Goal: Information Seeking & Learning: Check status

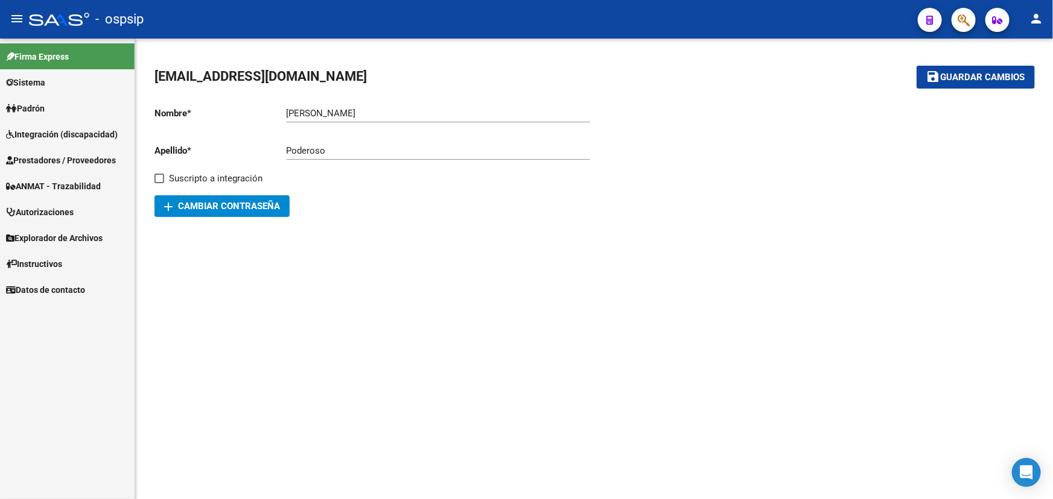
click at [50, 162] on span "Prestadores / Proveedores" at bounding box center [61, 160] width 110 height 13
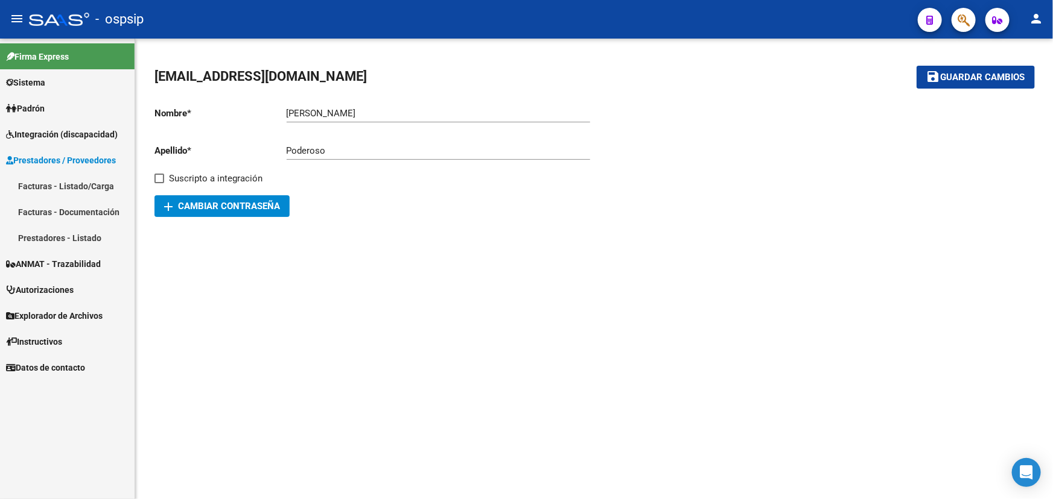
click at [59, 185] on link "Facturas - Listado/Carga" at bounding box center [67, 186] width 135 height 26
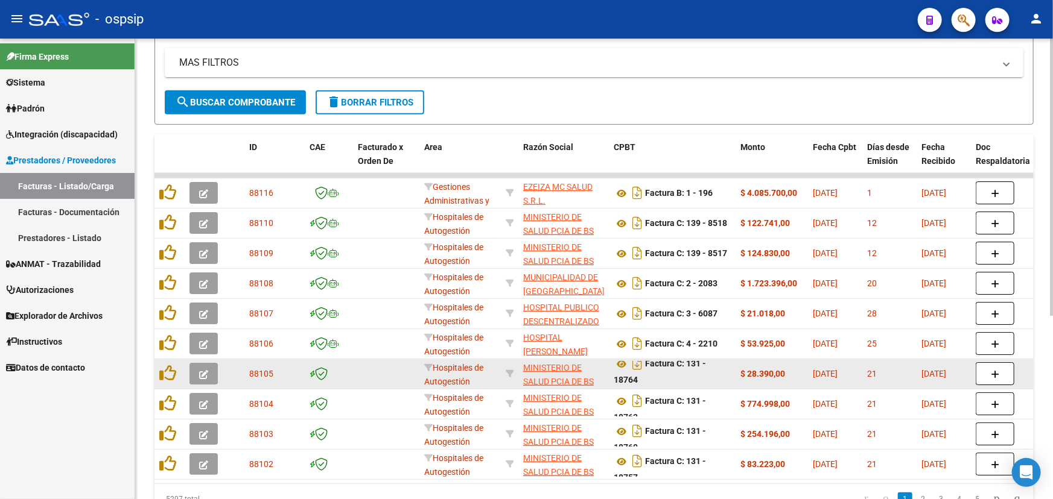
scroll to position [303, 0]
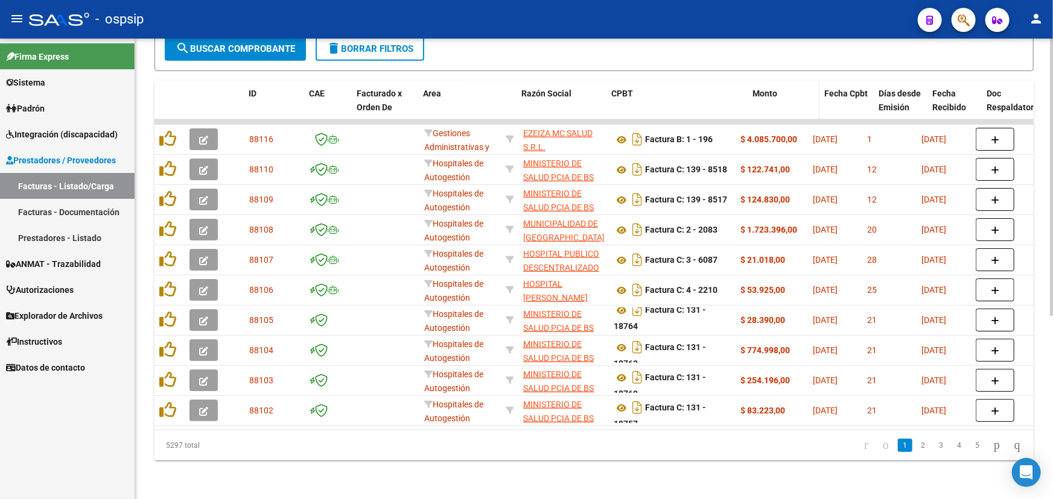
drag, startPoint x: 730, startPoint y: 89, endPoint x: 781, endPoint y: 90, distance: 50.7
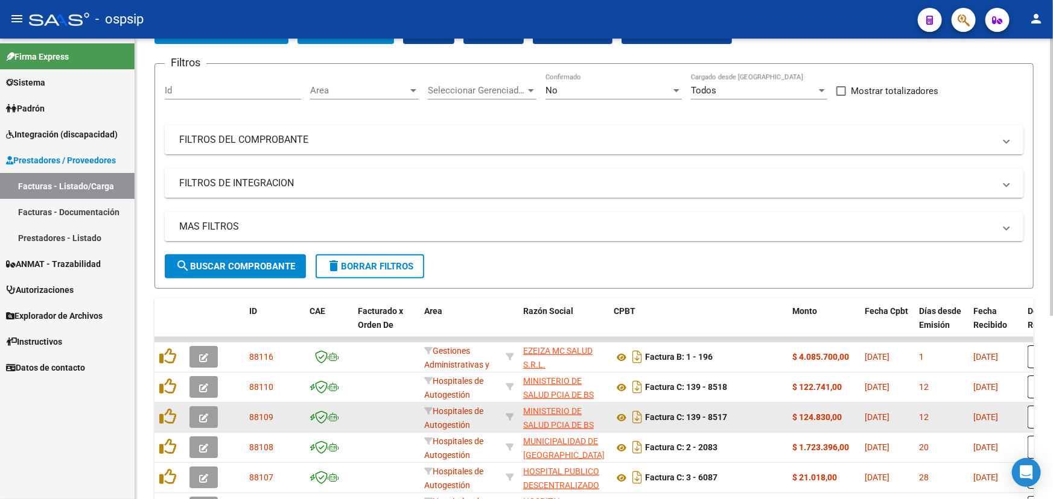
scroll to position [0, 0]
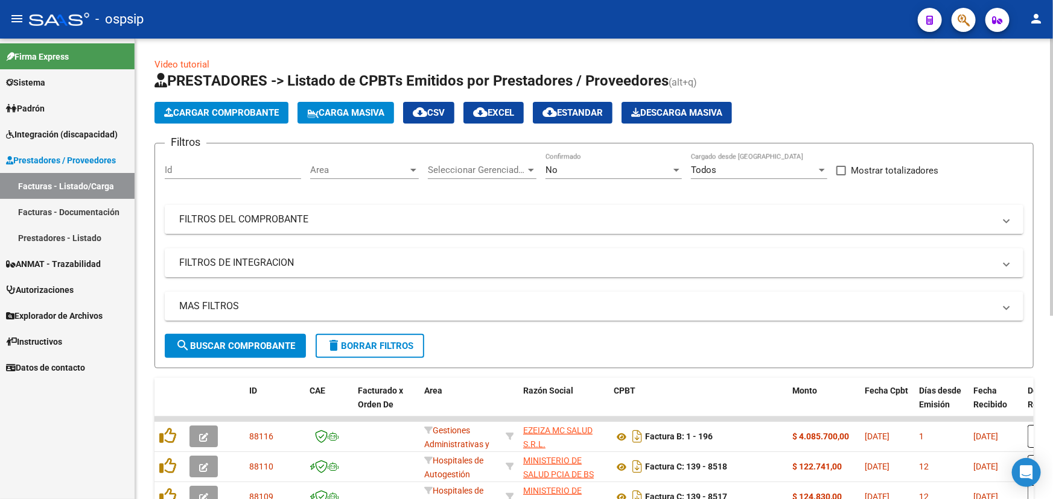
click at [247, 216] on mat-panel-title "FILTROS DEL COMPROBANTE" at bounding box center [586, 219] width 815 height 13
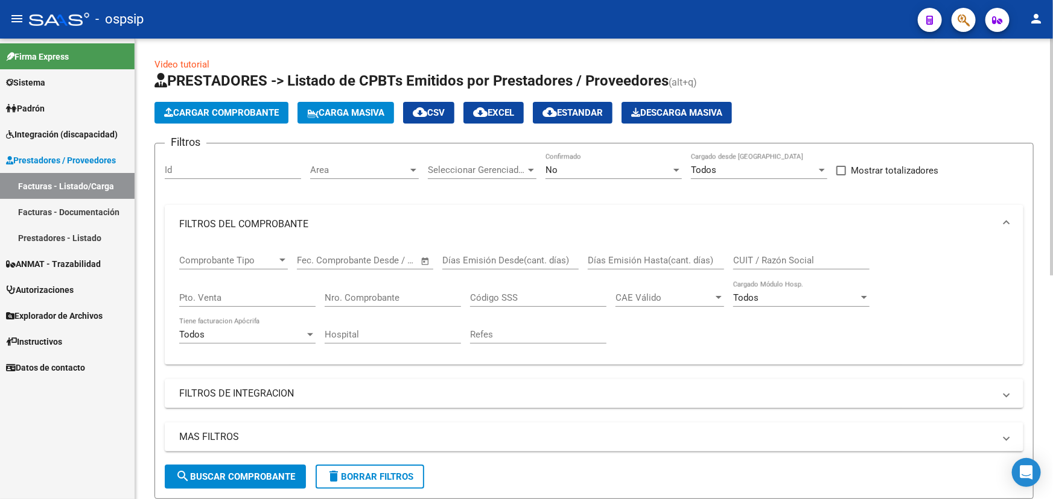
click at [391, 301] on div "Nro. Comprobante" at bounding box center [393, 294] width 136 height 26
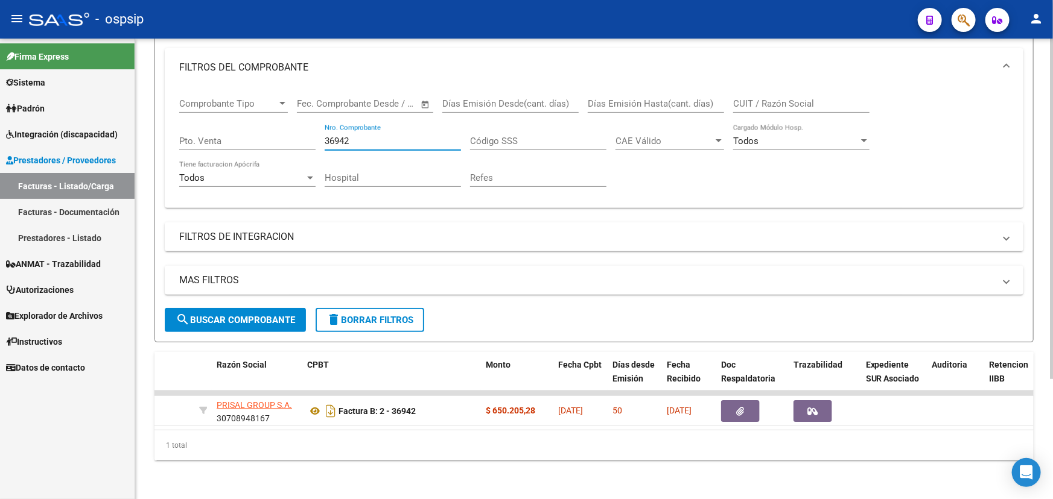
scroll to position [0, 305]
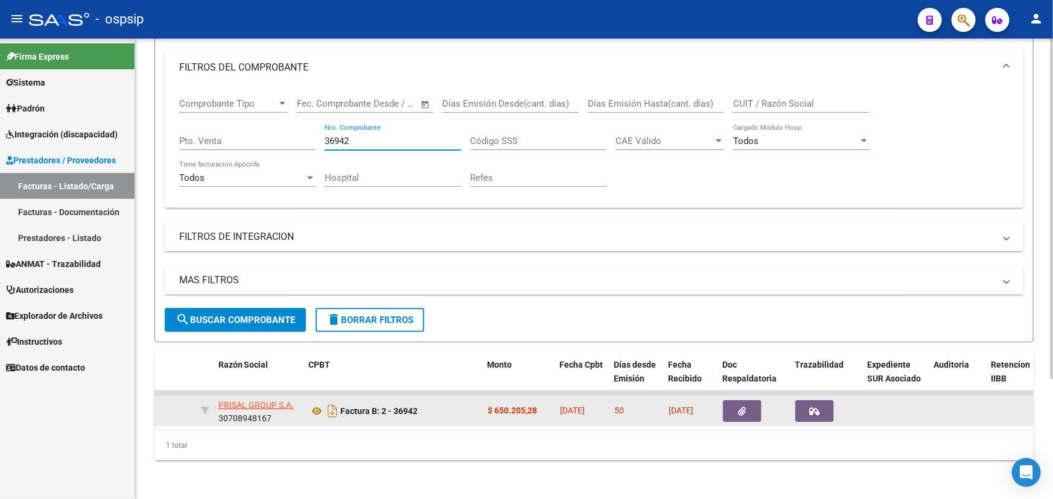
click at [807, 401] on button "button" at bounding box center [814, 412] width 39 height 22
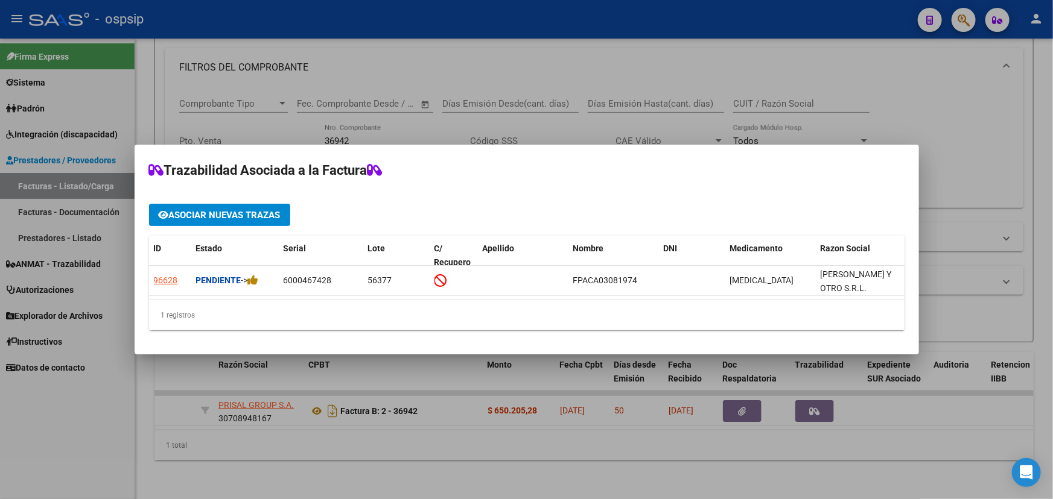
drag, startPoint x: 619, startPoint y: 306, endPoint x: 636, endPoint y: 307, distance: 16.3
click at [636, 307] on div "1 registros" at bounding box center [526, 315] width 755 height 30
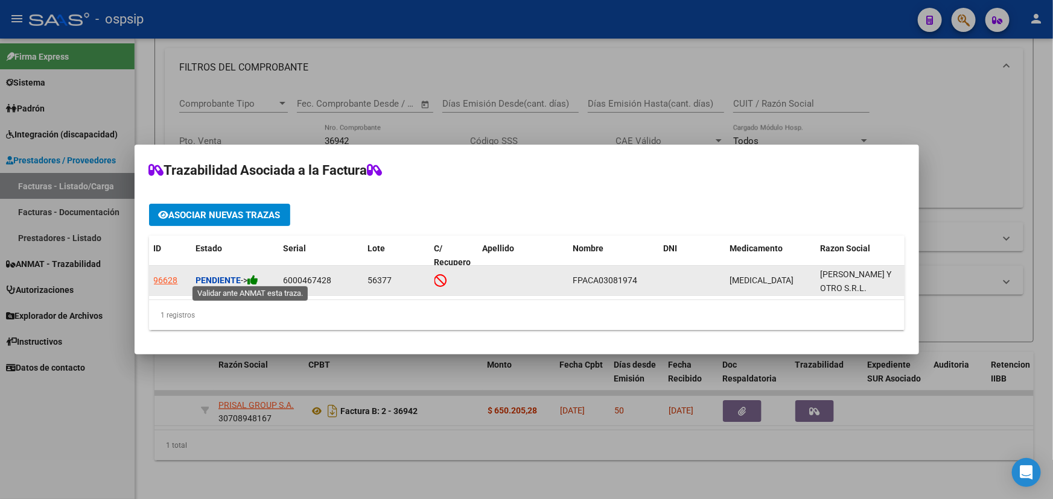
click at [259, 276] on icon at bounding box center [253, 279] width 11 height 11
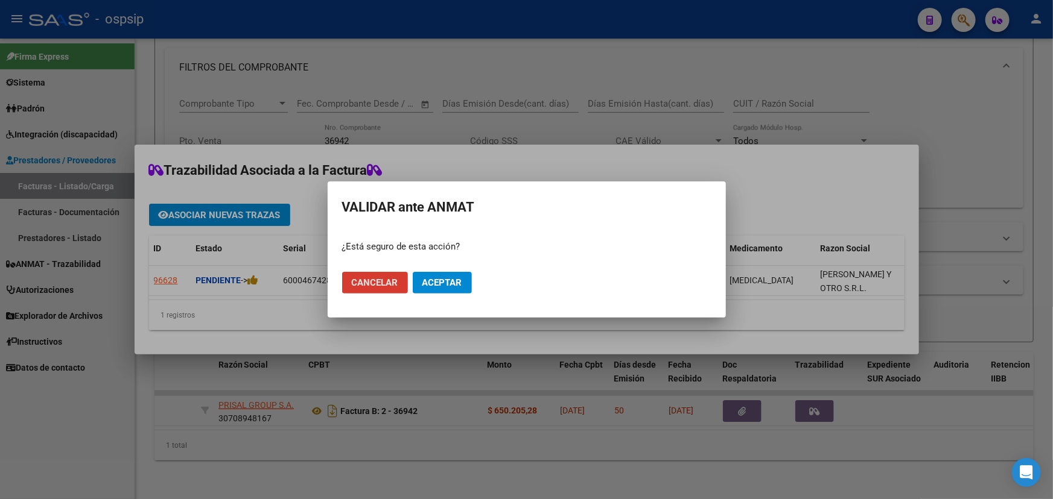
click at [431, 277] on span "Aceptar" at bounding box center [442, 282] width 40 height 11
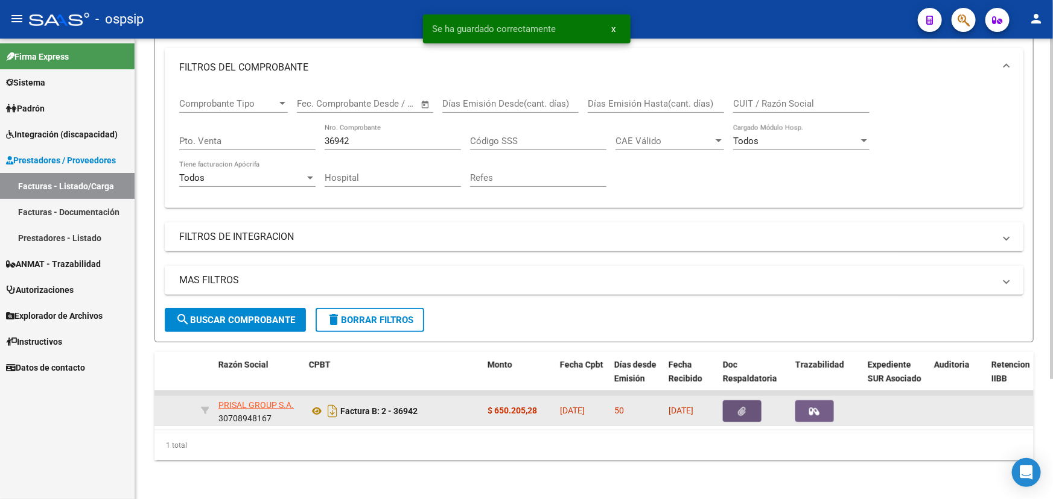
click at [741, 407] on icon "button" at bounding box center [742, 411] width 8 height 9
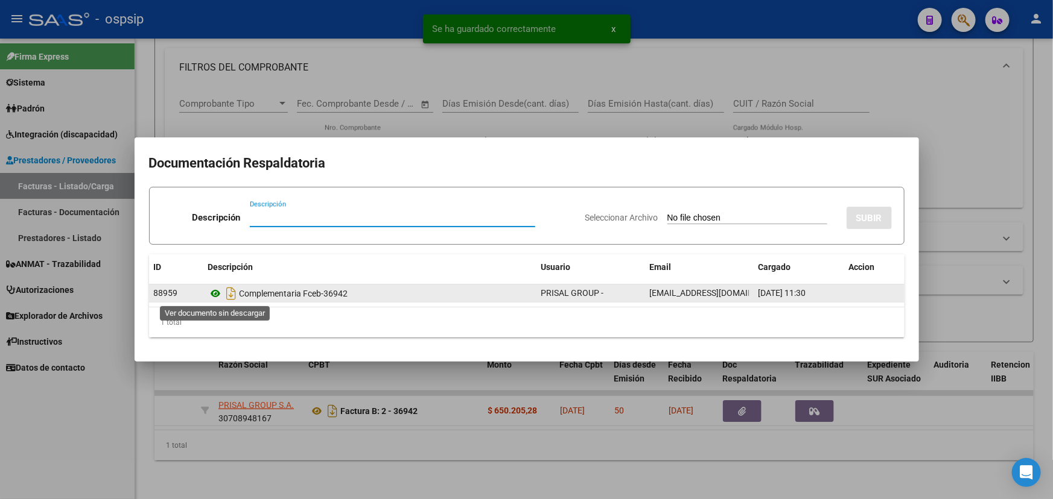
click at [209, 293] on icon at bounding box center [216, 294] width 16 height 14
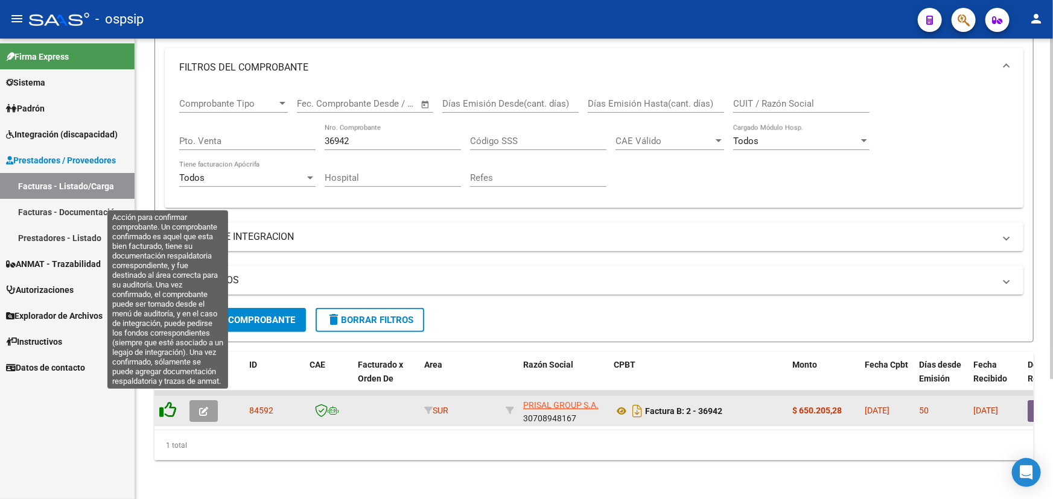
click at [169, 402] on icon at bounding box center [167, 410] width 17 height 17
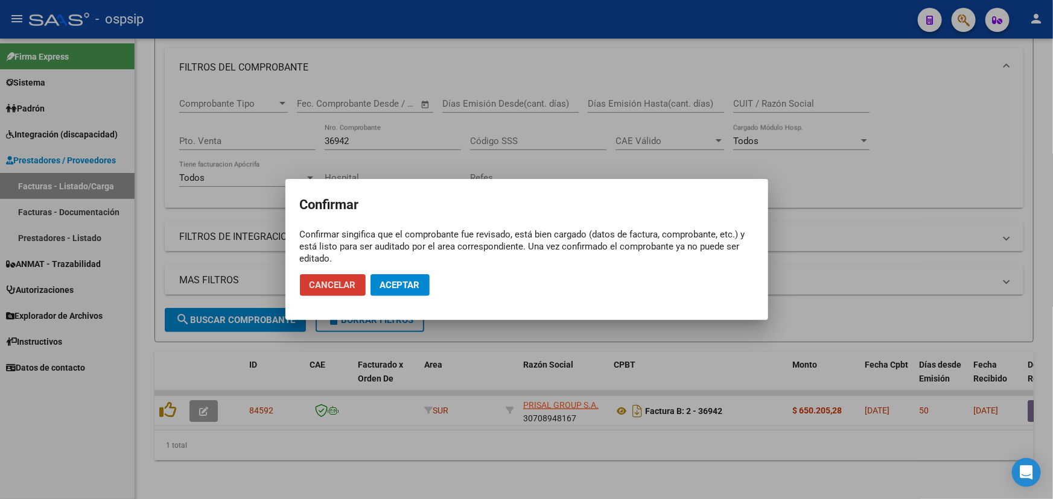
click at [401, 283] on span "Aceptar" at bounding box center [400, 285] width 40 height 11
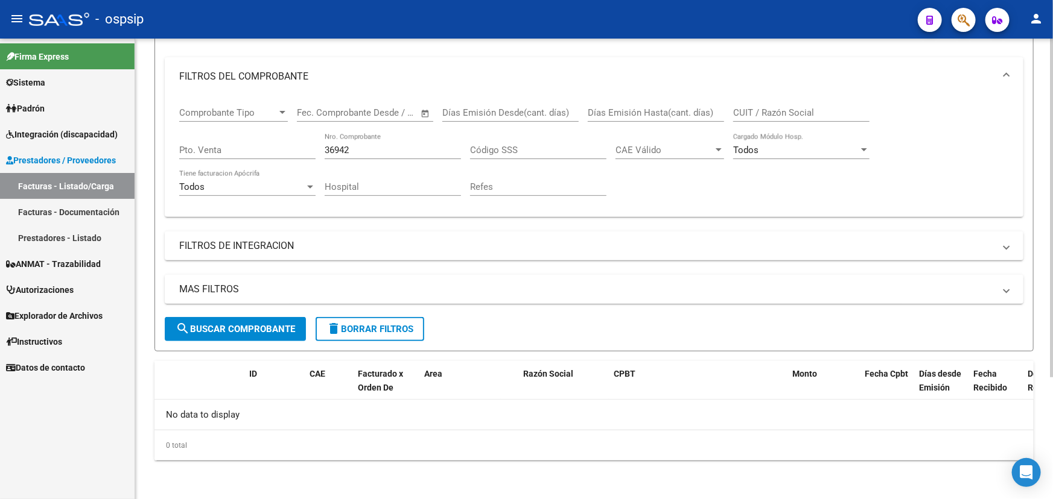
scroll to position [145, 0]
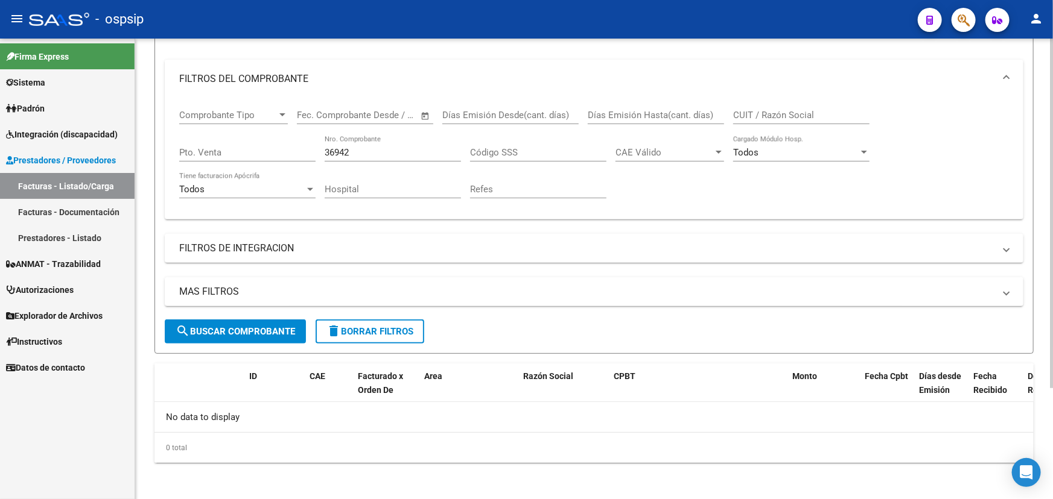
click at [340, 155] on input "36942" at bounding box center [393, 152] width 136 height 11
click at [340, 152] on input "36942" at bounding box center [393, 152] width 136 height 11
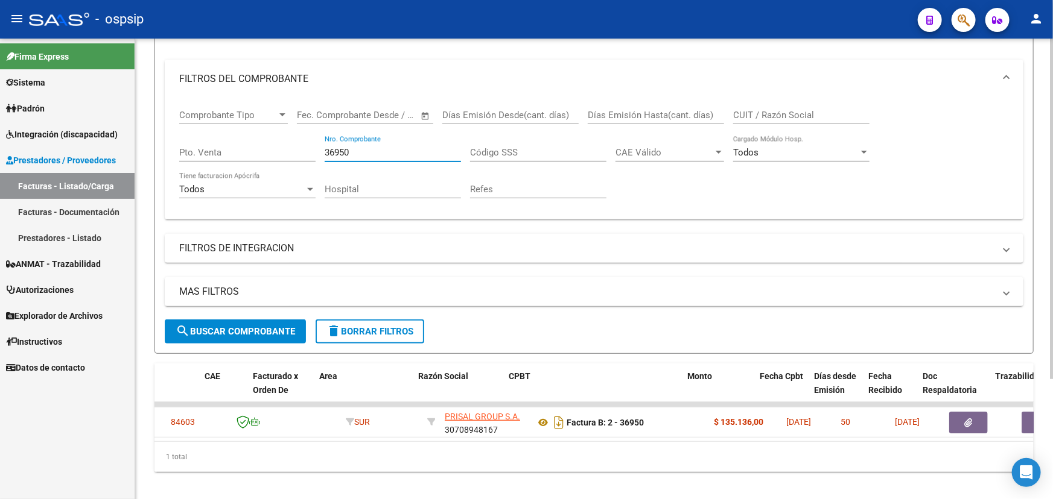
scroll to position [0, 133]
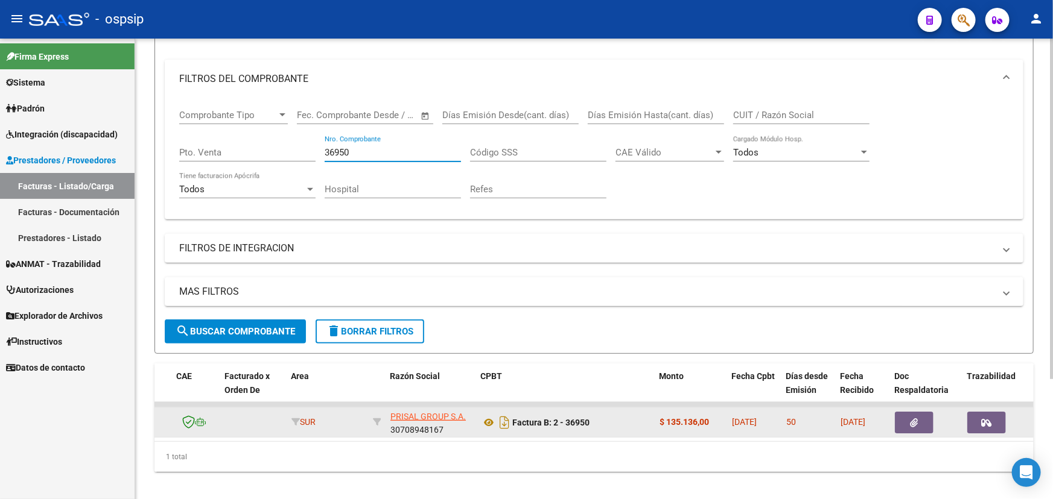
type input "36950"
click at [903, 422] on button "button" at bounding box center [914, 423] width 39 height 22
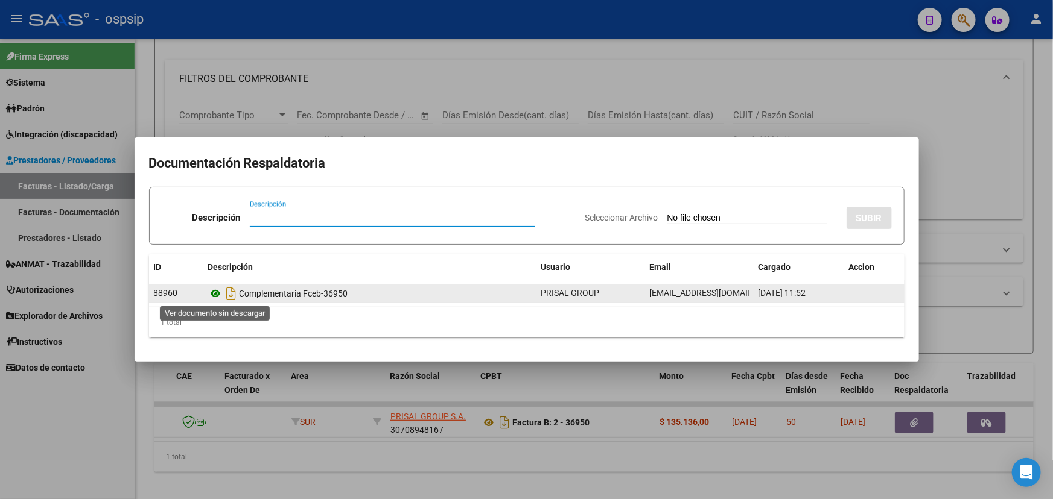
click at [218, 294] on icon at bounding box center [216, 294] width 16 height 14
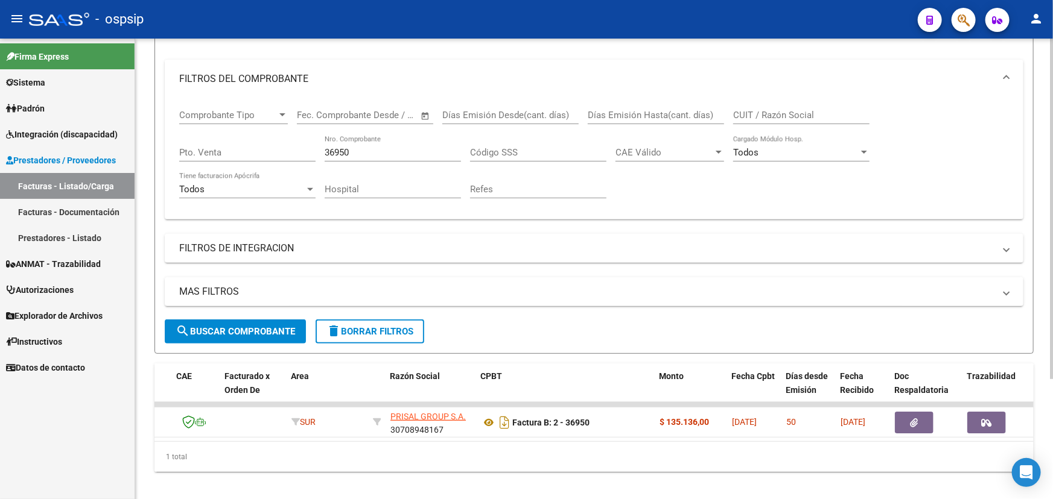
drag, startPoint x: 309, startPoint y: 449, endPoint x: 200, endPoint y: 446, distance: 109.2
click at [200, 446] on div "ID CAE Facturado x Orden De Area Razón Social CPBT Monto Fecha Cpbt Días desde …" at bounding box center [593, 418] width 879 height 109
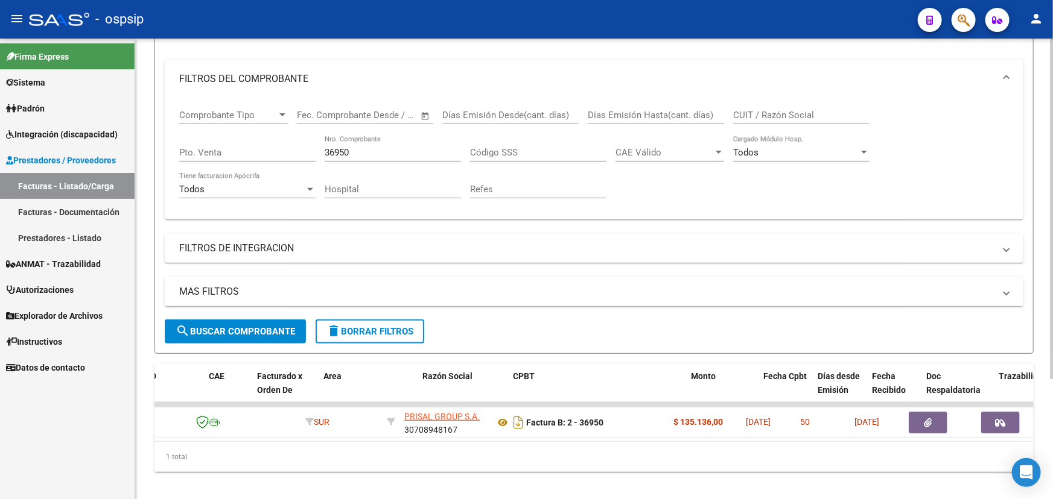
scroll to position [0, 0]
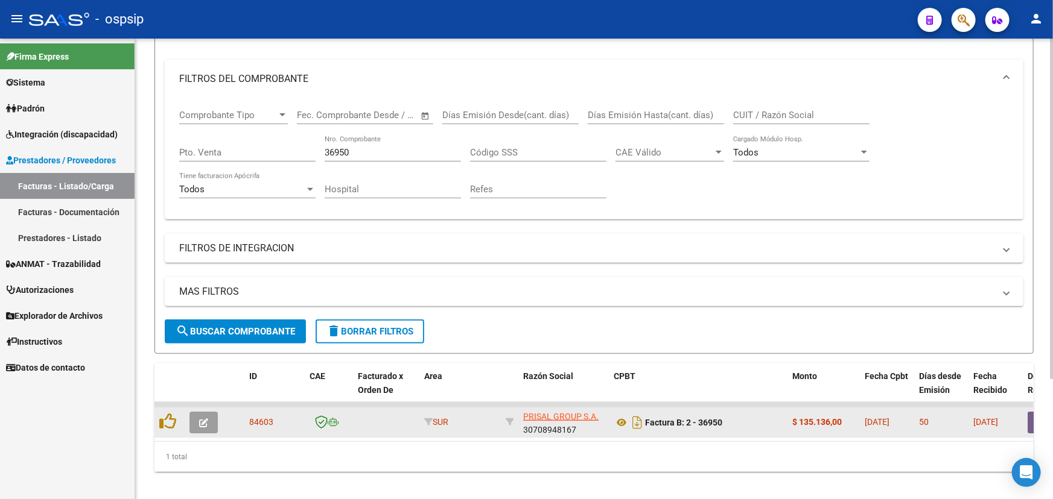
click at [195, 415] on button "button" at bounding box center [203, 423] width 28 height 22
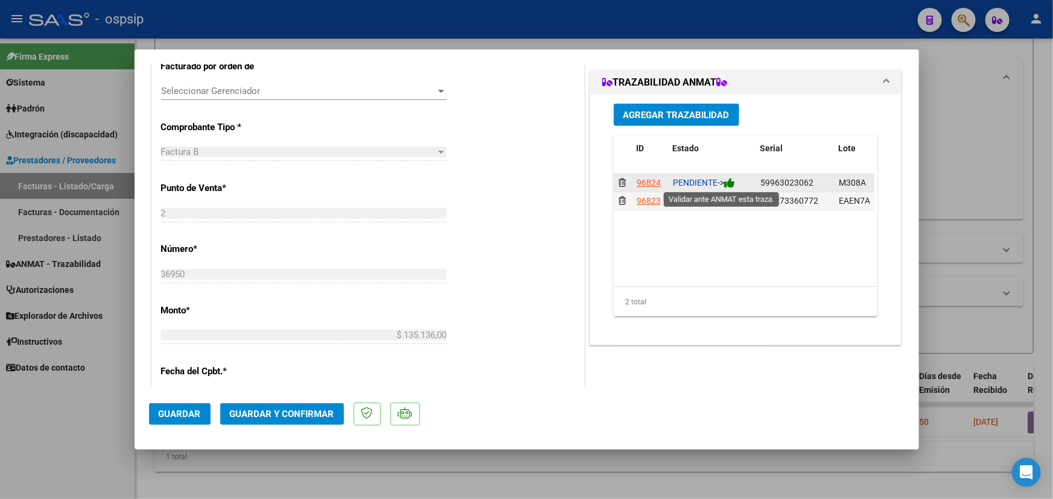
click at [730, 180] on icon at bounding box center [729, 182] width 11 height 11
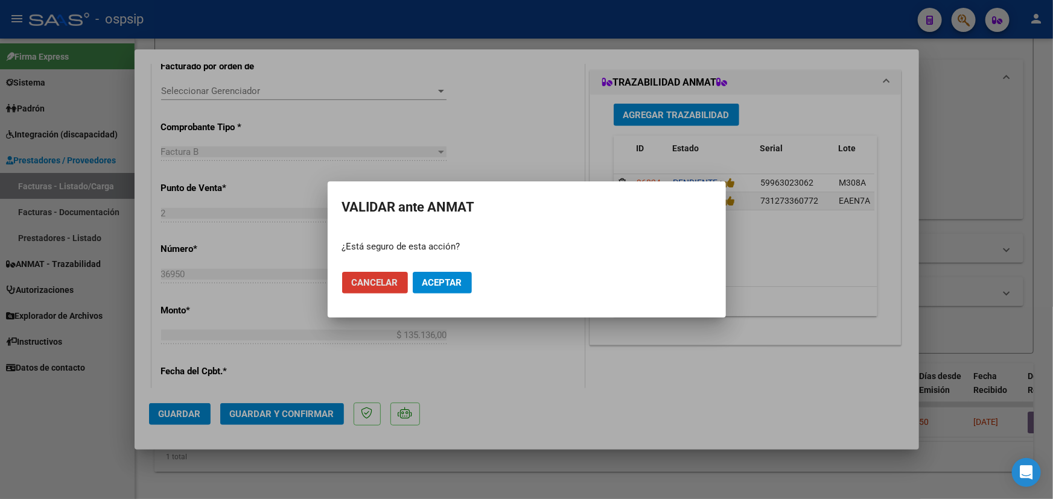
click at [452, 279] on span "Aceptar" at bounding box center [442, 282] width 40 height 11
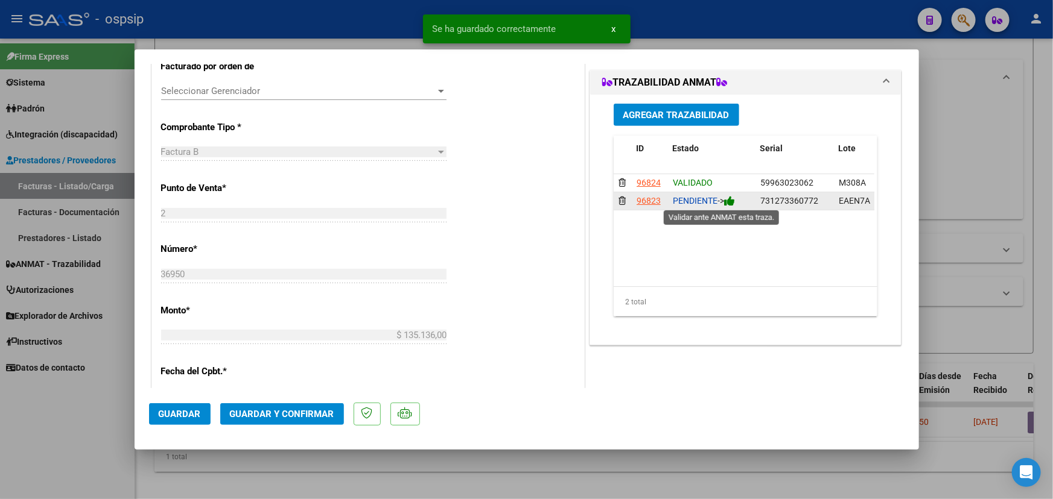
click at [731, 199] on icon at bounding box center [729, 200] width 11 height 11
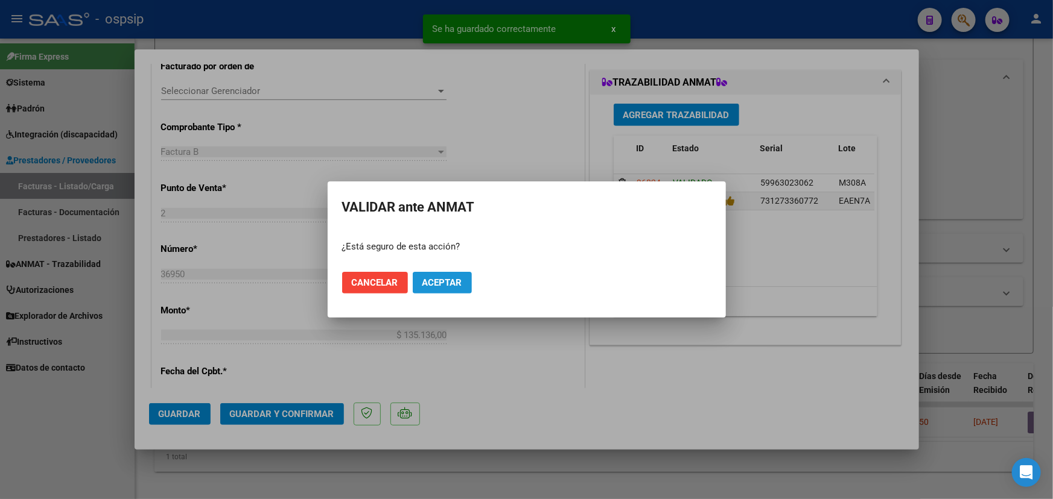
click at [445, 274] on button "Aceptar" at bounding box center [442, 283] width 59 height 22
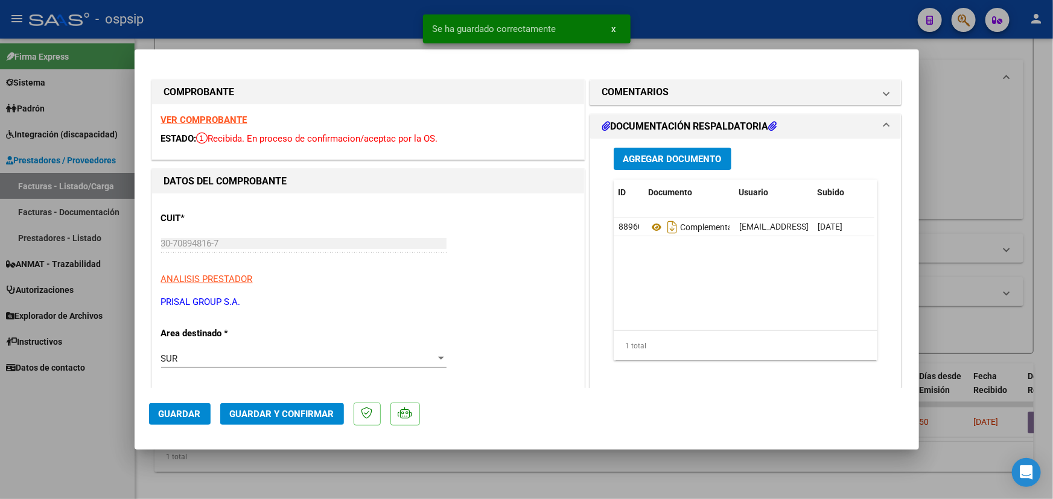
click at [261, 414] on span "Guardar y Confirmar" at bounding box center [282, 414] width 104 height 11
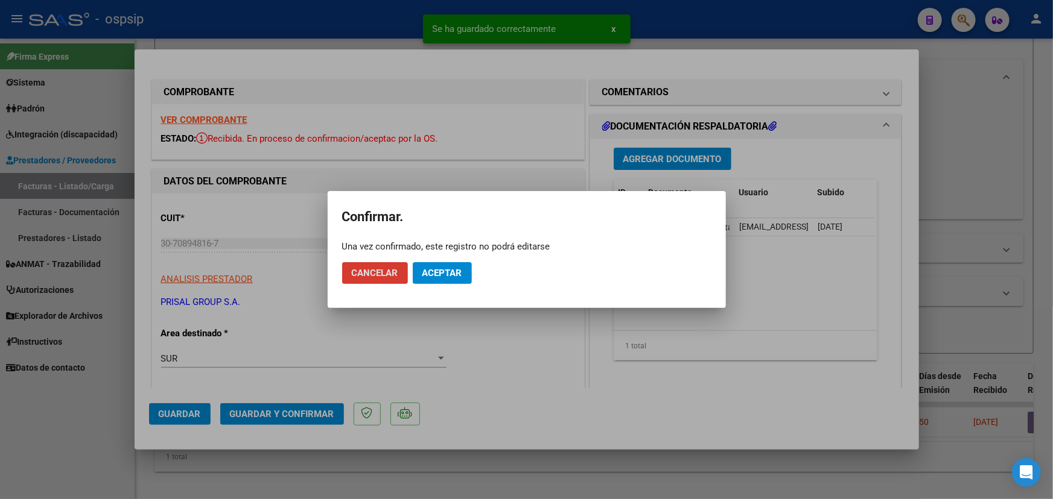
click at [452, 268] on span "Aceptar" at bounding box center [442, 273] width 40 height 11
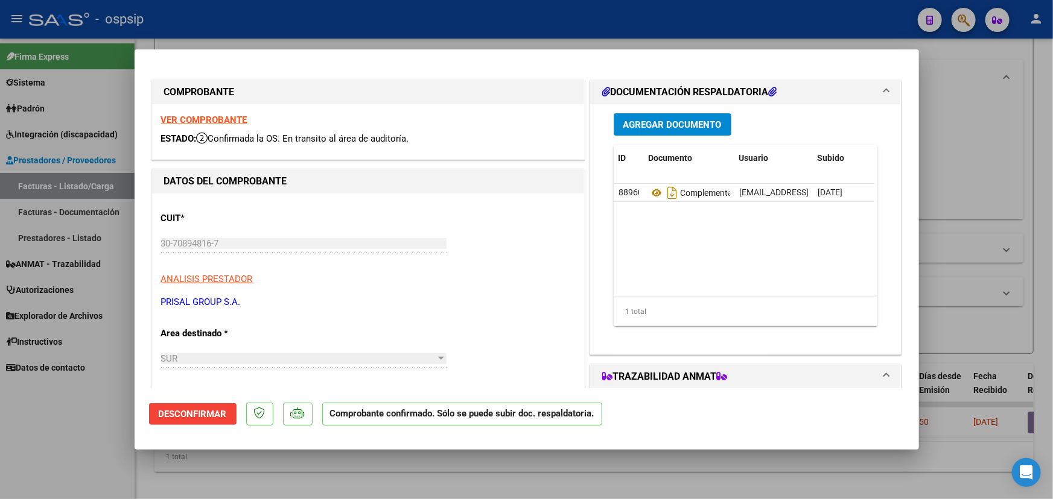
type input "$ 0,00"
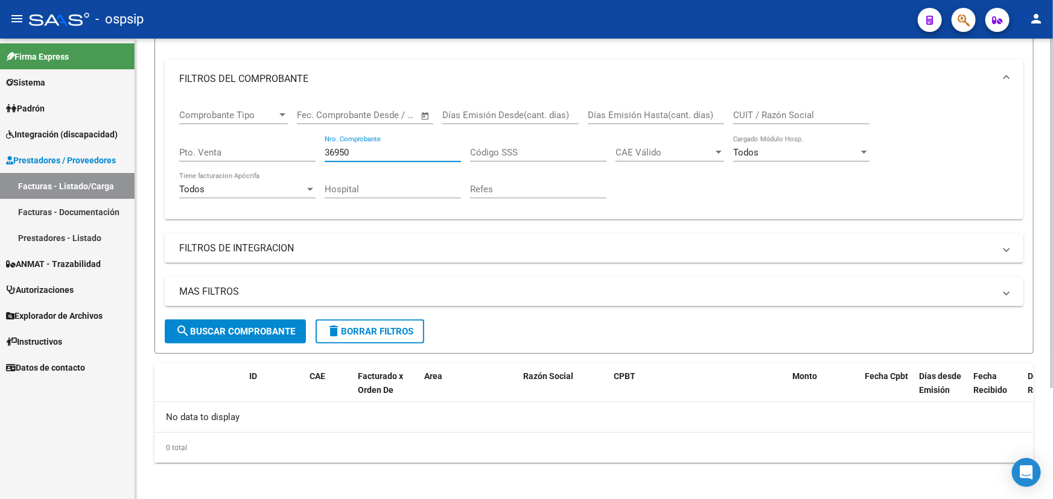
click at [334, 151] on input "36950" at bounding box center [393, 152] width 136 height 11
click at [334, 150] on input "36950" at bounding box center [393, 152] width 136 height 11
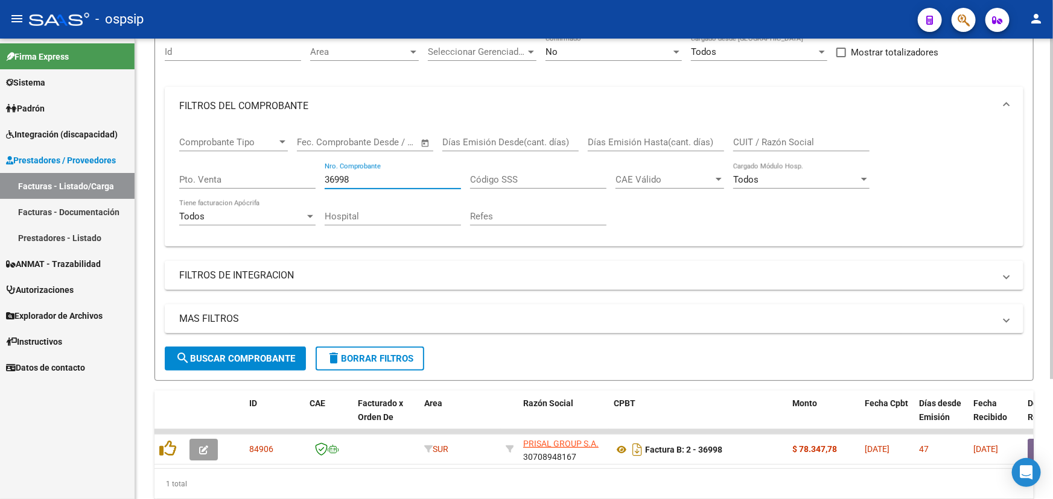
scroll to position [145, 0]
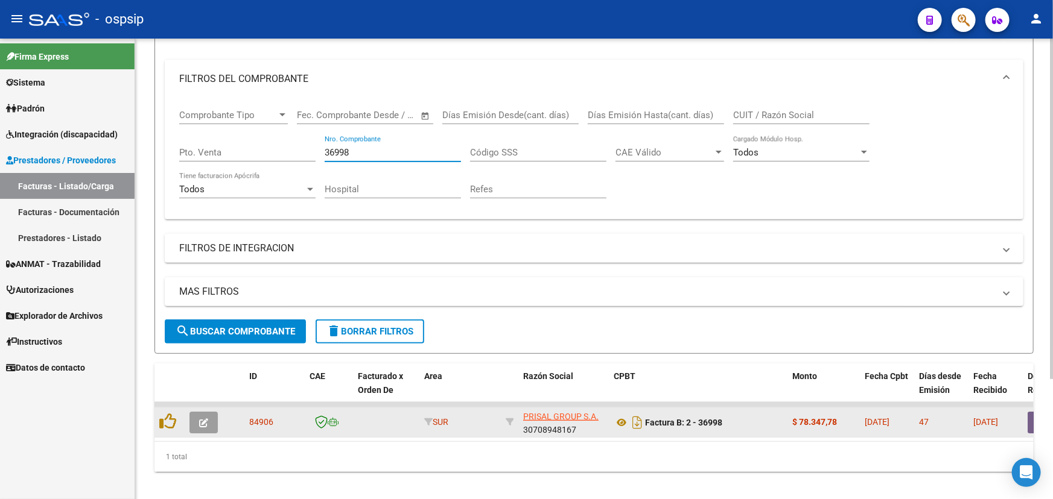
type input "36998"
click at [209, 427] on button "button" at bounding box center [203, 423] width 28 height 22
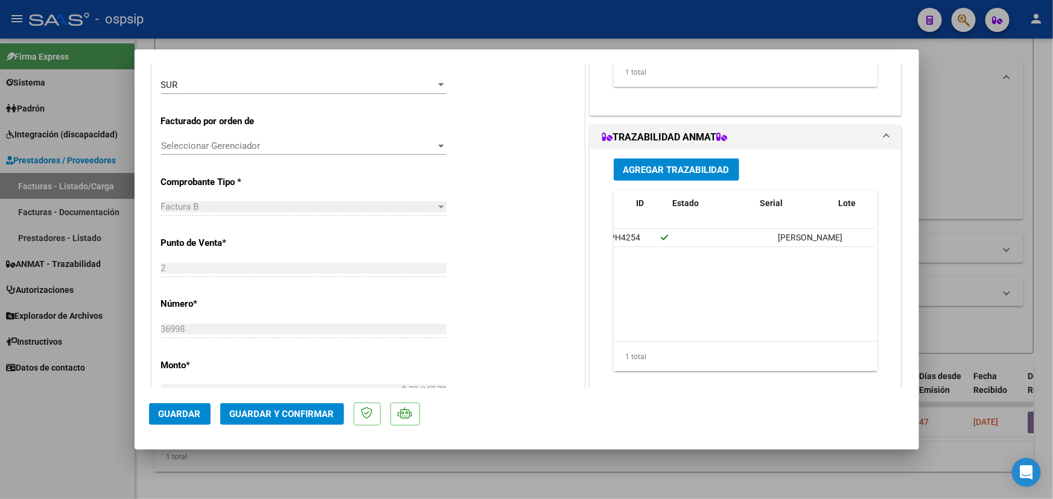
scroll to position [0, 0]
click at [730, 232] on icon at bounding box center [729, 237] width 11 height 11
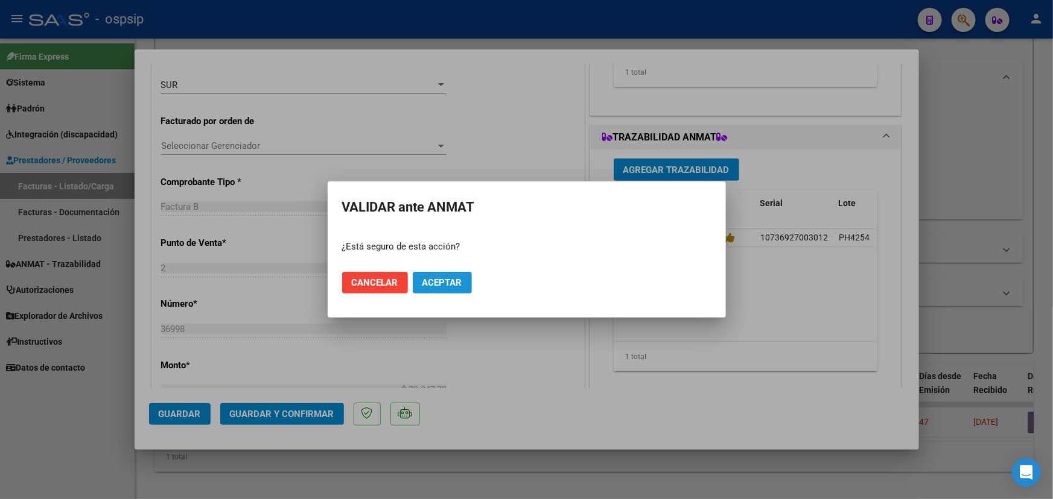
click at [459, 283] on span "Aceptar" at bounding box center [442, 282] width 40 height 11
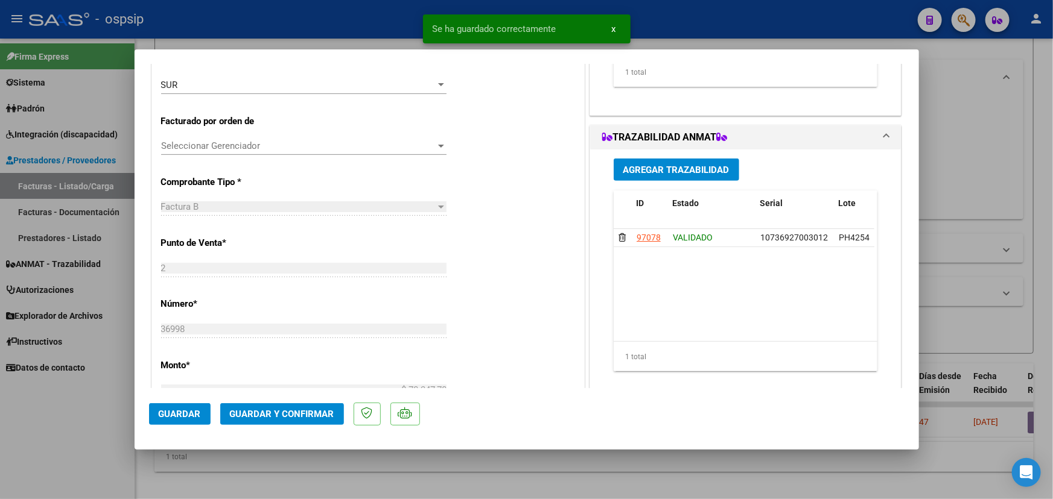
click at [290, 414] on span "Guardar y Confirmar" at bounding box center [282, 414] width 104 height 11
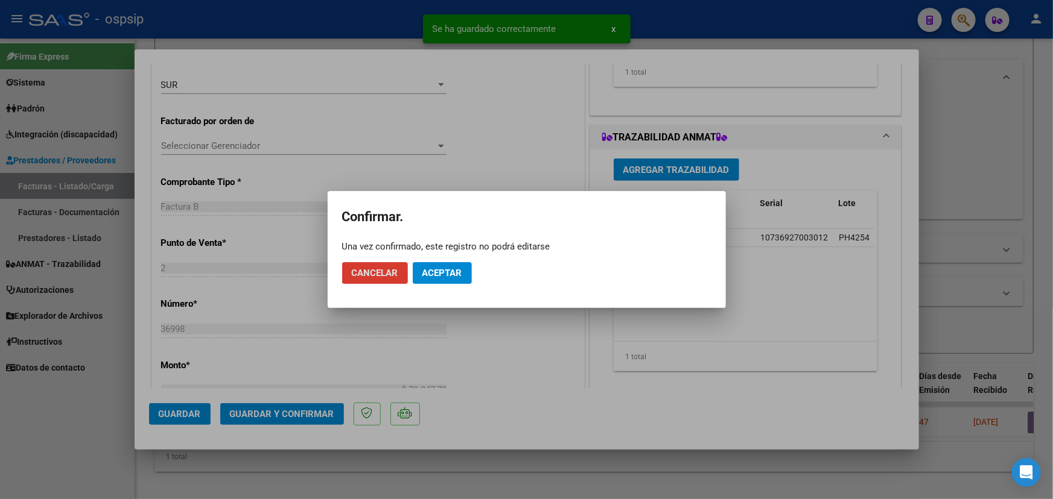
click at [443, 271] on span "Aceptar" at bounding box center [442, 273] width 40 height 11
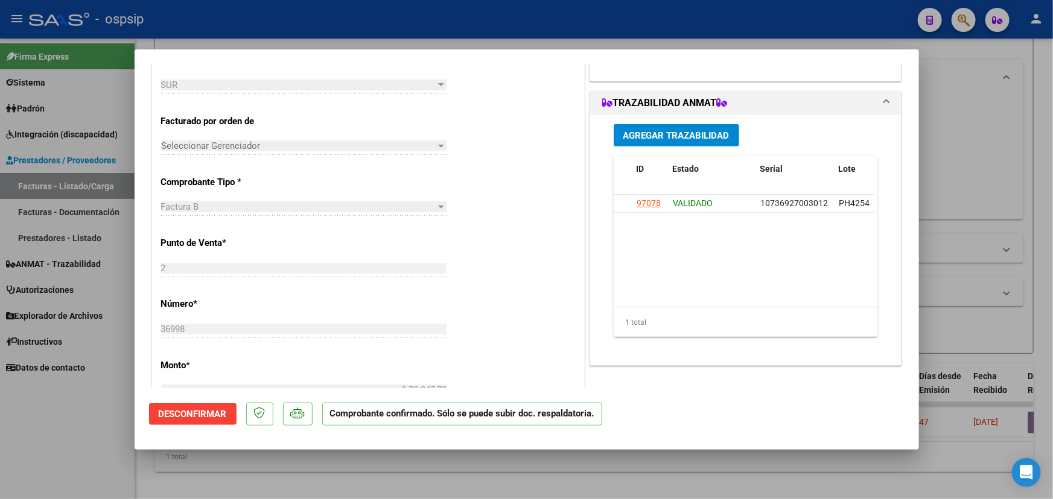
type input "$ 0,00"
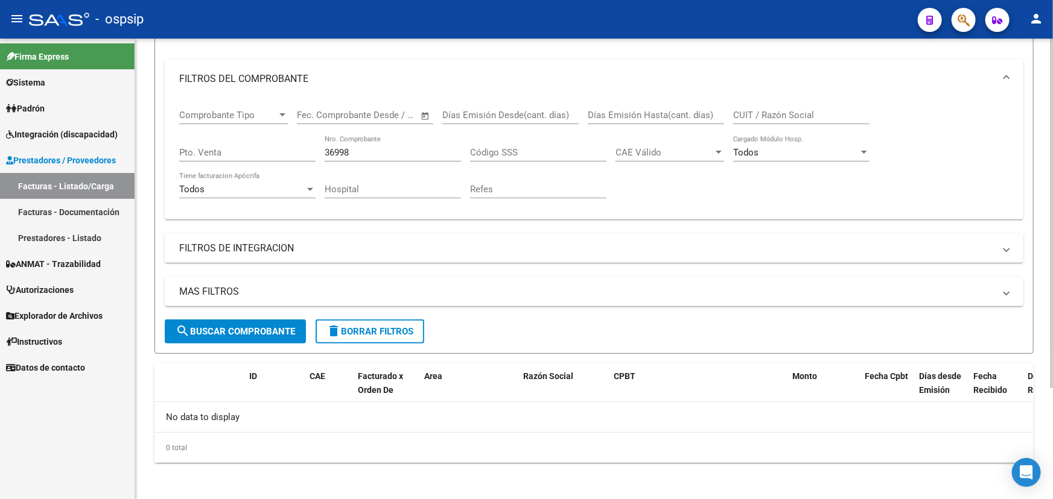
click at [338, 151] on input "36998" at bounding box center [393, 152] width 136 height 11
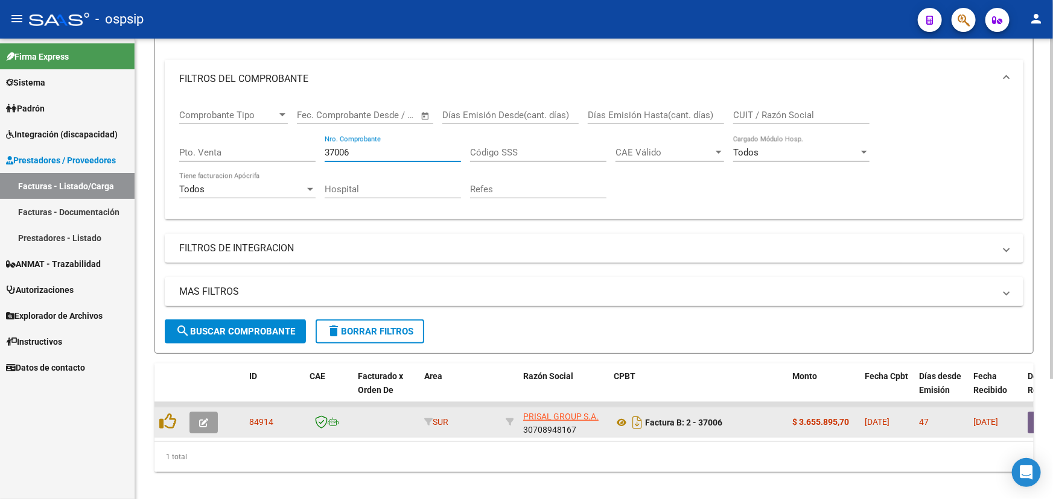
type input "37006"
click at [203, 423] on icon "button" at bounding box center [203, 423] width 9 height 9
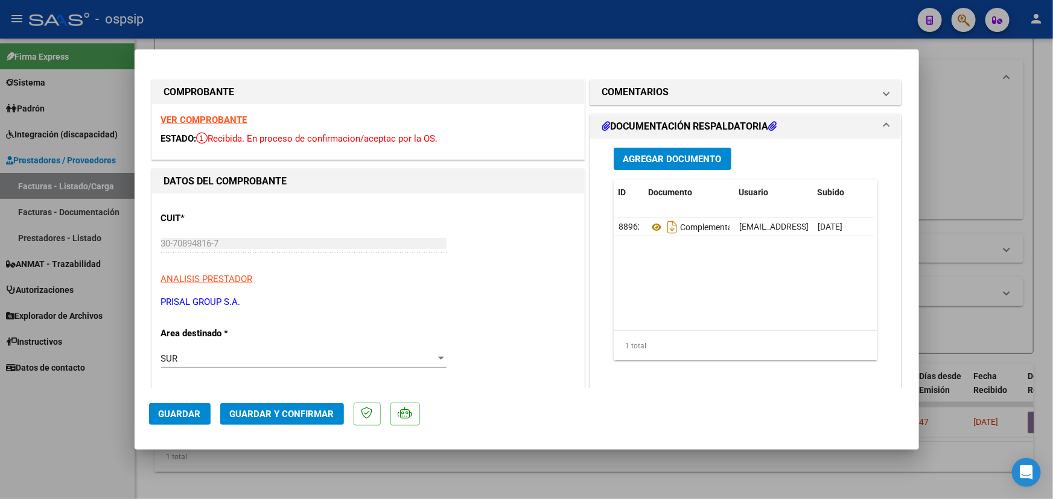
type input "$ 0,00"
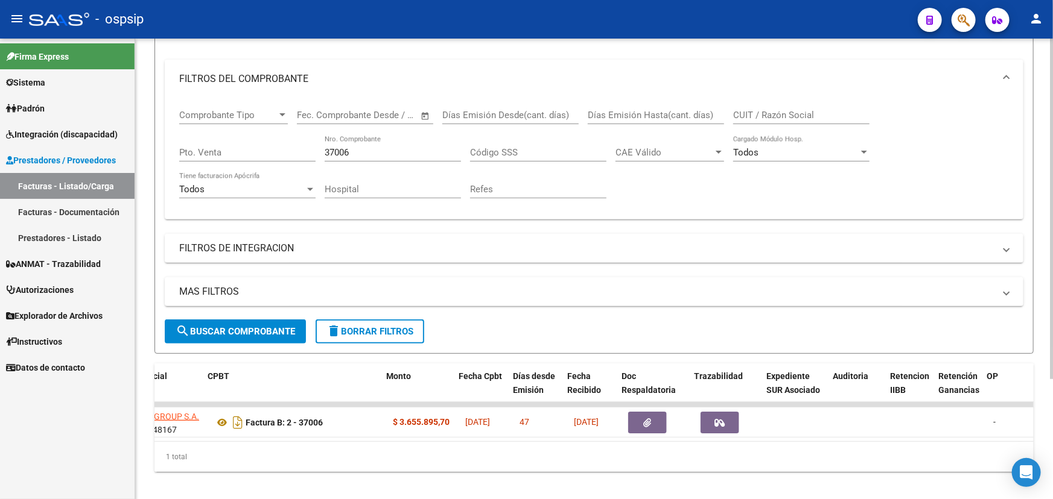
scroll to position [0, 405]
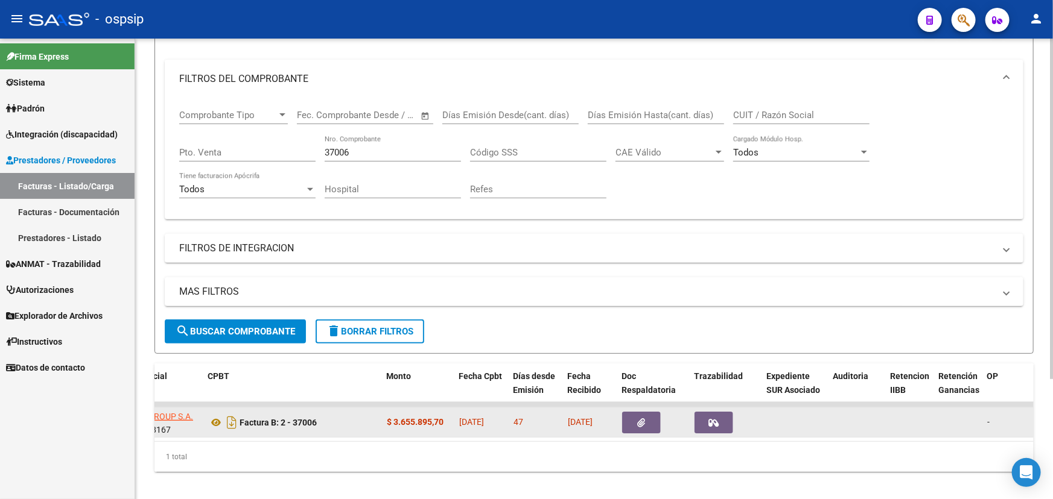
click at [633, 415] on button "button" at bounding box center [641, 423] width 39 height 22
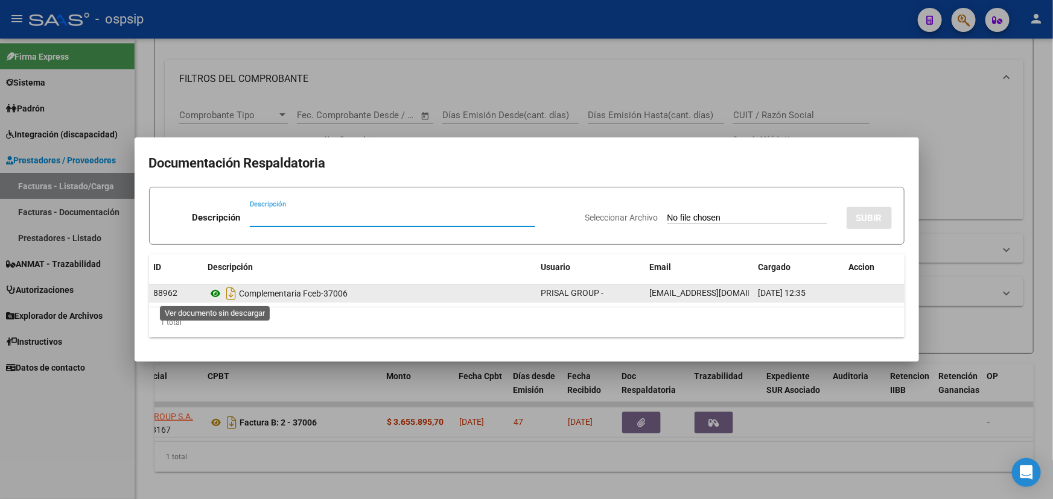
click at [215, 293] on icon at bounding box center [216, 294] width 16 height 14
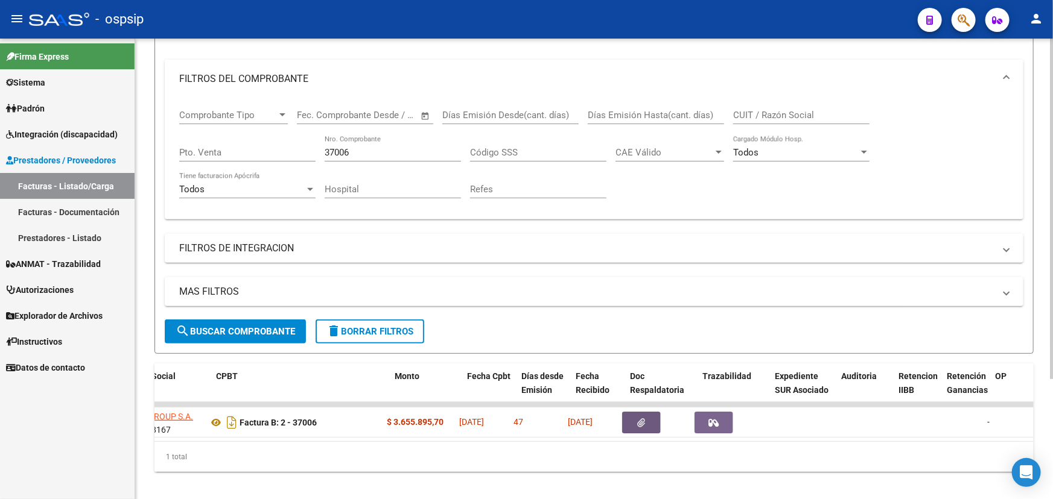
scroll to position [0, 0]
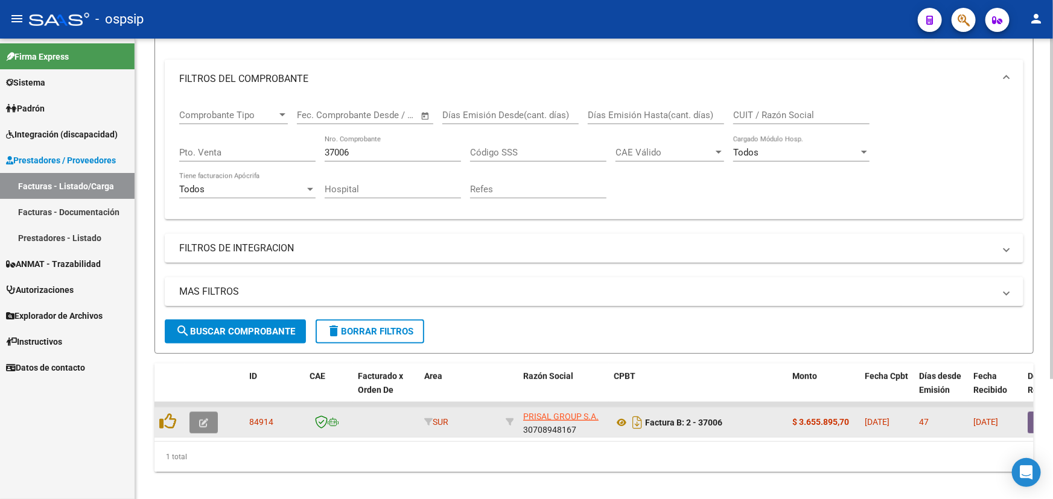
click at [207, 412] on button "button" at bounding box center [203, 423] width 28 height 22
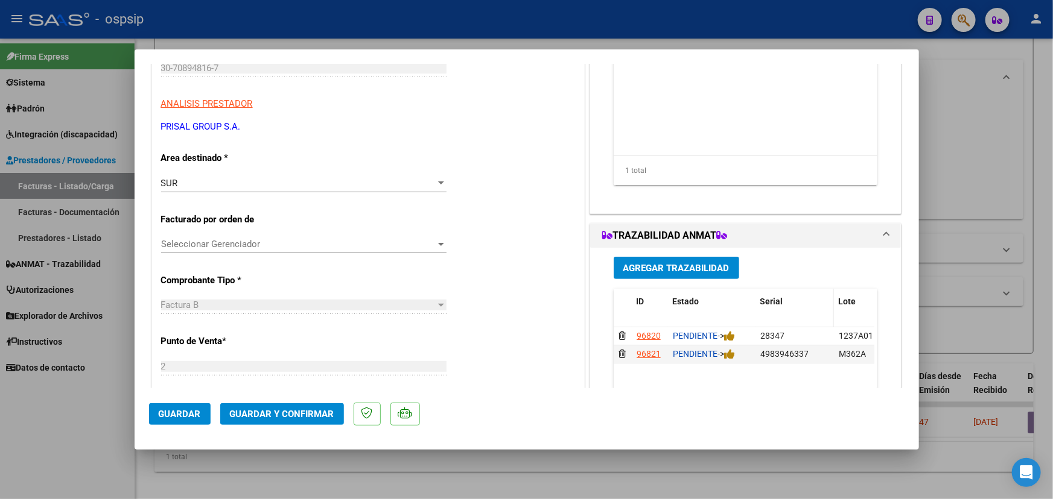
scroll to position [274, 0]
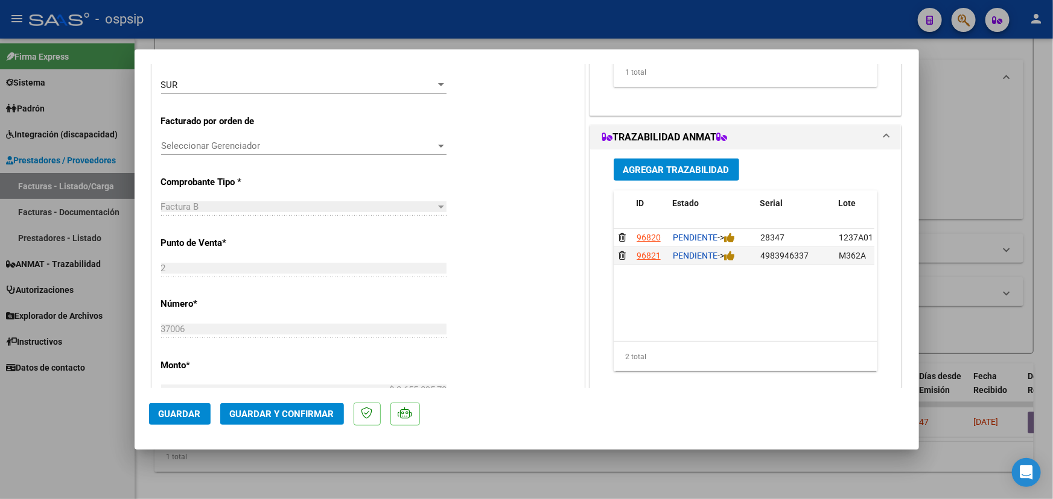
click at [666, 342] on div "2 total" at bounding box center [745, 357] width 264 height 30
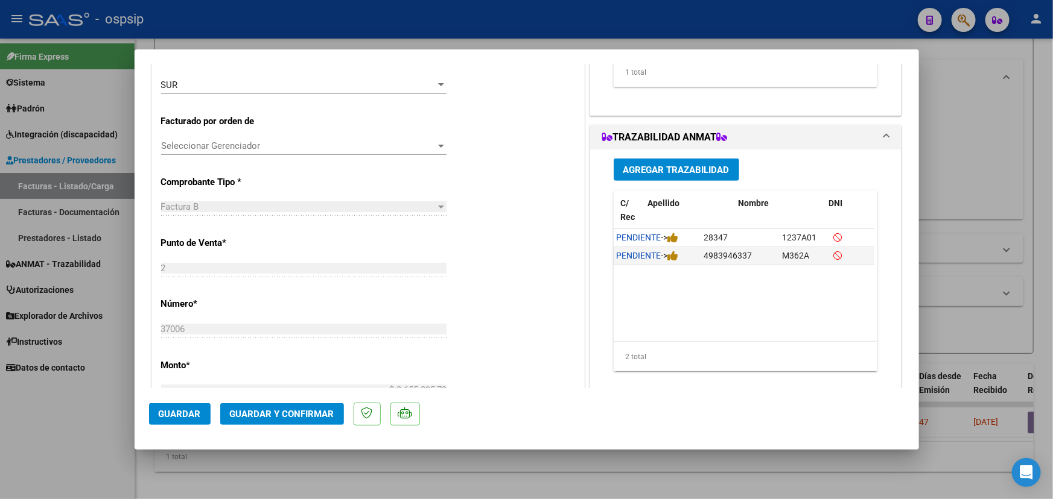
scroll to position [0, 0]
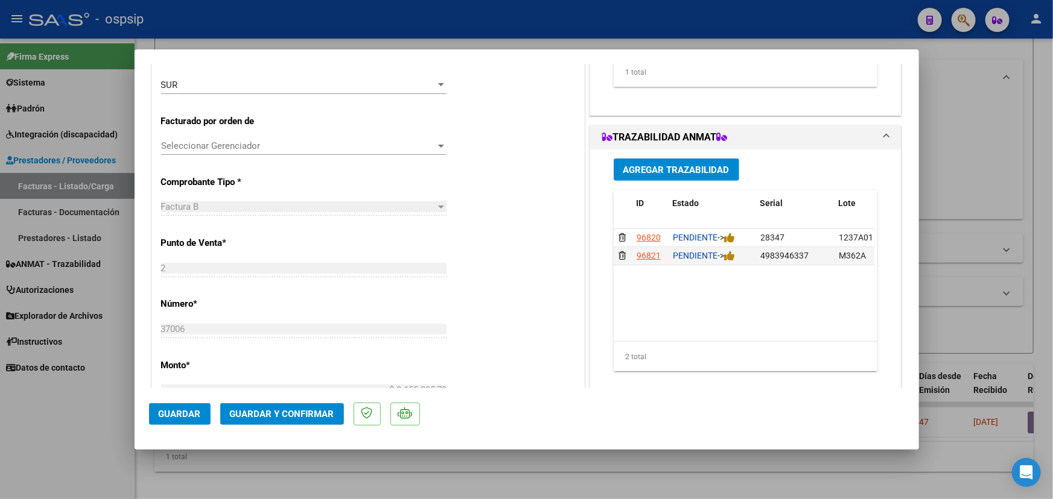
click at [175, 410] on span "Guardar" at bounding box center [180, 414] width 42 height 11
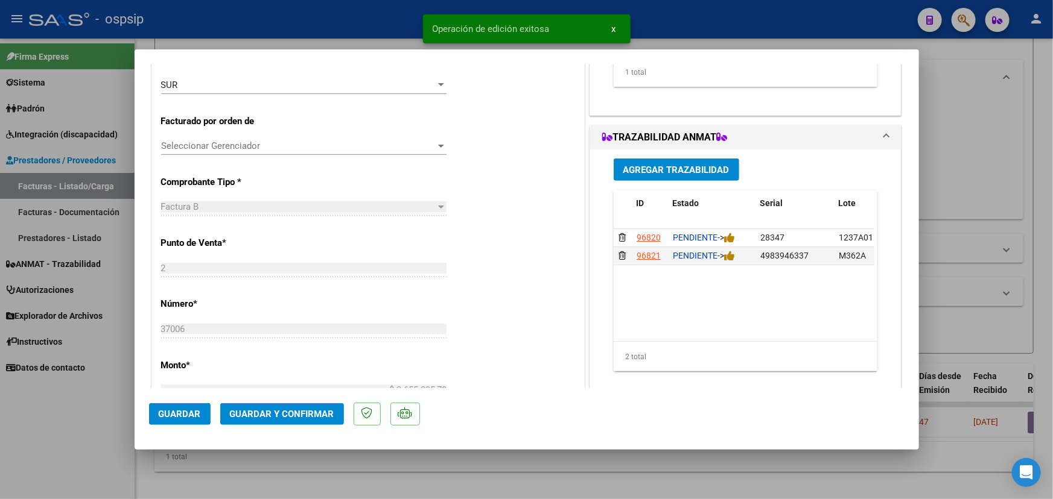
type input "$ 0,00"
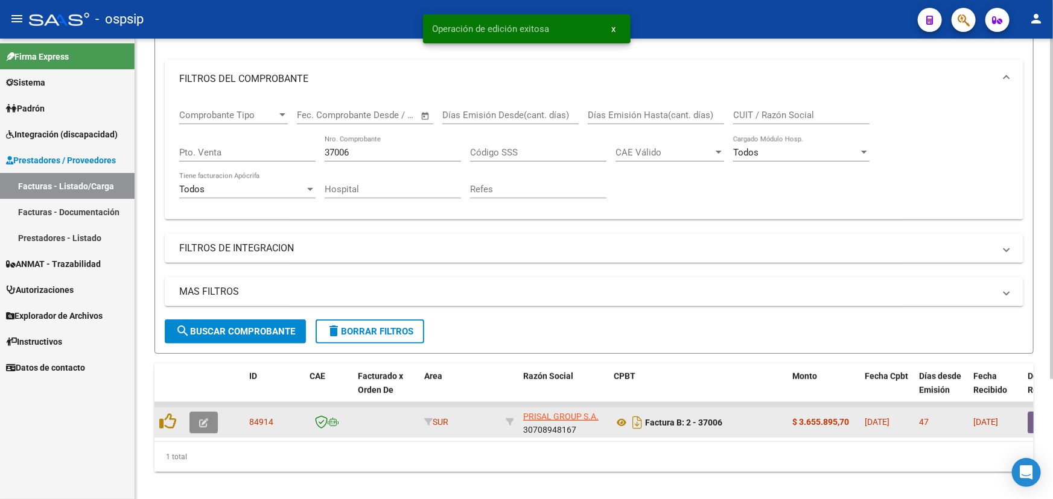
click at [199, 419] on icon "button" at bounding box center [203, 423] width 9 height 9
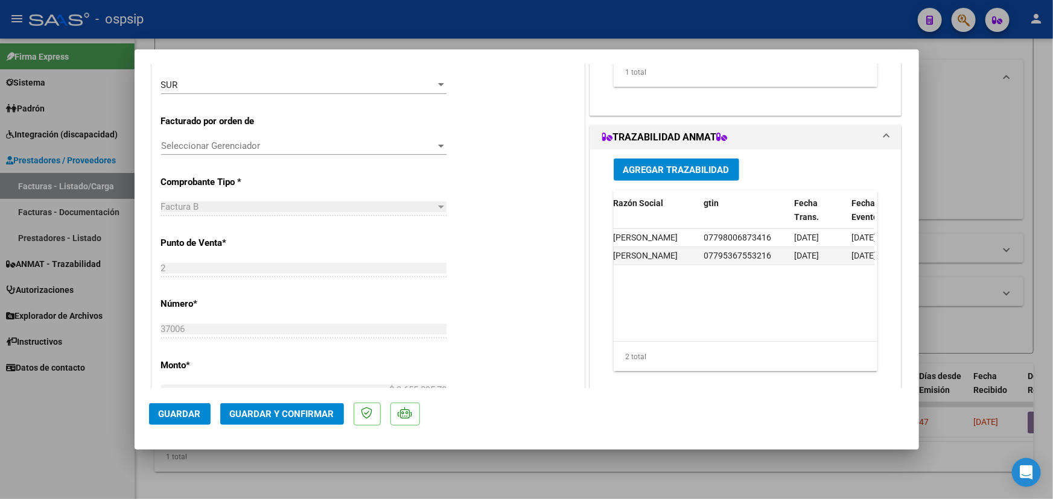
scroll to position [0, 636]
type input "$ 0,00"
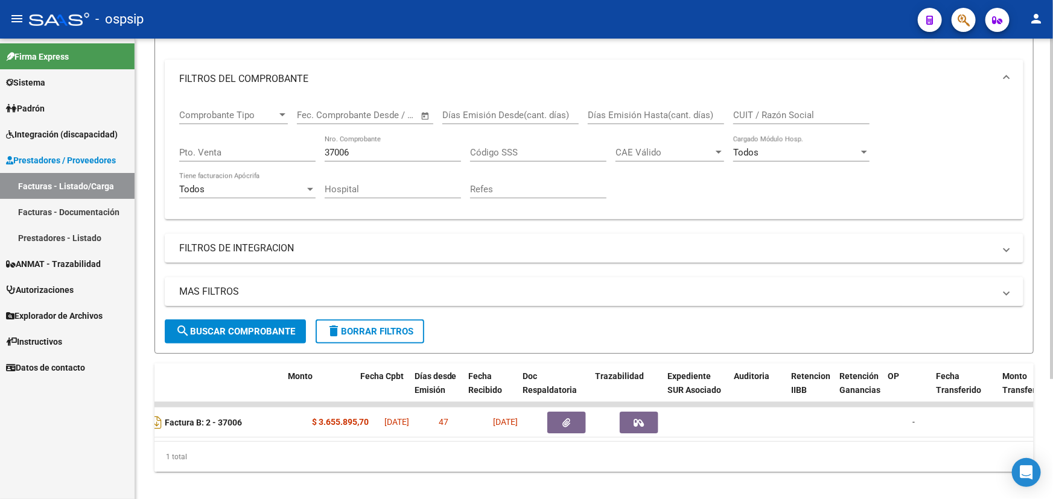
scroll to position [0, 466]
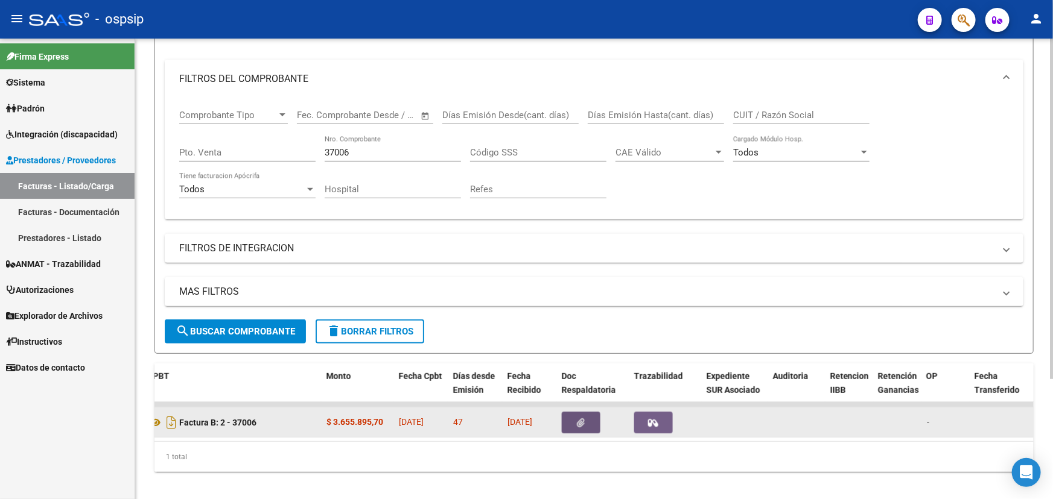
click at [578, 419] on icon "button" at bounding box center [581, 423] width 8 height 9
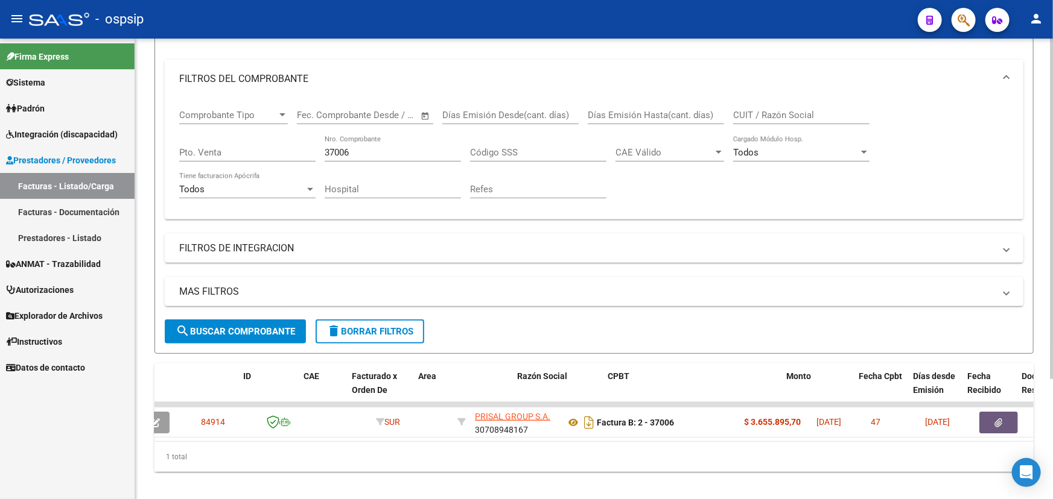
scroll to position [0, 0]
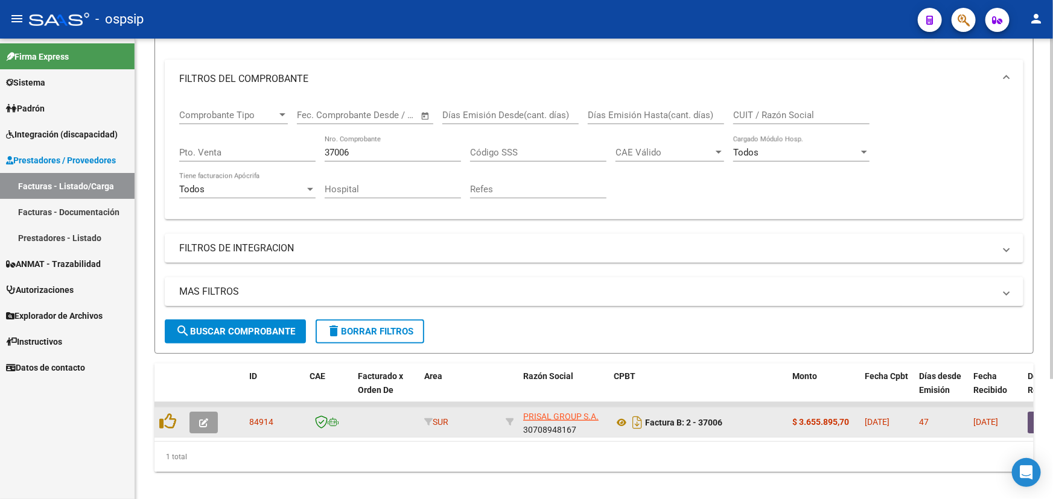
click at [200, 417] on span "button" at bounding box center [203, 422] width 9 height 11
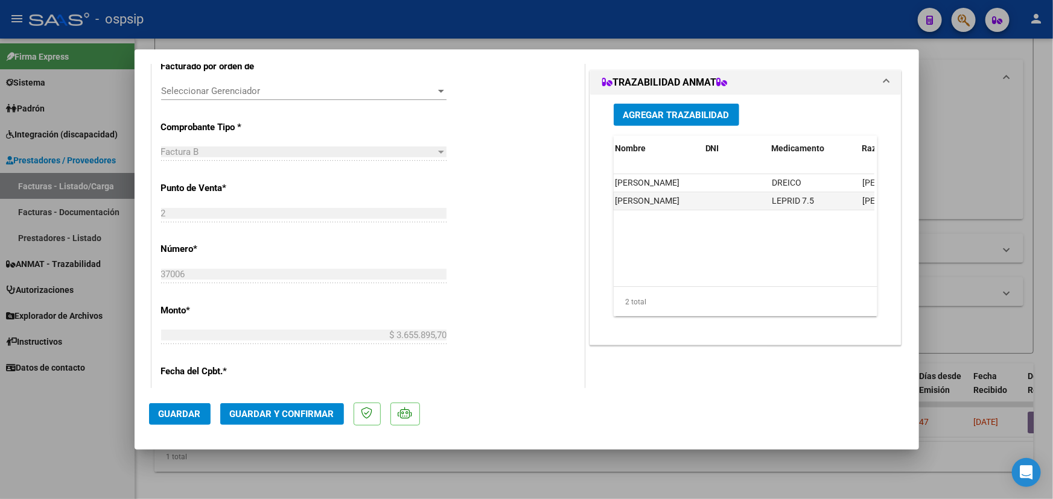
scroll to position [439, 0]
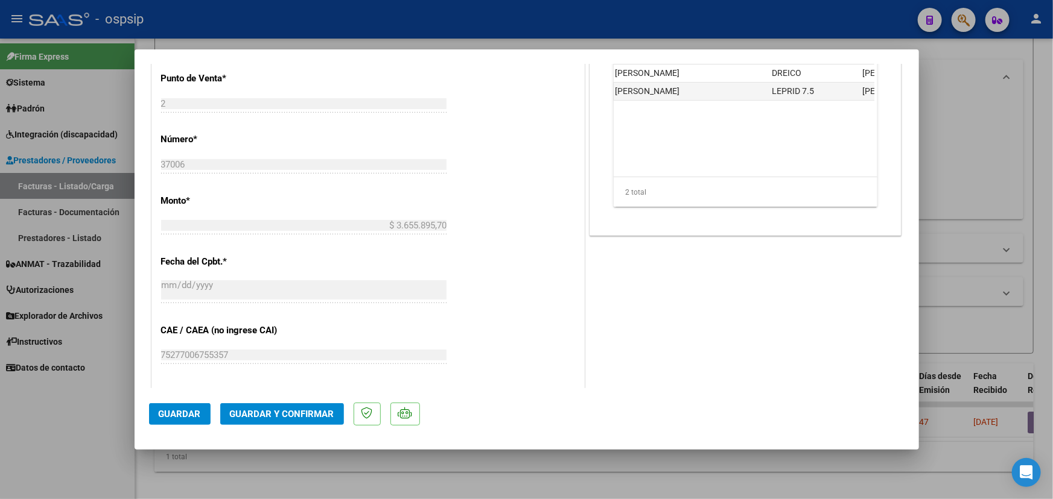
drag, startPoint x: 735, startPoint y: 176, endPoint x: 650, endPoint y: 183, distance: 85.9
click at [650, 183] on div "2 total" at bounding box center [745, 192] width 264 height 30
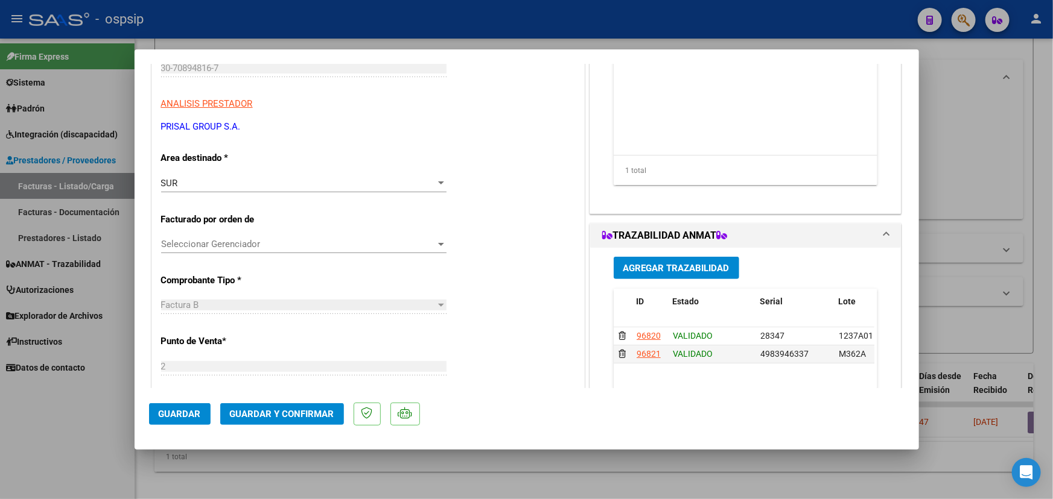
scroll to position [164, 0]
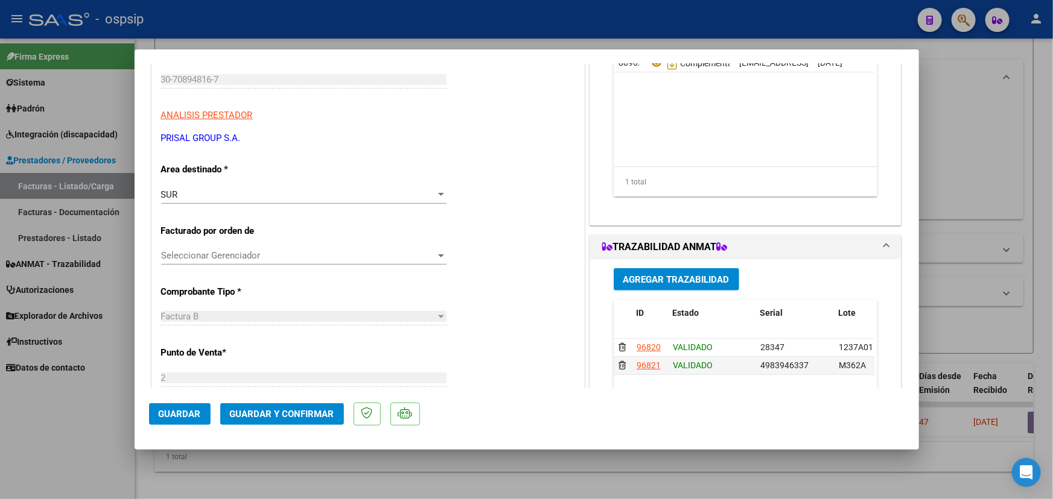
click at [662, 276] on span "Agregar Trazabilidad" at bounding box center [676, 279] width 106 height 11
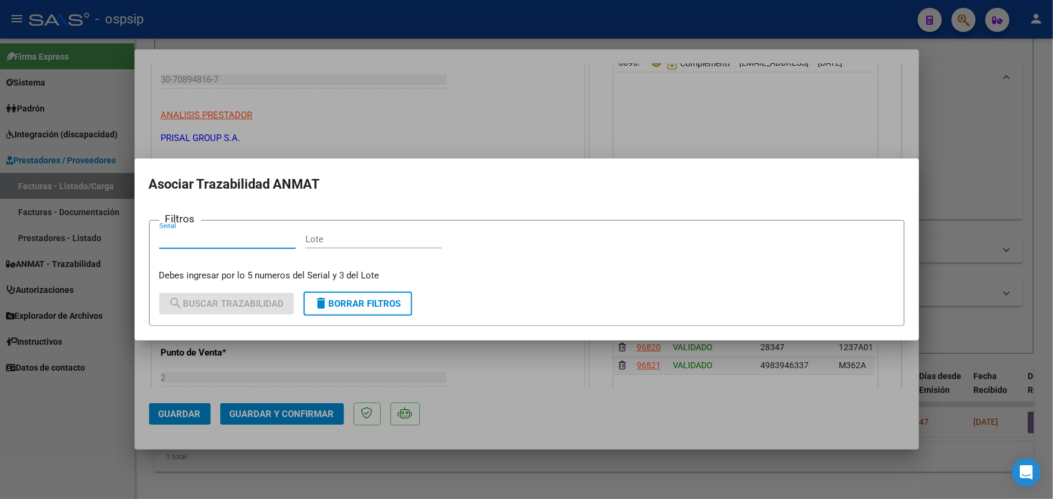
paste input "00010149"
type input "00010149"
drag, startPoint x: 386, startPoint y: 230, endPoint x: 369, endPoint y: 238, distance: 18.9
paste input "OL015B"
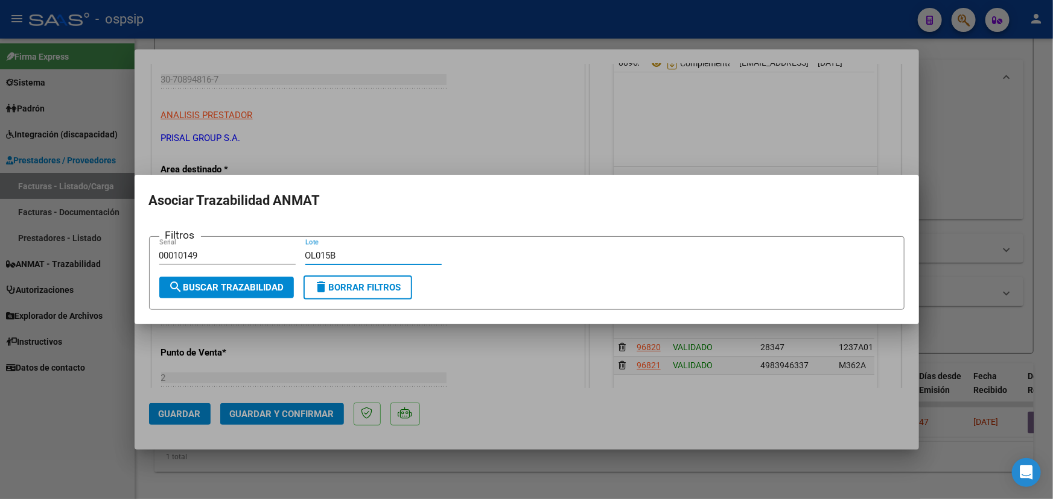
type input "OL015B"
click at [228, 285] on span "search Buscar Trazabilidad" at bounding box center [226, 287] width 115 height 11
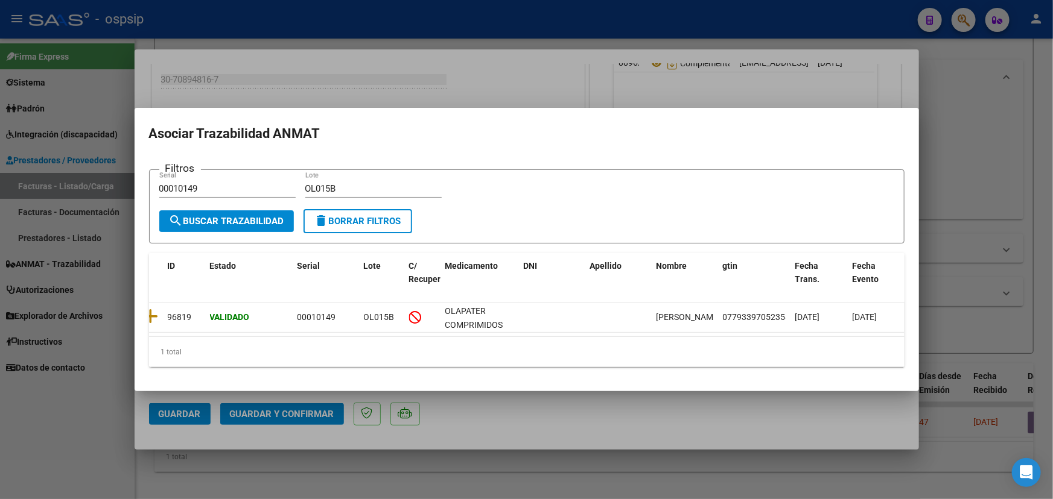
scroll to position [0, 0]
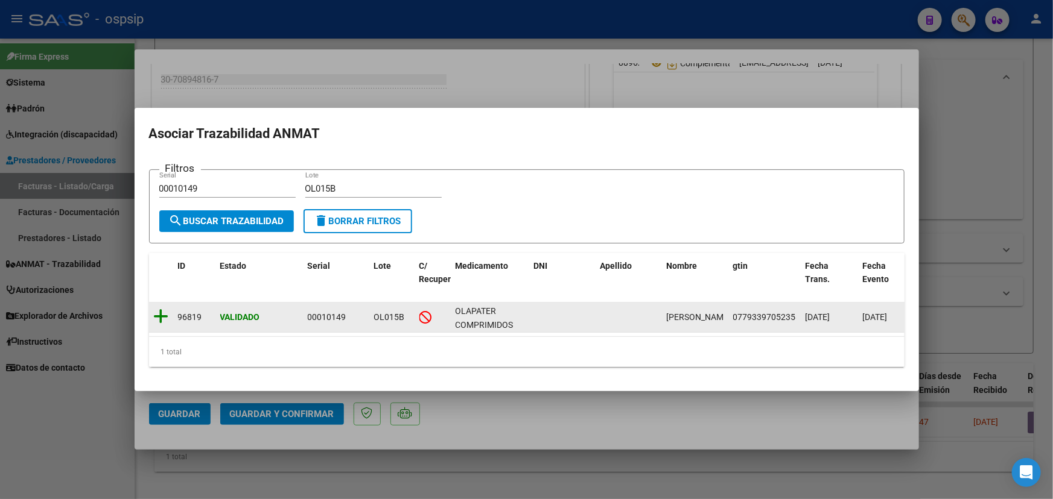
click at [161, 312] on icon at bounding box center [161, 316] width 15 height 17
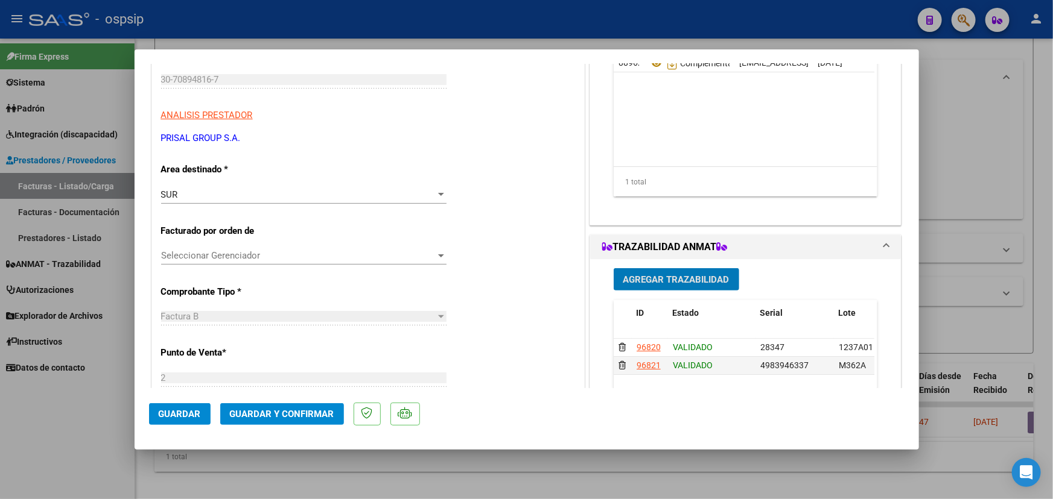
click at [678, 281] on span "Agregar Trazabilidad" at bounding box center [676, 279] width 106 height 11
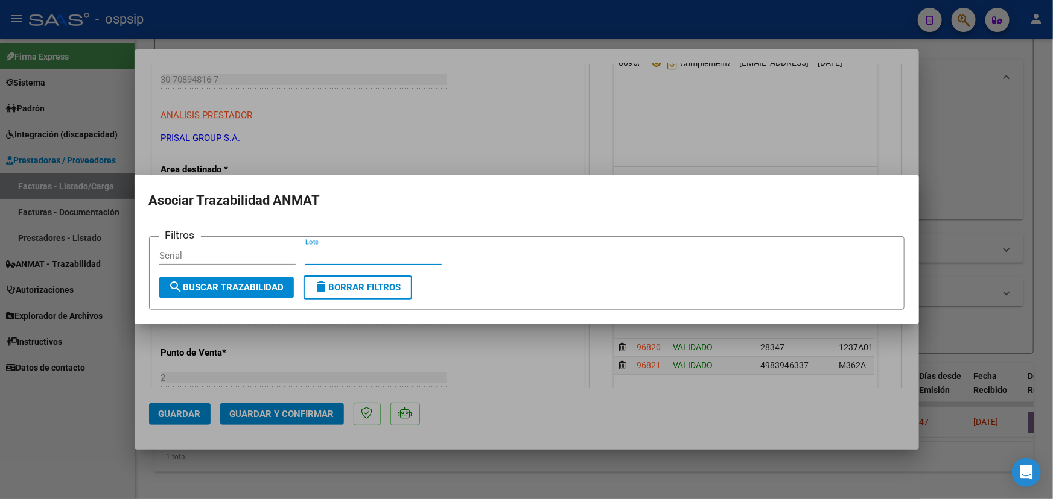
paste input "OL015B"
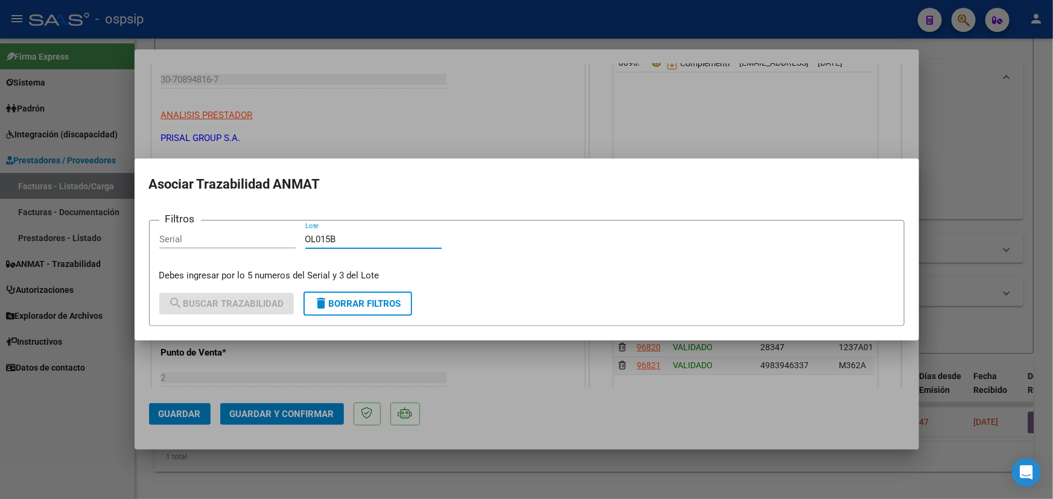
type input "OL015B"
paste input "00010149"
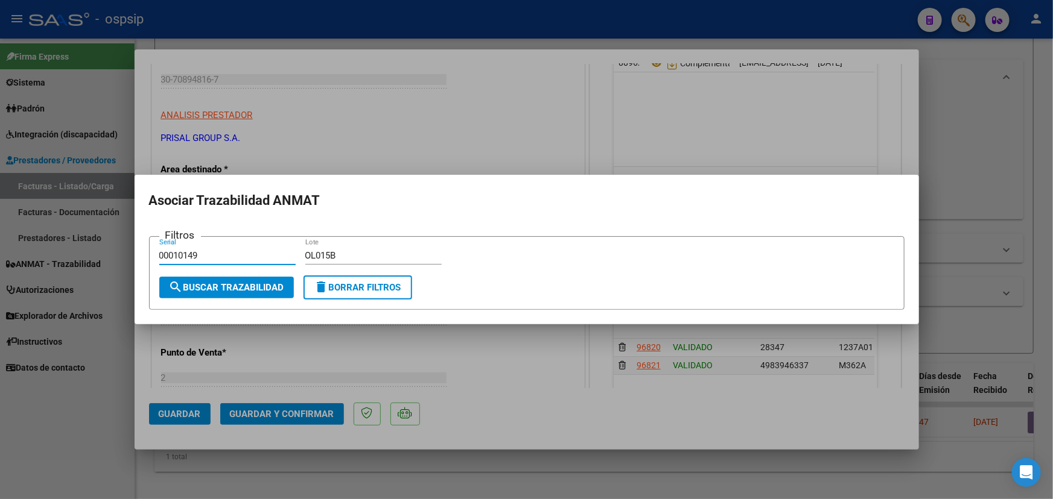
type input "00010149"
click at [259, 284] on span "search Buscar Trazabilidad" at bounding box center [226, 287] width 115 height 11
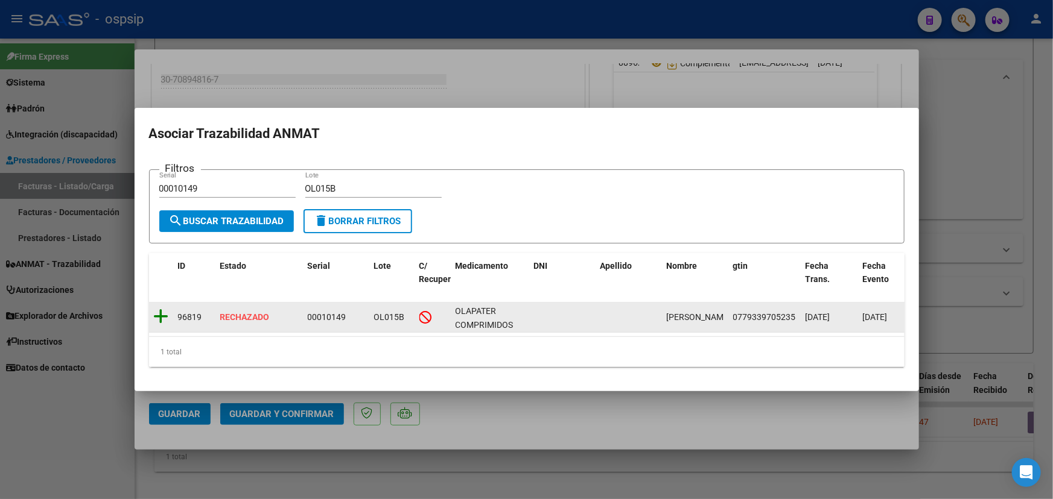
click at [164, 313] on icon at bounding box center [161, 316] width 15 height 17
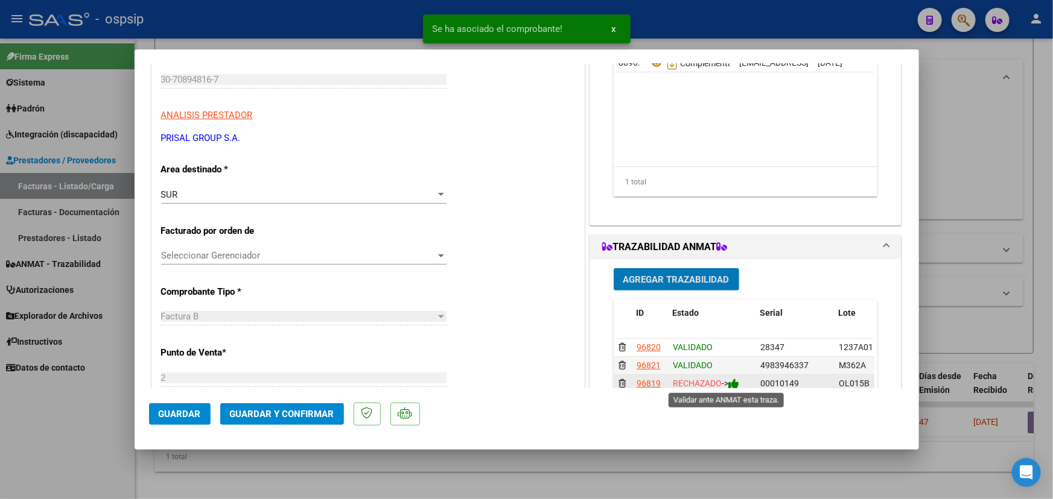
click at [737, 384] on icon at bounding box center [733, 383] width 11 height 11
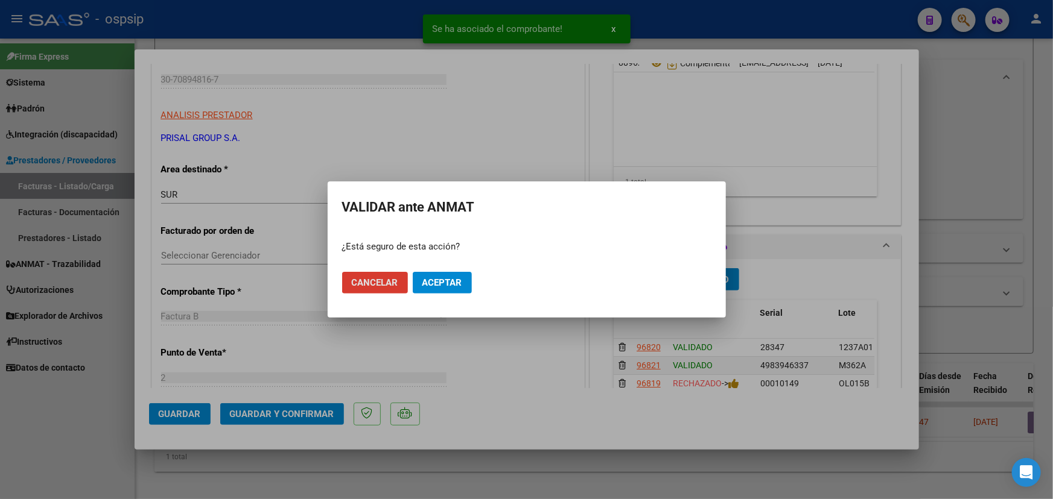
click at [456, 282] on span "Aceptar" at bounding box center [442, 282] width 40 height 11
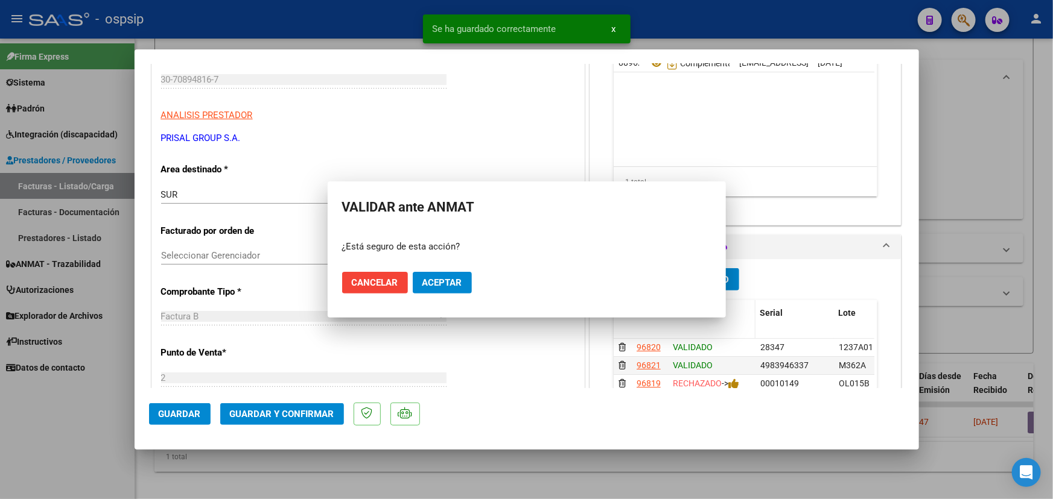
scroll to position [168, 0]
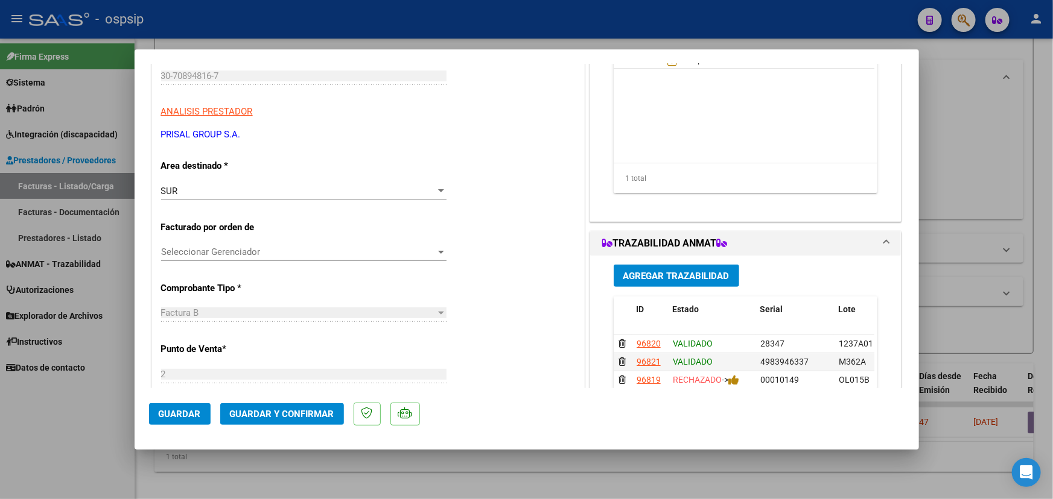
click at [670, 277] on span "Agregar Trazabilidad" at bounding box center [676, 276] width 106 height 11
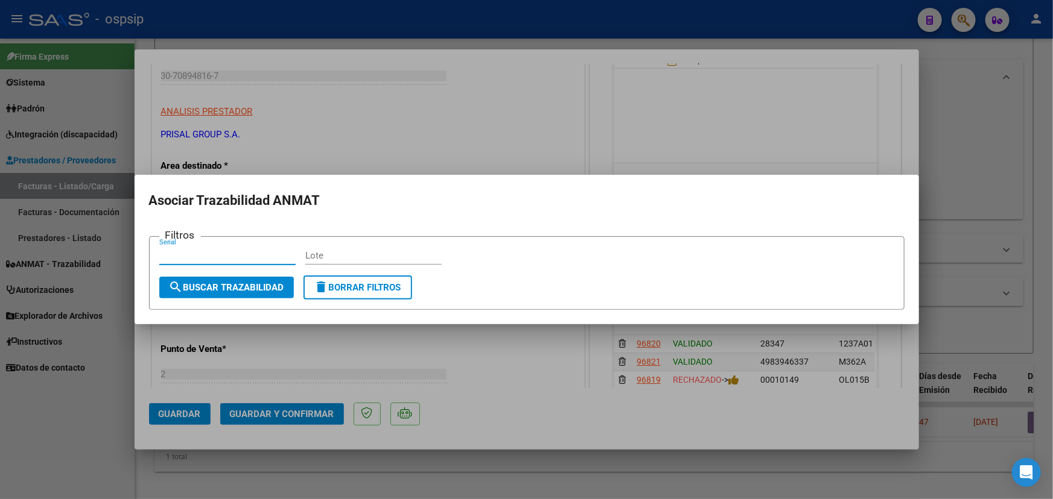
paste input "00010148"
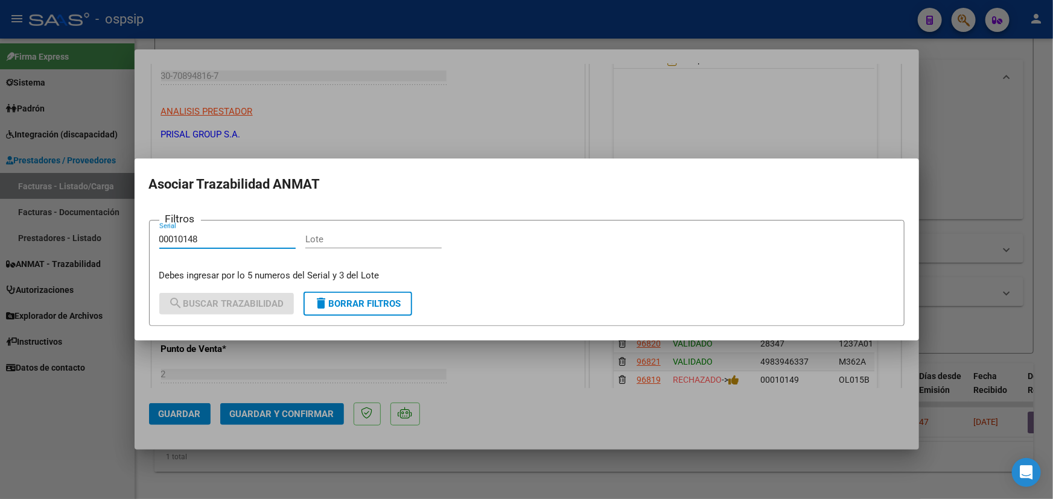
type input "00010148"
paste input "OL015B"
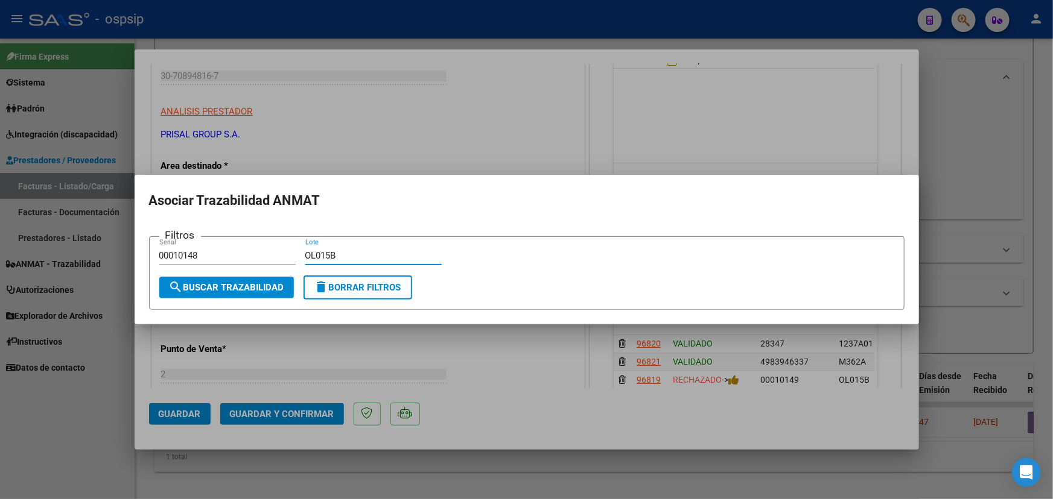
type input "OL015B"
click at [249, 294] on button "search Buscar Trazabilidad" at bounding box center [226, 288] width 135 height 22
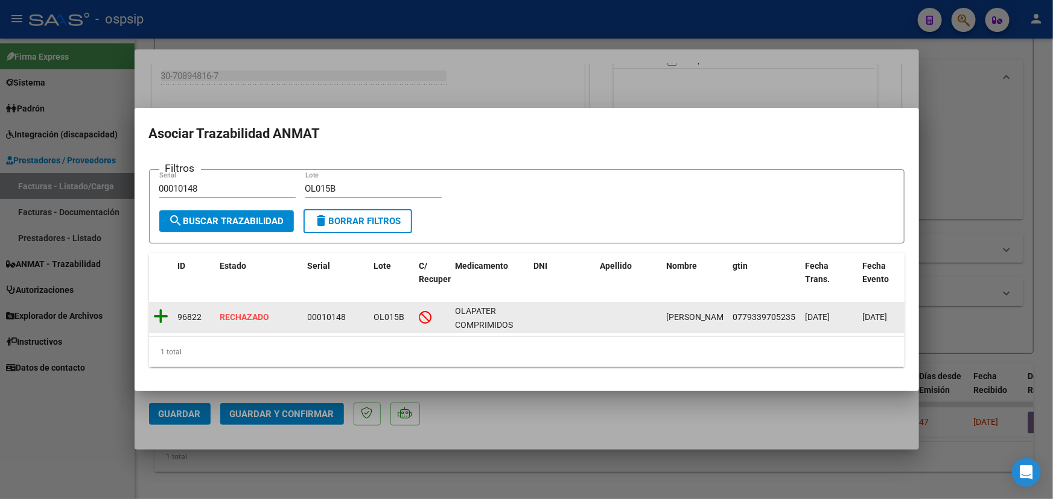
click at [160, 315] on icon at bounding box center [161, 316] width 15 height 17
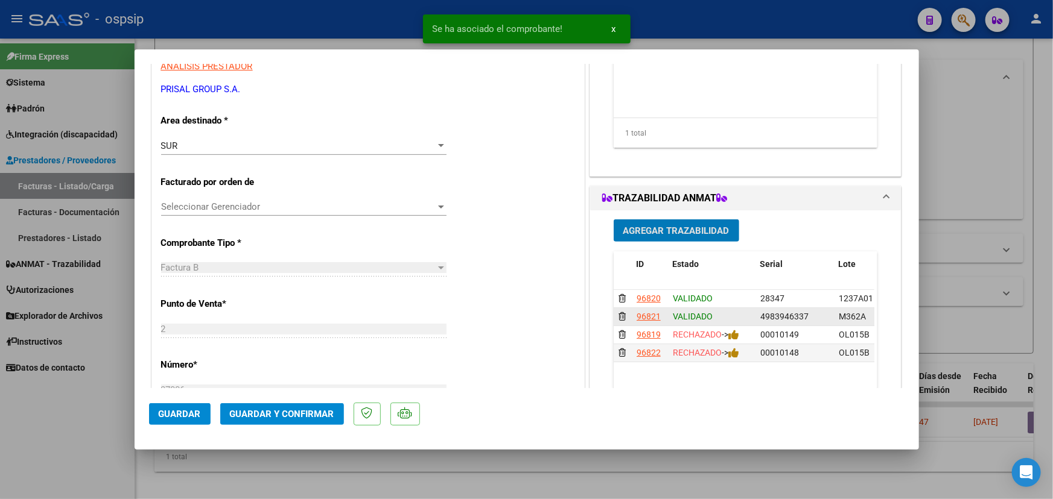
scroll to position [277, 0]
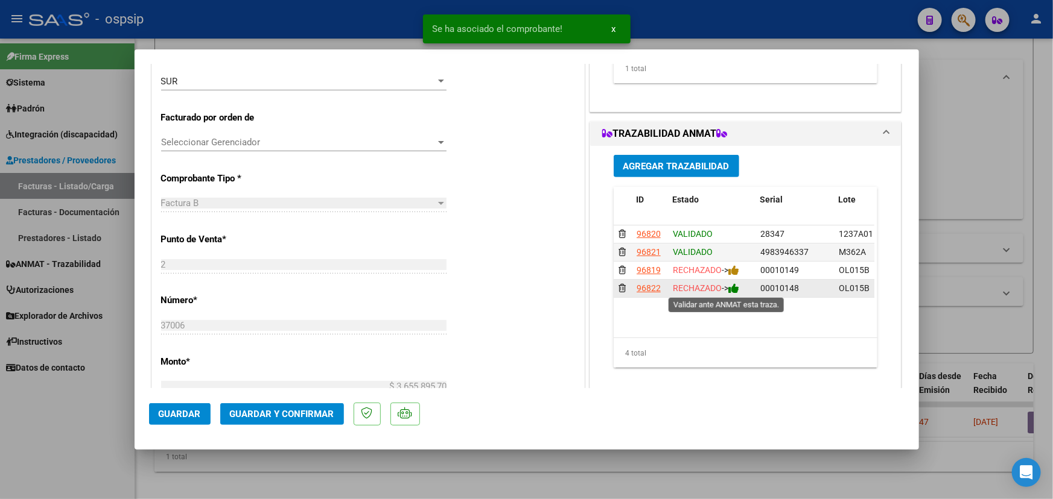
click at [733, 287] on icon at bounding box center [733, 288] width 11 height 11
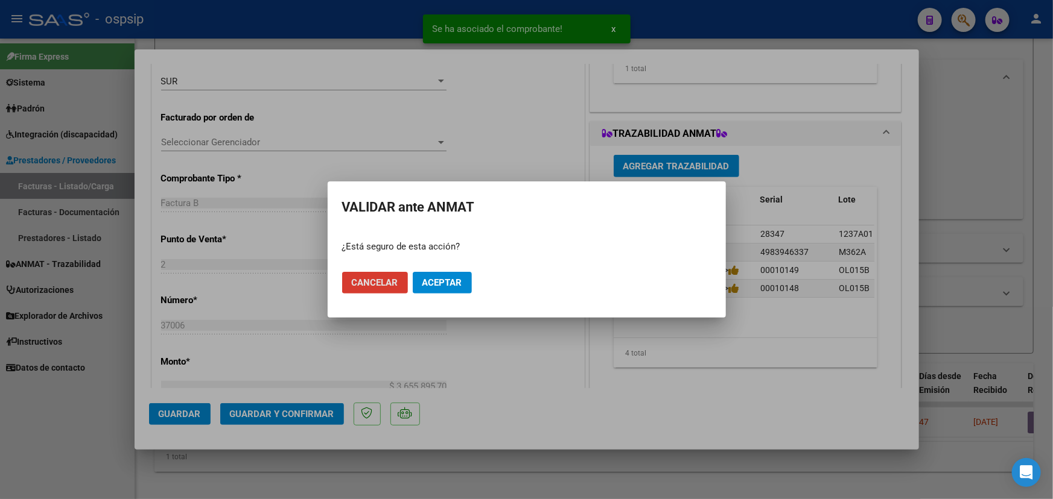
click at [445, 277] on span "Aceptar" at bounding box center [442, 282] width 40 height 11
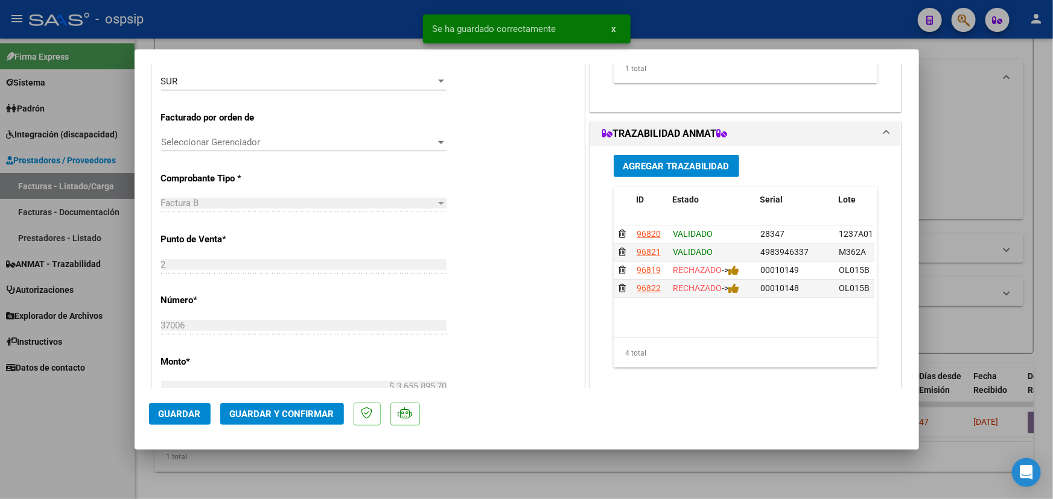
click at [174, 411] on span "Guardar" at bounding box center [180, 414] width 42 height 11
type input "$ 0,00"
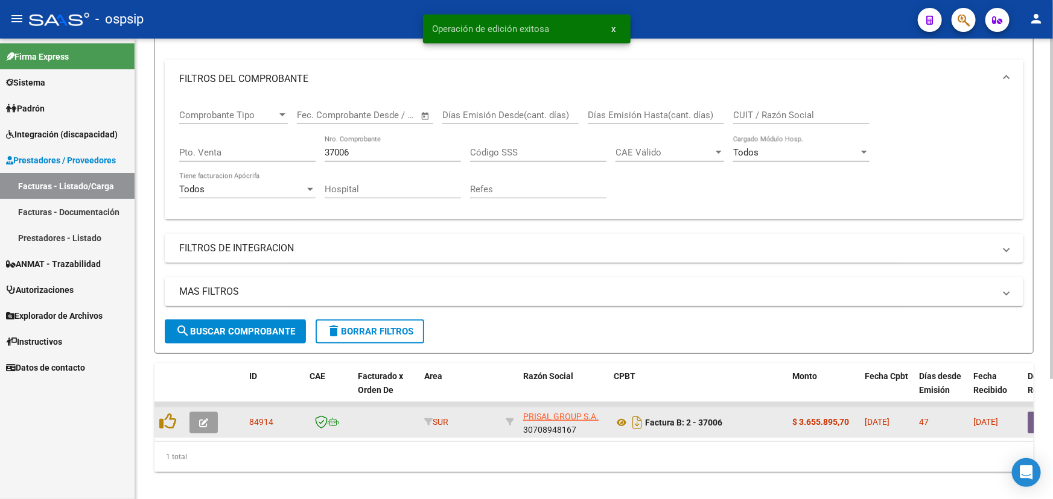
click at [209, 423] on button "button" at bounding box center [203, 423] width 28 height 22
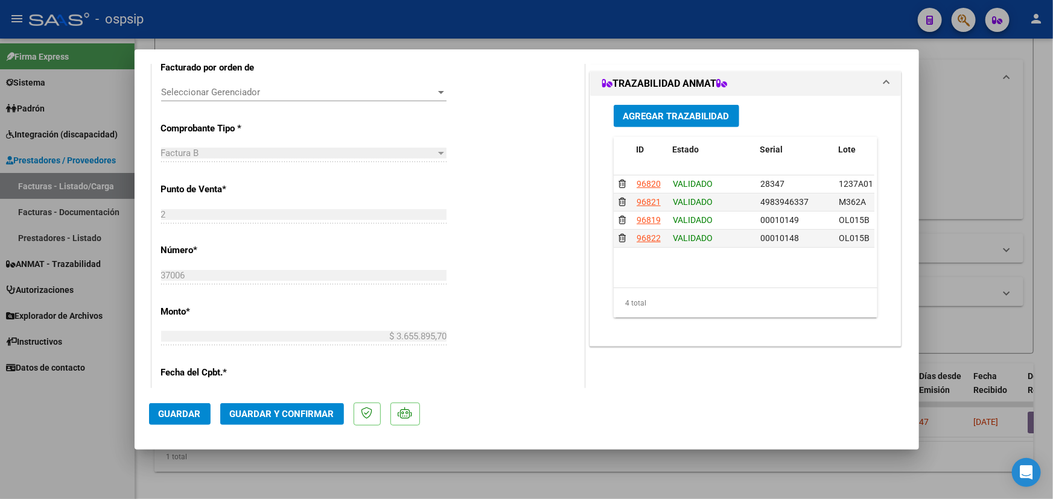
scroll to position [329, 0]
click at [315, 415] on span "Guardar y Confirmar" at bounding box center [282, 414] width 104 height 11
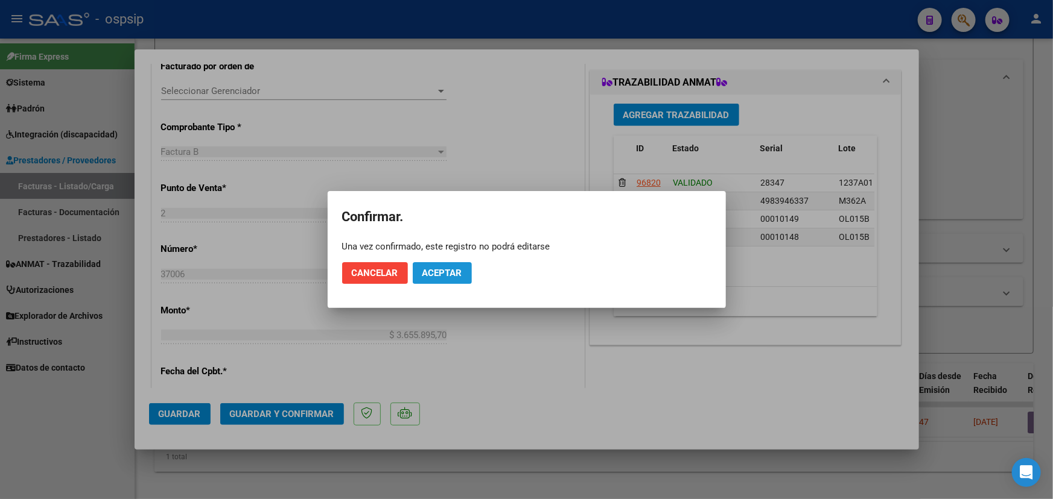
click at [455, 268] on span "Aceptar" at bounding box center [442, 273] width 40 height 11
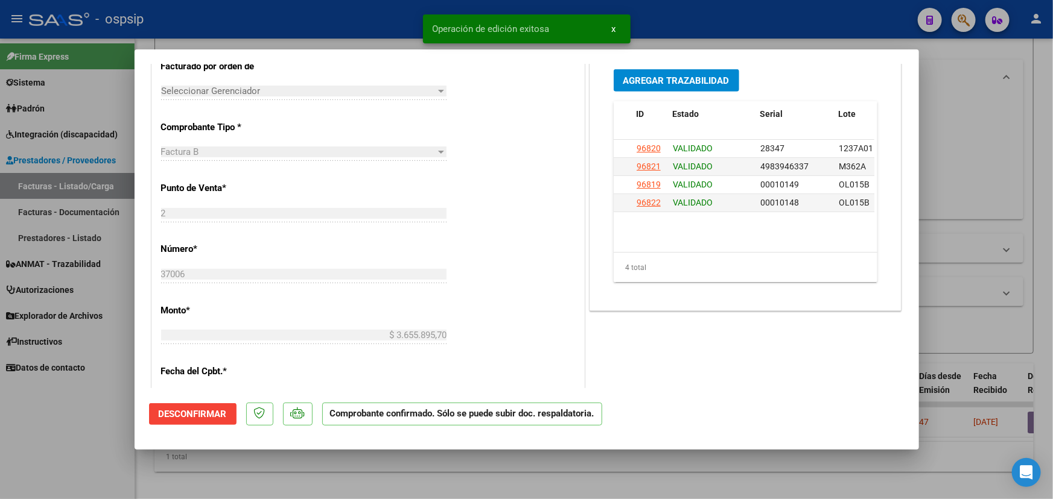
type input "$ 0,00"
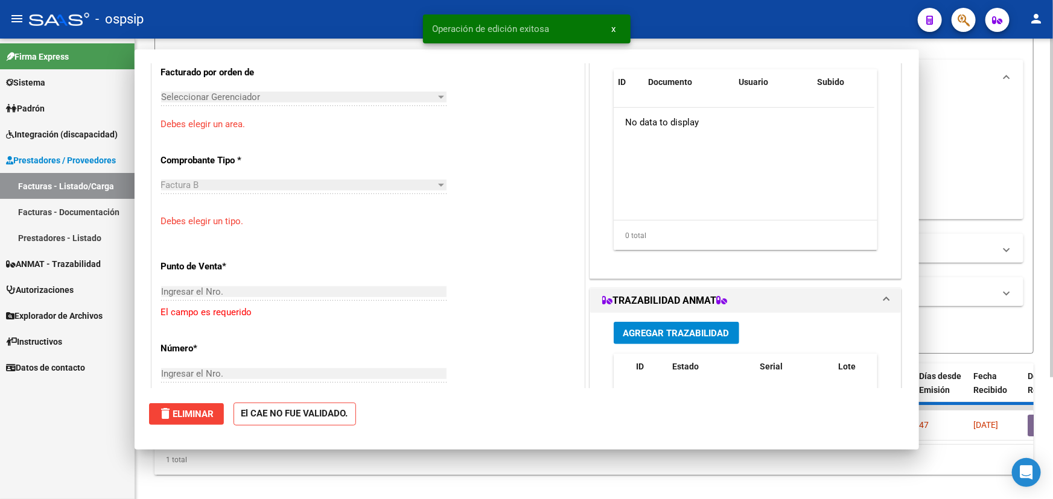
scroll to position [0, 0]
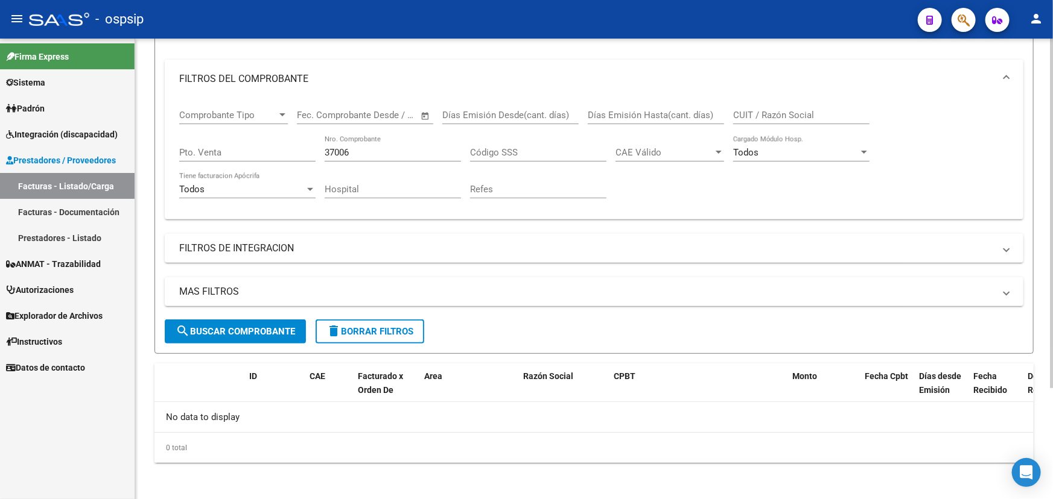
click at [340, 148] on input "37006" at bounding box center [393, 152] width 136 height 11
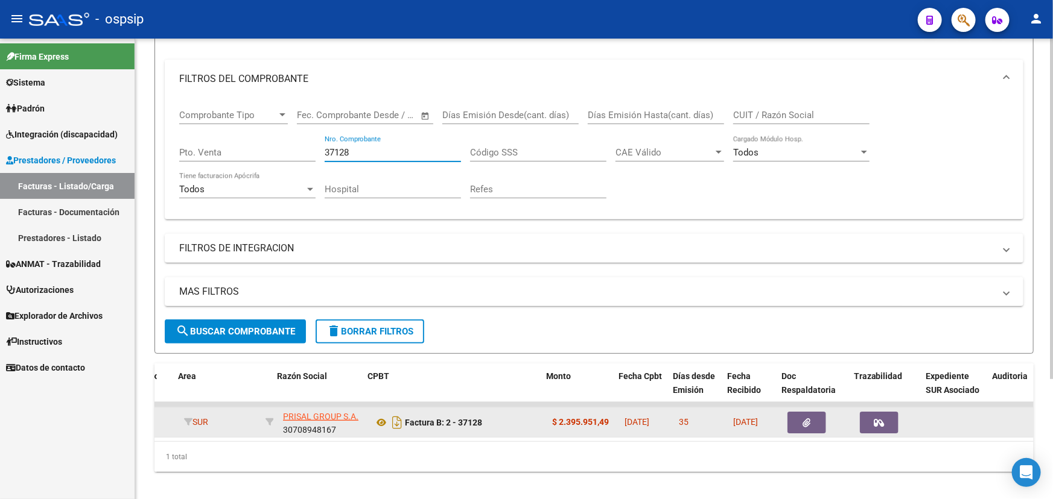
scroll to position [0, 248]
type input "37128"
click at [802, 416] on button "button" at bounding box center [798, 423] width 39 height 22
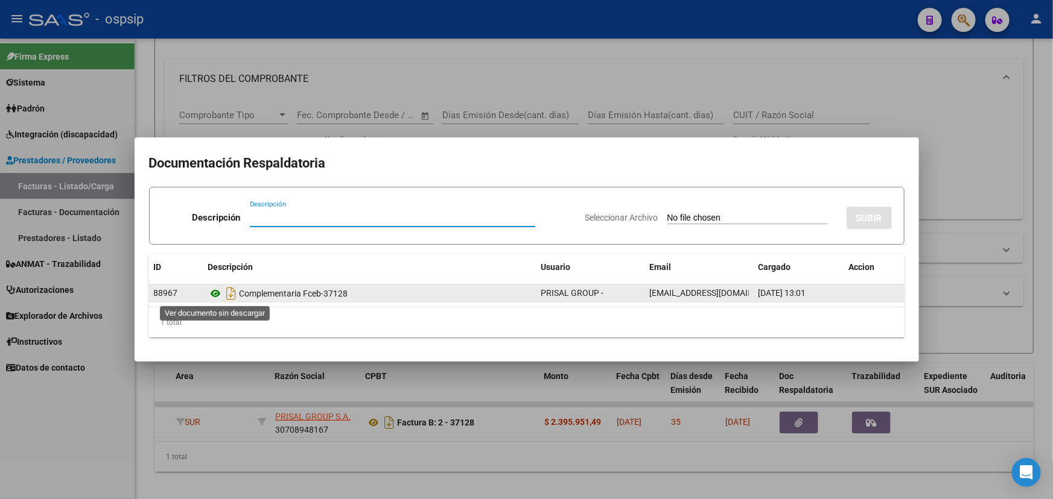
click at [217, 296] on icon at bounding box center [216, 294] width 16 height 14
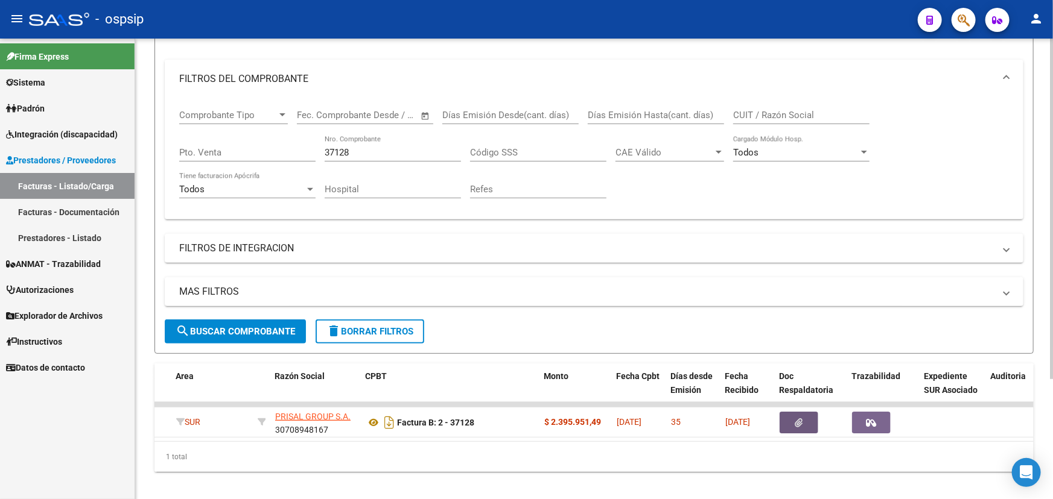
click at [344, 148] on input "37128" at bounding box center [393, 152] width 136 height 11
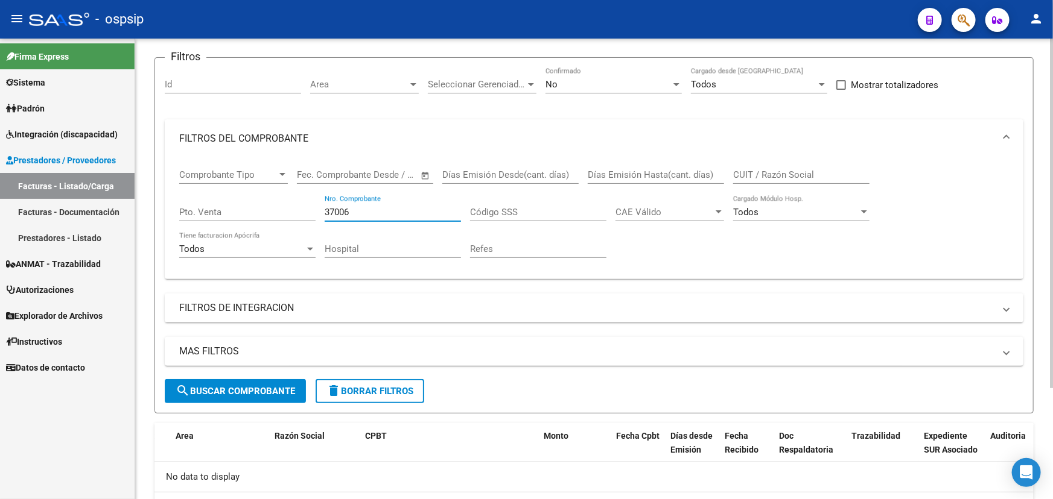
scroll to position [0, 0]
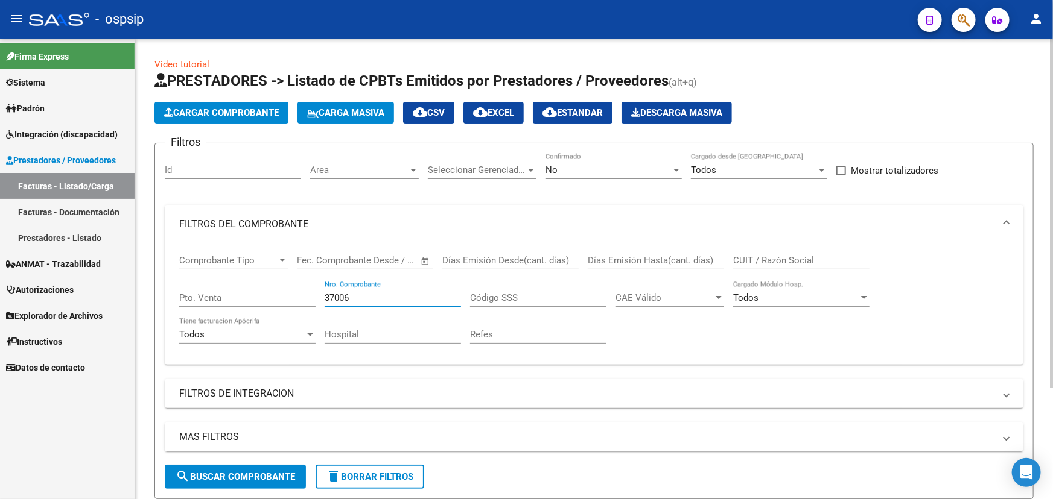
click at [632, 171] on div "No" at bounding box center [607, 170] width 125 height 11
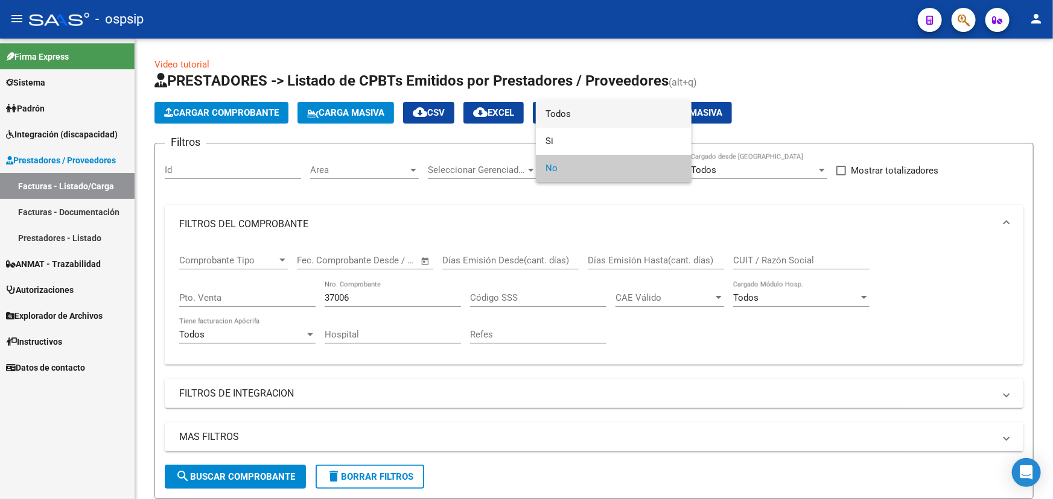
click at [639, 121] on span "Todos" at bounding box center [613, 114] width 136 height 27
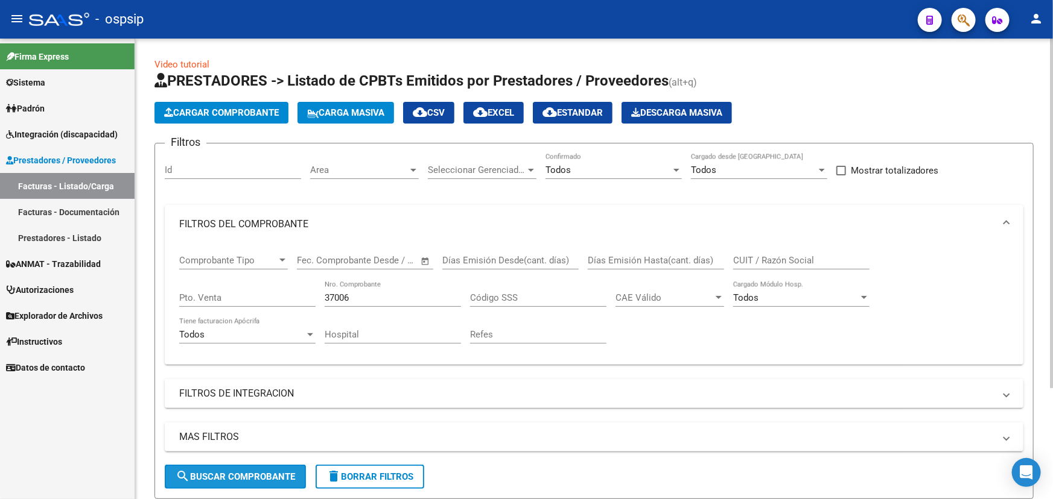
click at [253, 474] on span "search Buscar Comprobante" at bounding box center [235, 477] width 119 height 11
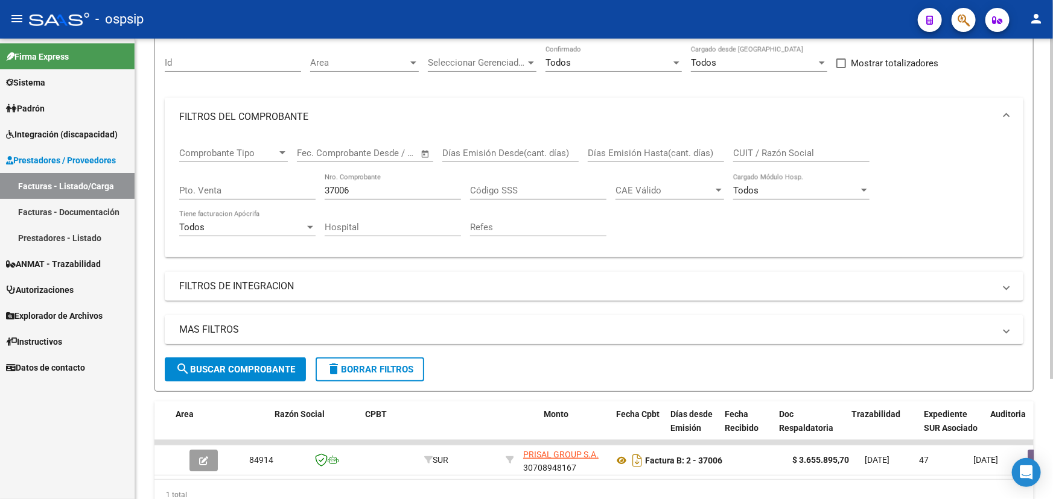
scroll to position [163, 0]
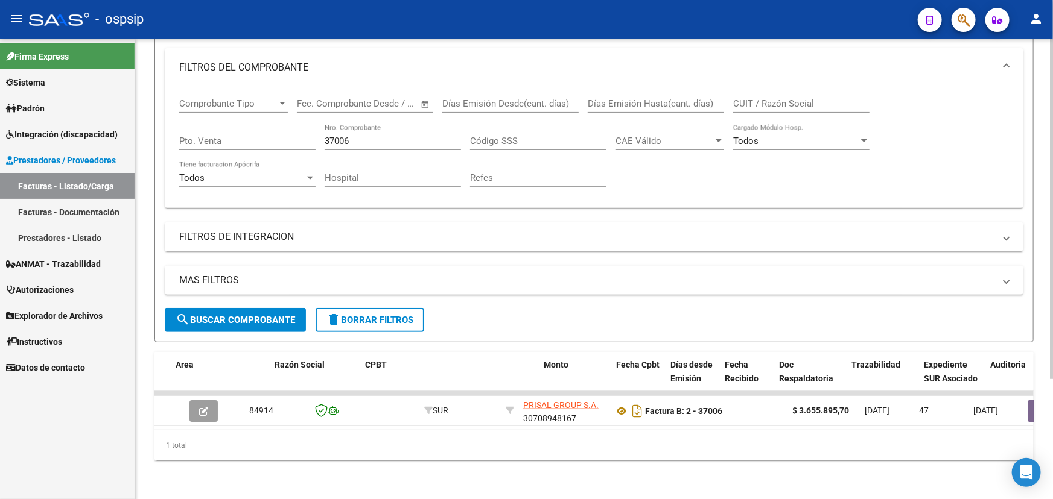
click at [339, 136] on input "37006" at bounding box center [393, 141] width 136 height 11
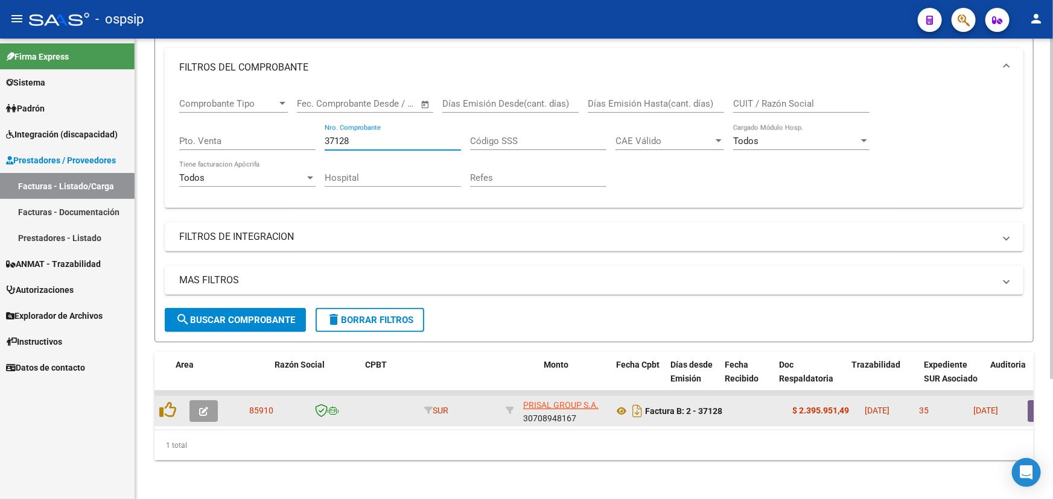
type input "37128"
click at [198, 401] on button "button" at bounding box center [203, 412] width 28 height 22
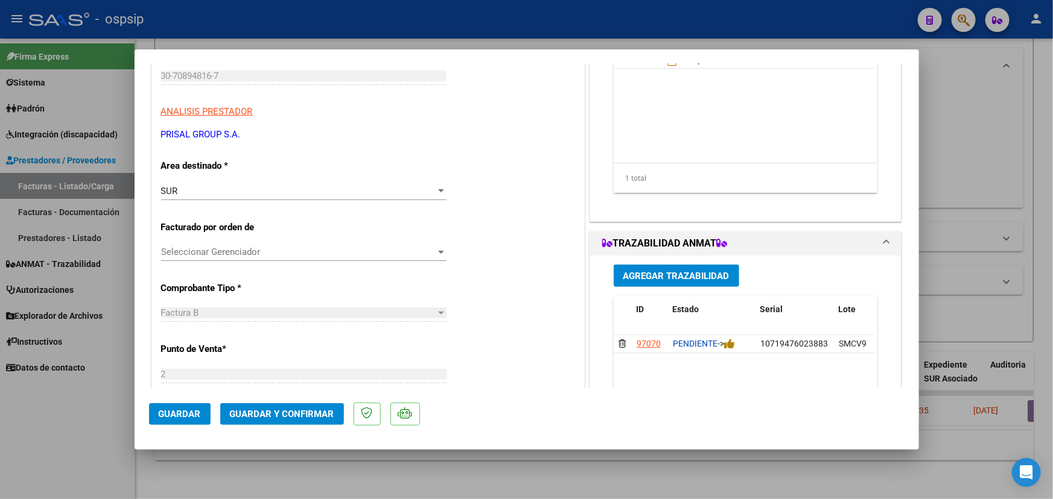
scroll to position [0, 0]
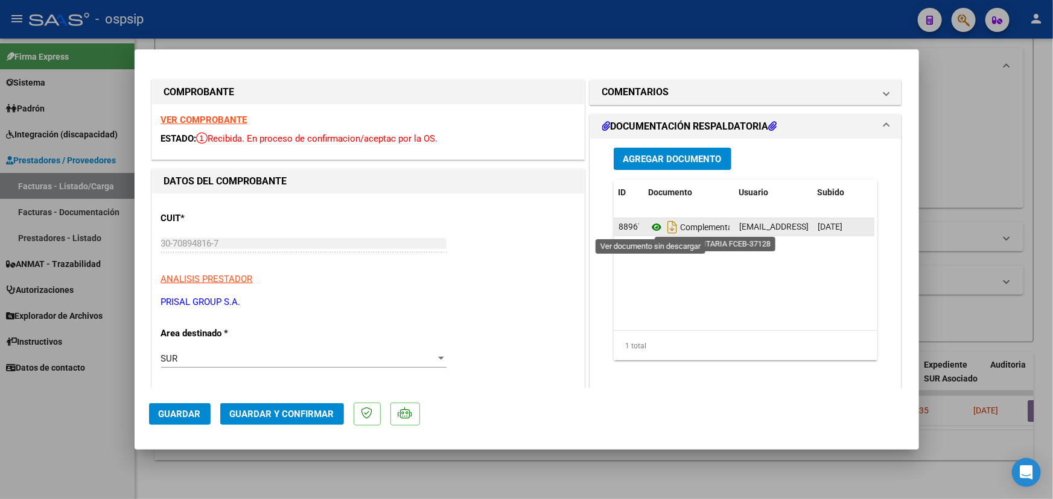
click at [654, 229] on icon at bounding box center [656, 227] width 16 height 14
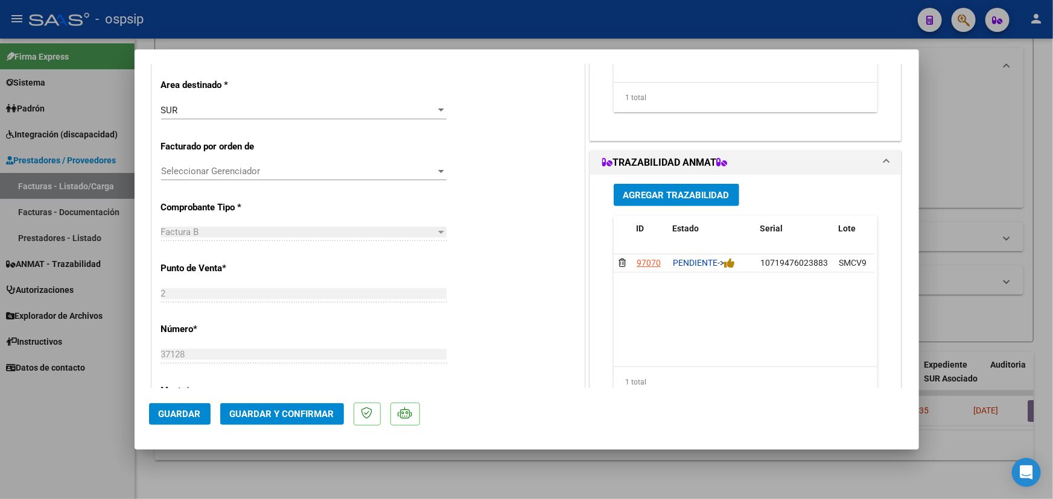
scroll to position [274, 0]
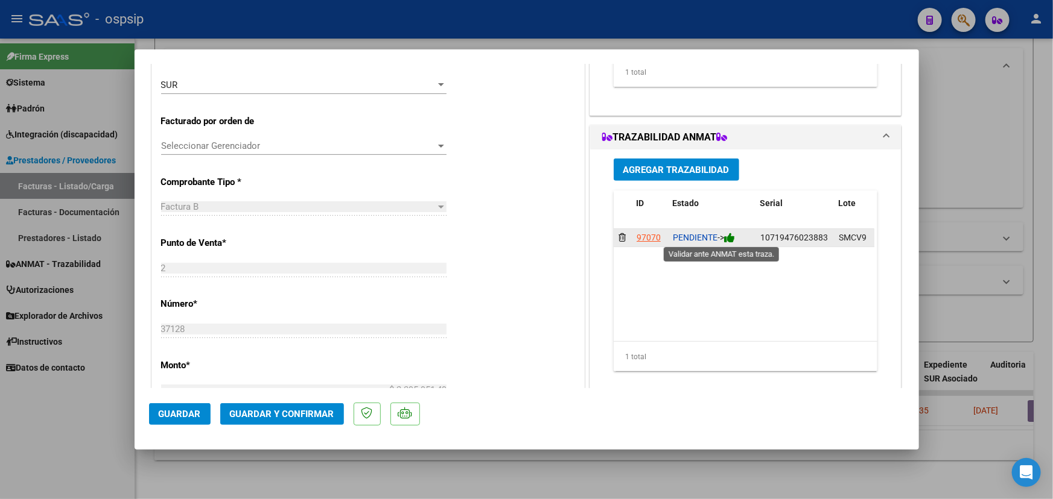
click at [730, 241] on icon at bounding box center [729, 237] width 11 height 11
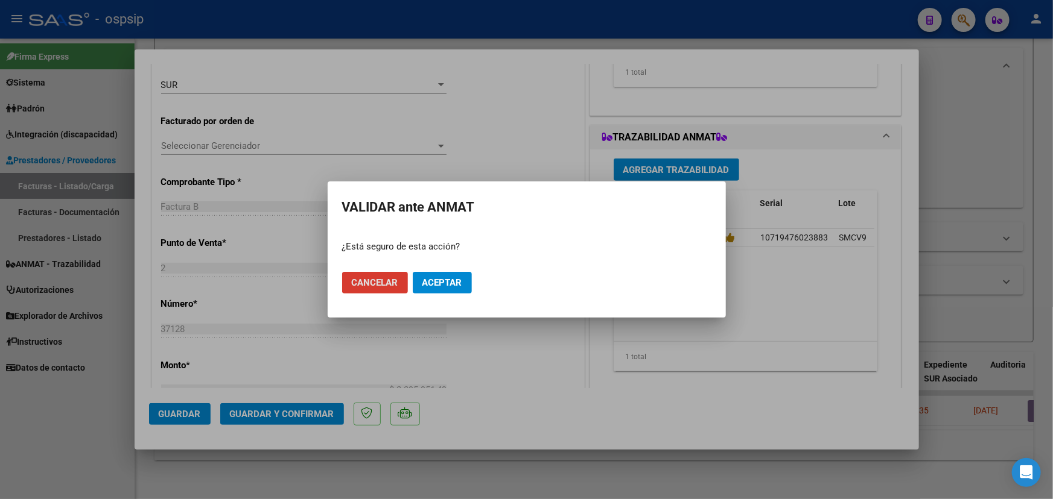
click at [429, 280] on span "Aceptar" at bounding box center [442, 282] width 40 height 11
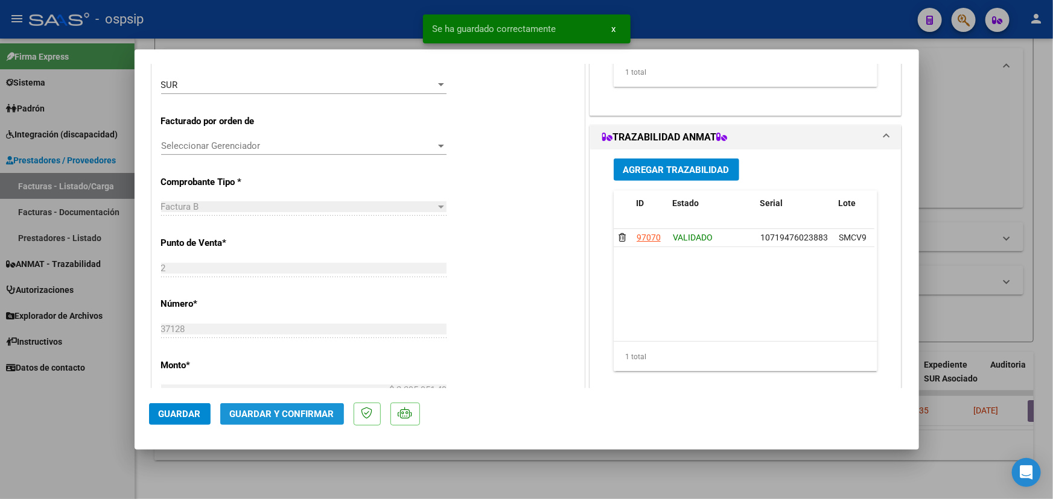
click at [274, 416] on span "Guardar y Confirmar" at bounding box center [282, 414] width 104 height 11
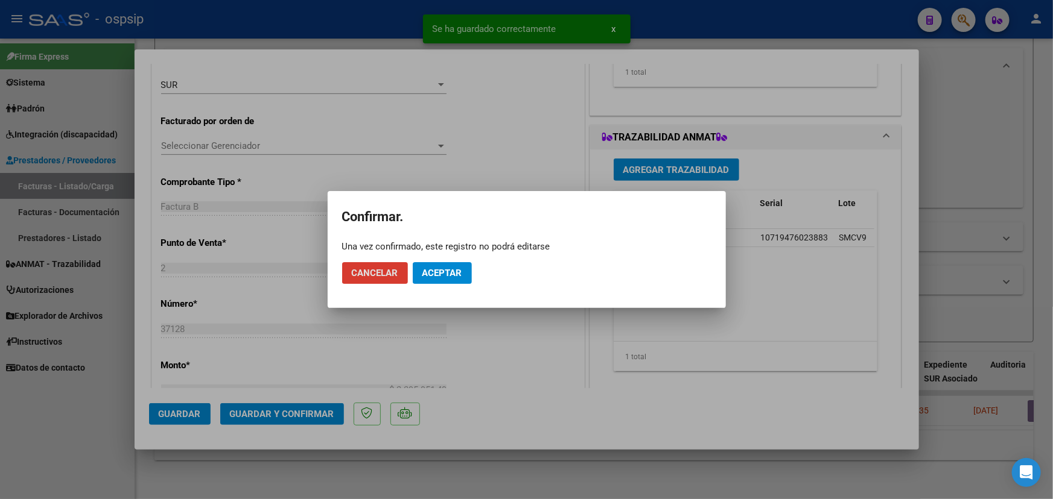
click at [434, 268] on span "Aceptar" at bounding box center [442, 273] width 40 height 11
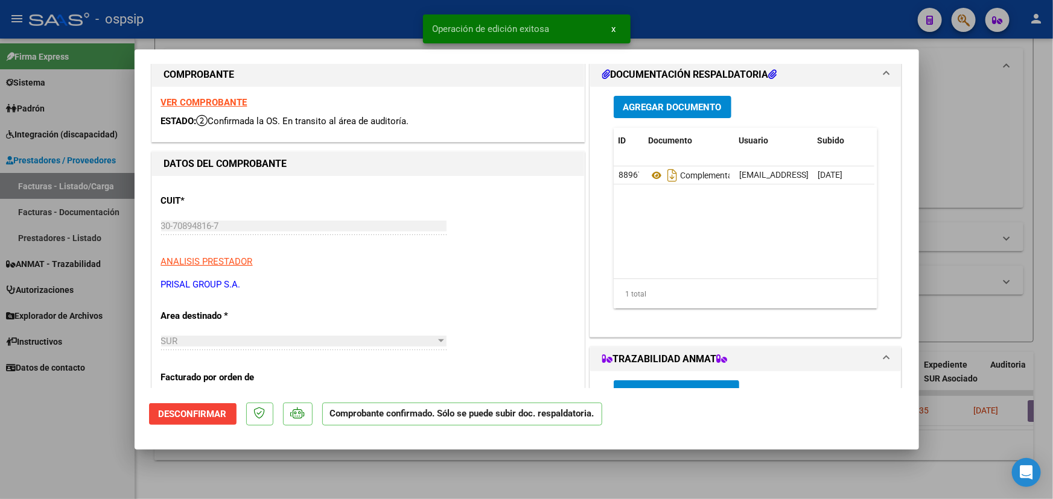
scroll to position [0, 0]
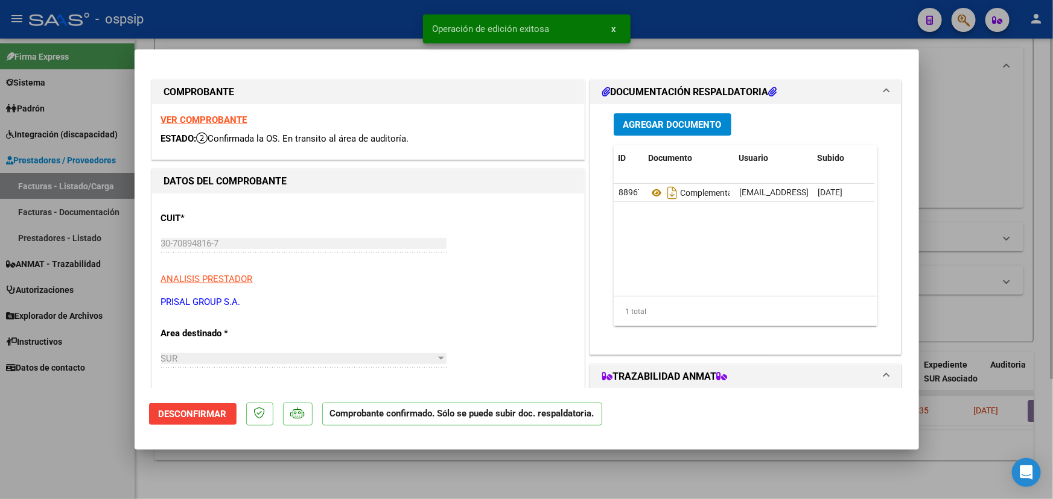
type input "$ 0,00"
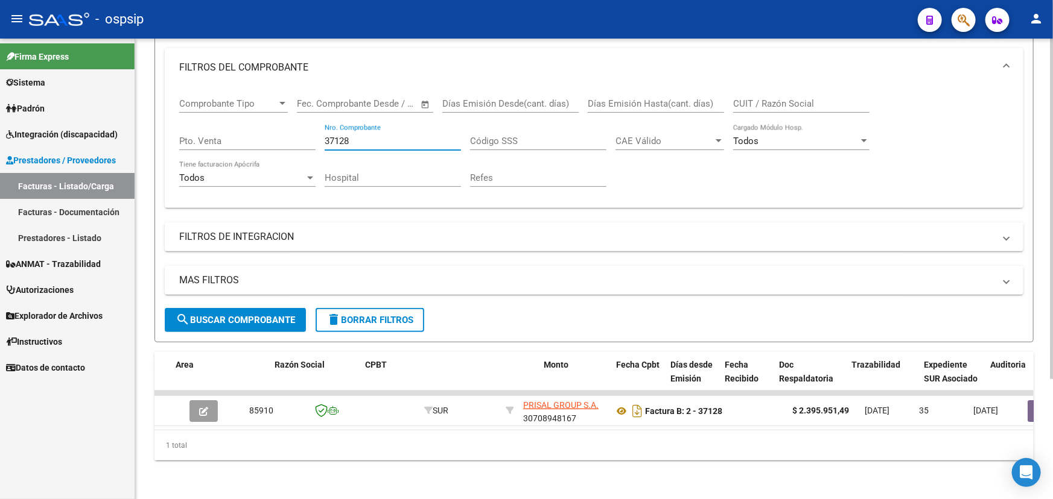
click at [350, 136] on input "37128" at bounding box center [393, 141] width 136 height 11
click at [349, 136] on input "37128" at bounding box center [393, 141] width 136 height 11
click at [341, 136] on input "37128" at bounding box center [393, 141] width 136 height 11
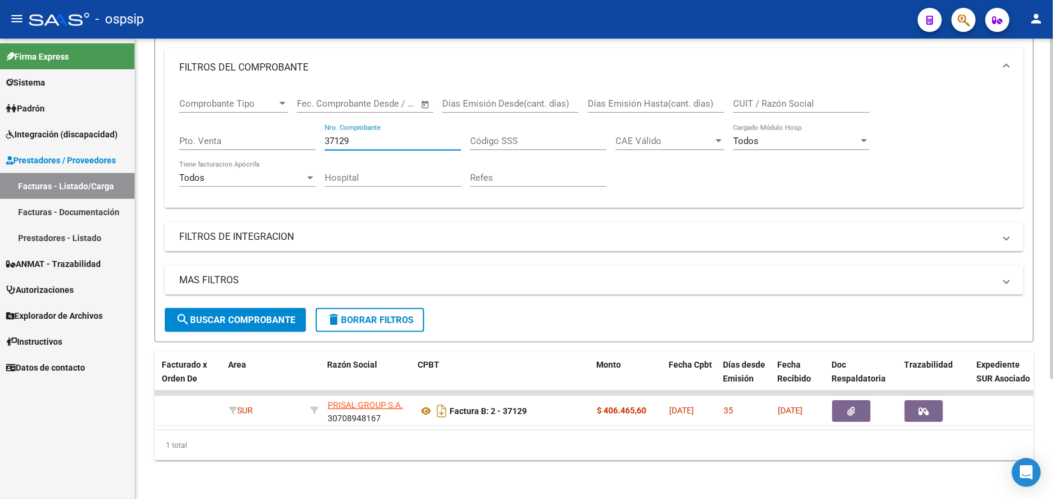
scroll to position [0, 198]
type input "37129"
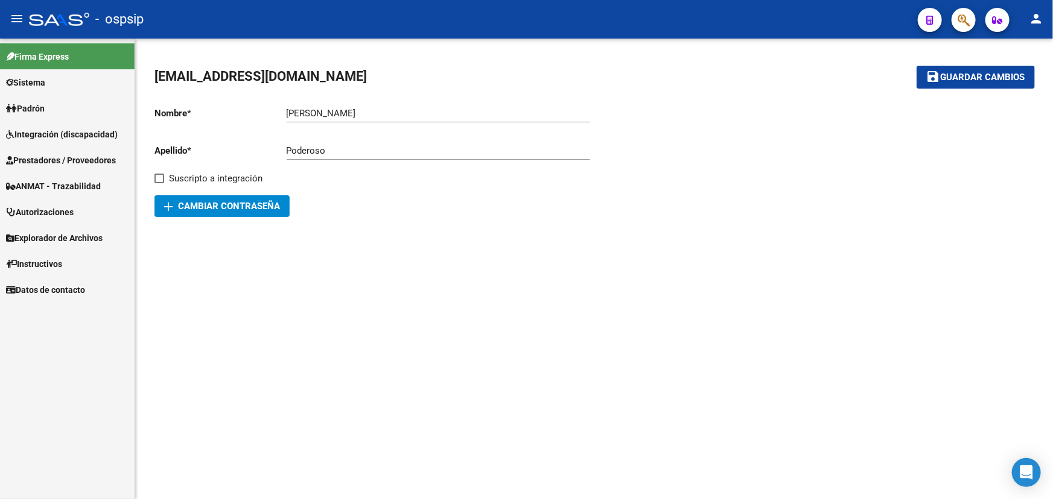
click at [43, 208] on span "Autorizaciones" at bounding box center [40, 212] width 68 height 13
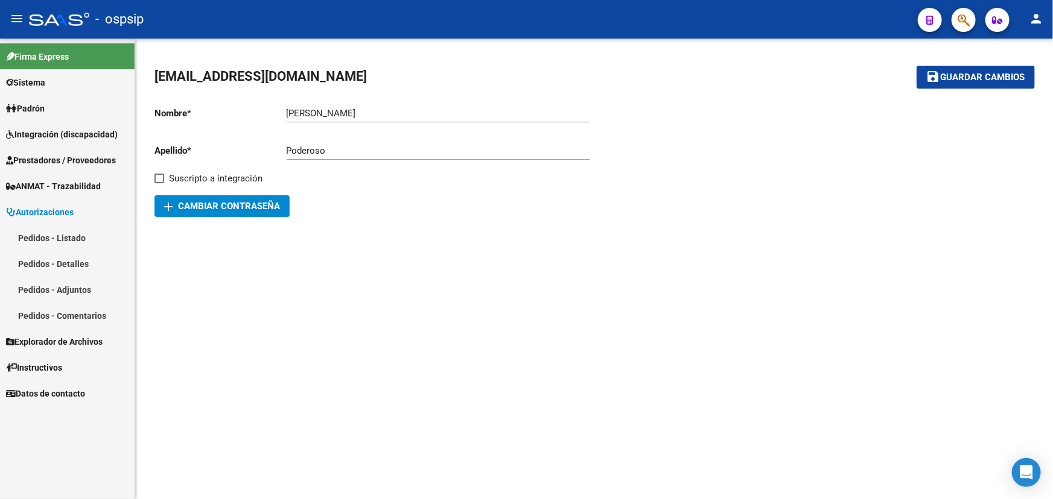
click at [40, 238] on link "Pedidos - Listado" at bounding box center [67, 238] width 135 height 26
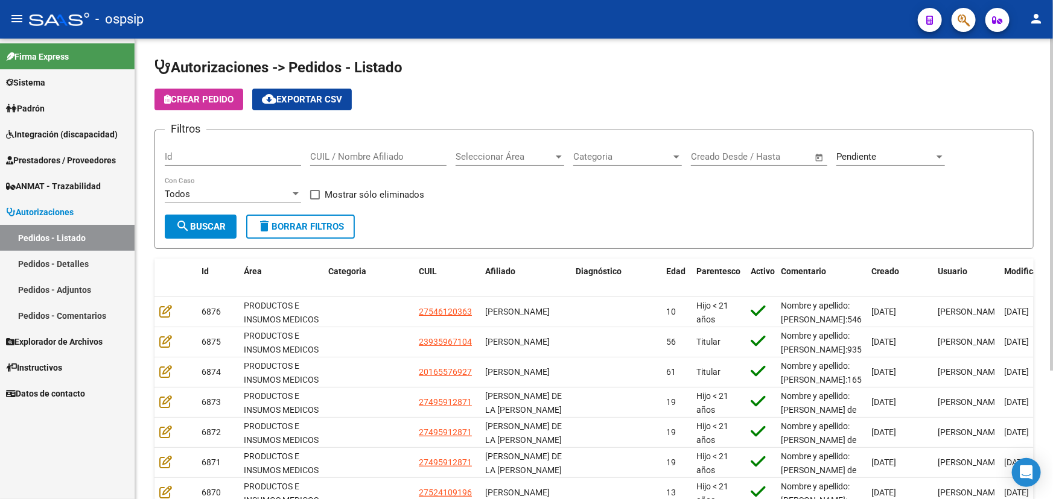
click at [211, 156] on input "Id" at bounding box center [233, 156] width 136 height 11
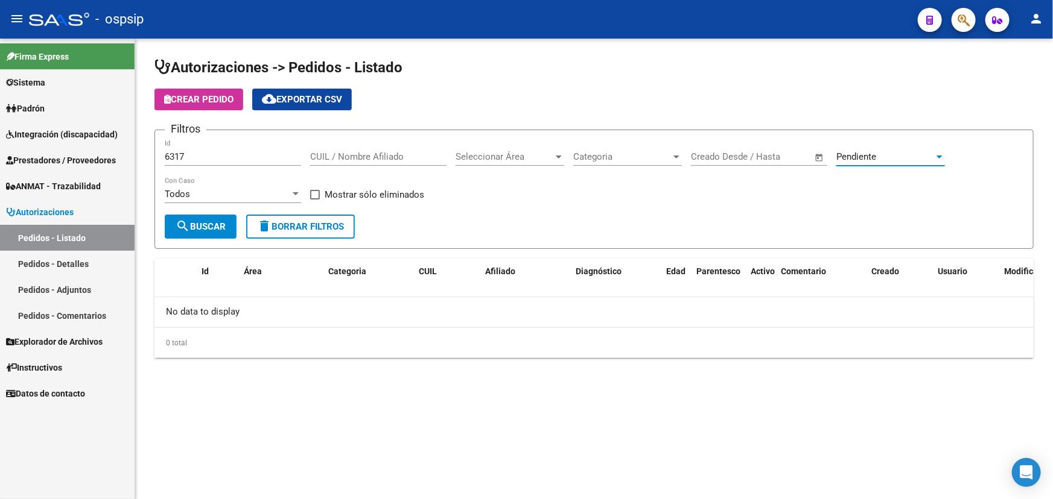
click at [873, 153] on span "Pendiente" at bounding box center [856, 156] width 40 height 11
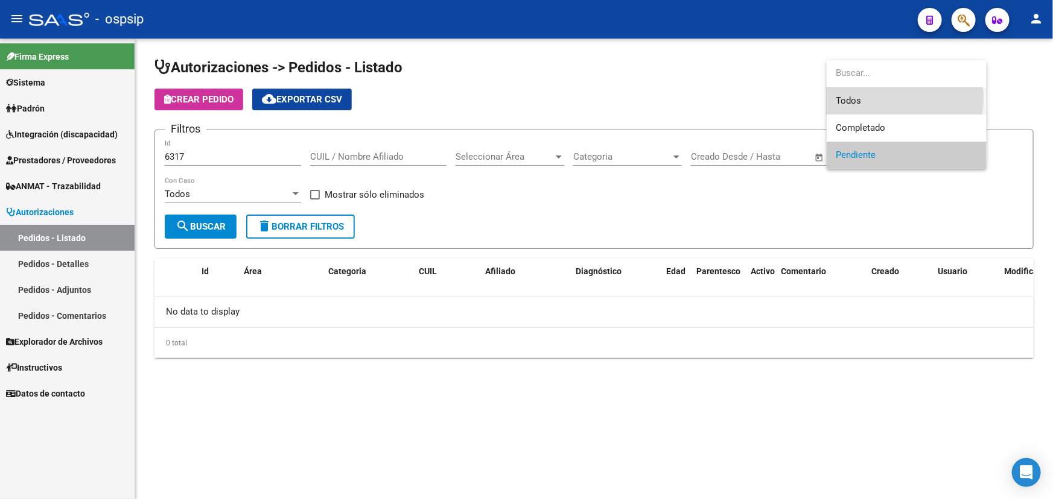
click at [869, 98] on span "Todos" at bounding box center [906, 100] width 141 height 27
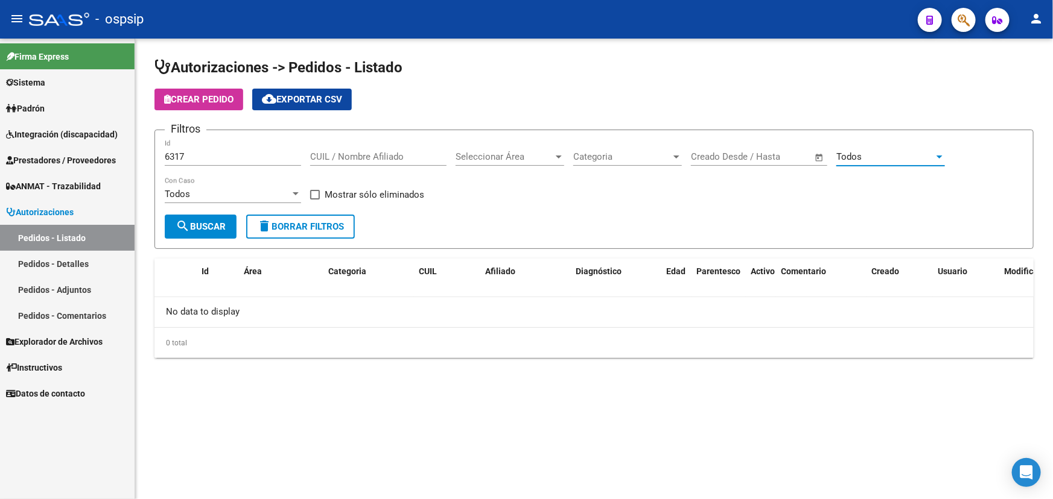
click at [195, 221] on span "search Buscar" at bounding box center [201, 226] width 50 height 11
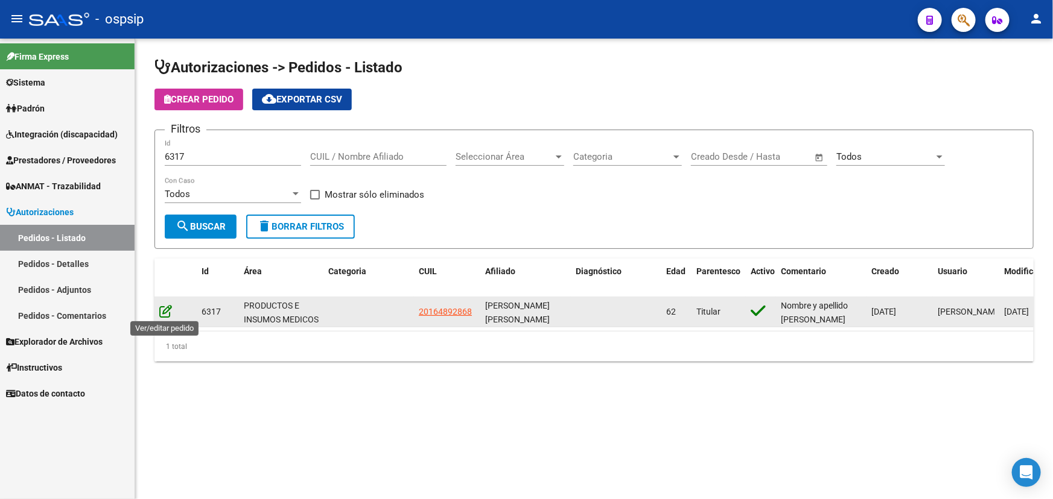
click at [160, 307] on icon at bounding box center [165, 311] width 13 height 13
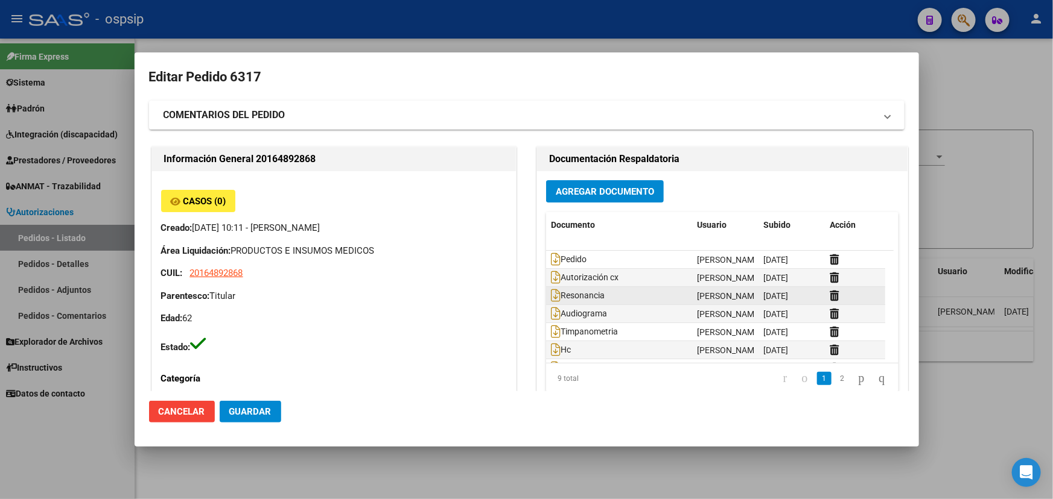
scroll to position [54, 0]
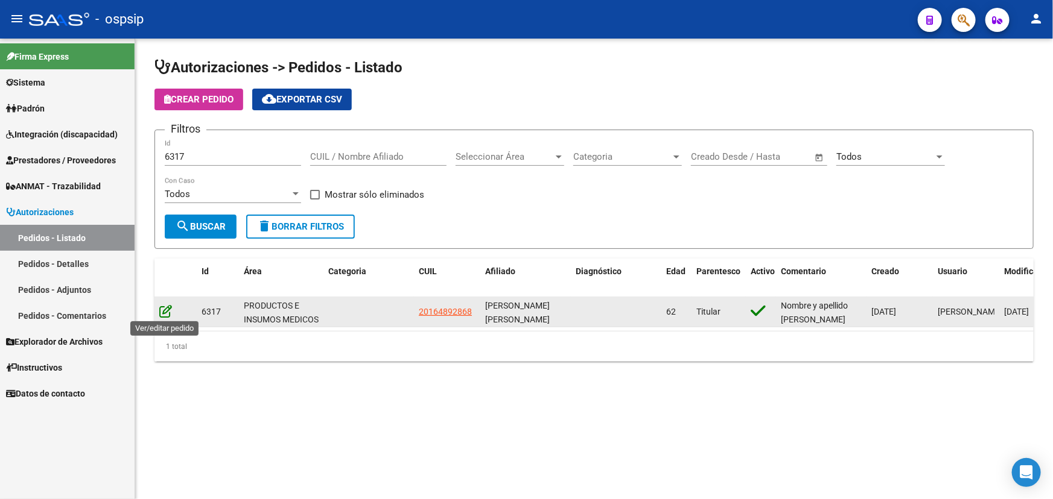
click at [162, 308] on icon at bounding box center [165, 311] width 13 height 13
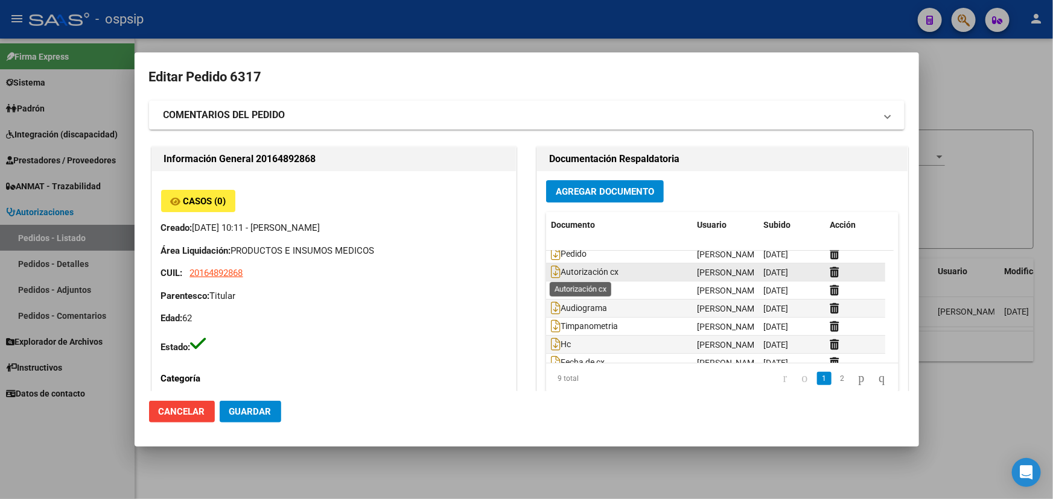
scroll to position [0, 0]
click at [552, 276] on icon at bounding box center [556, 277] width 10 height 13
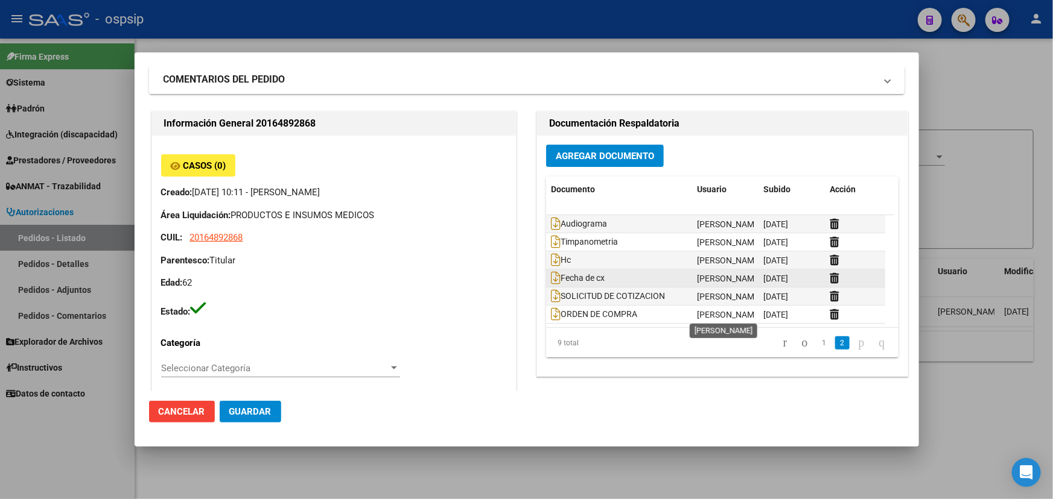
scroll to position [54, 0]
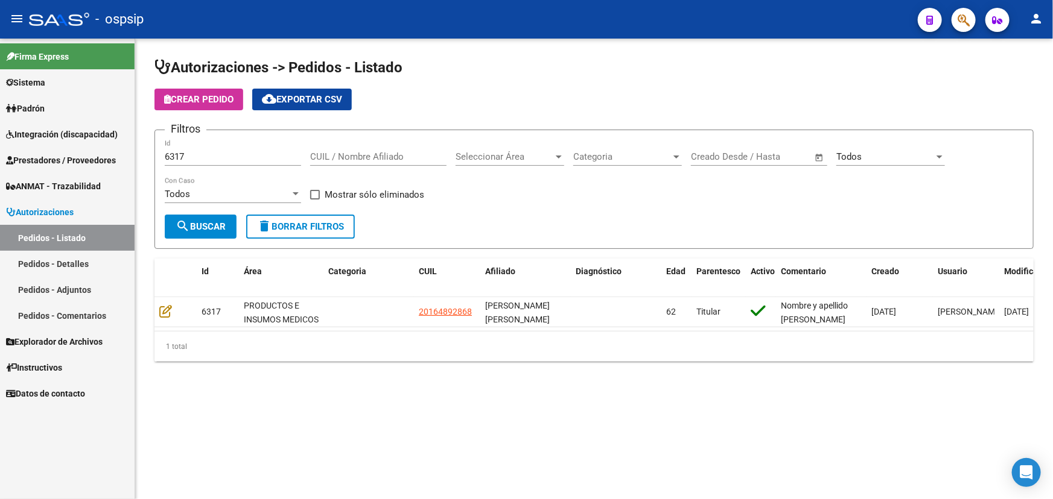
click at [182, 154] on input "6317" at bounding box center [233, 156] width 136 height 11
click at [181, 153] on input "6317" at bounding box center [233, 156] width 136 height 11
click at [174, 153] on input "6317" at bounding box center [233, 156] width 136 height 11
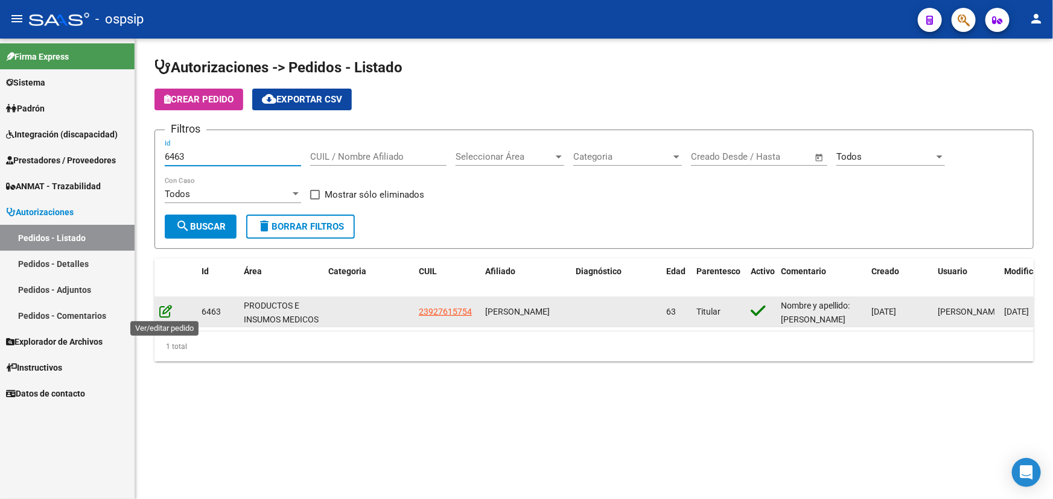
type input "6463"
click at [170, 307] on icon at bounding box center [165, 311] width 13 height 13
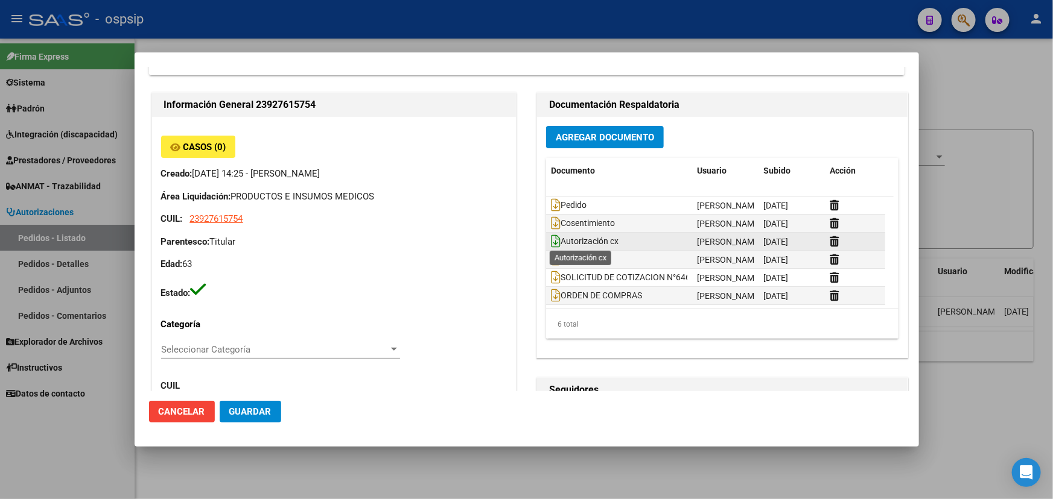
click at [551, 239] on icon at bounding box center [556, 241] width 10 height 13
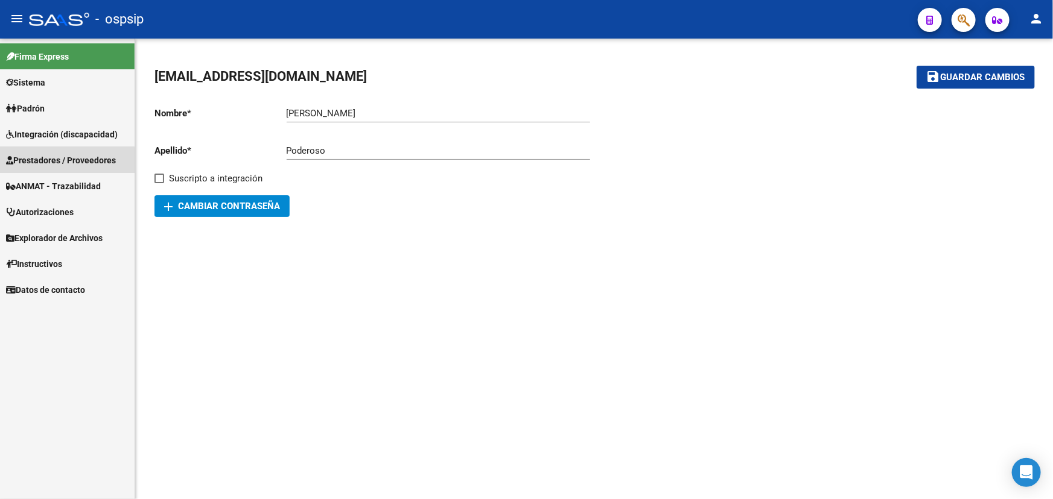
click at [57, 160] on span "Prestadores / Proveedores" at bounding box center [61, 160] width 110 height 13
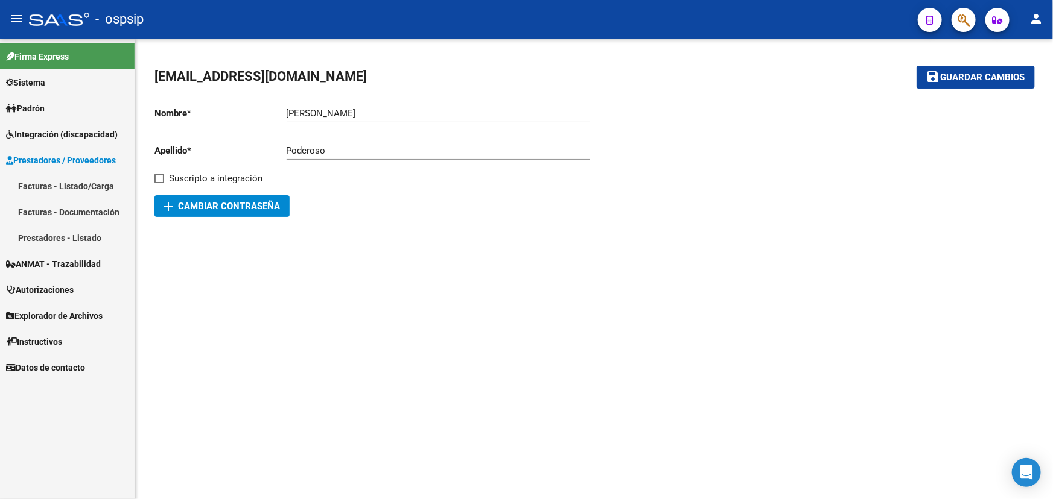
click at [62, 288] on span "Autorizaciones" at bounding box center [40, 290] width 68 height 13
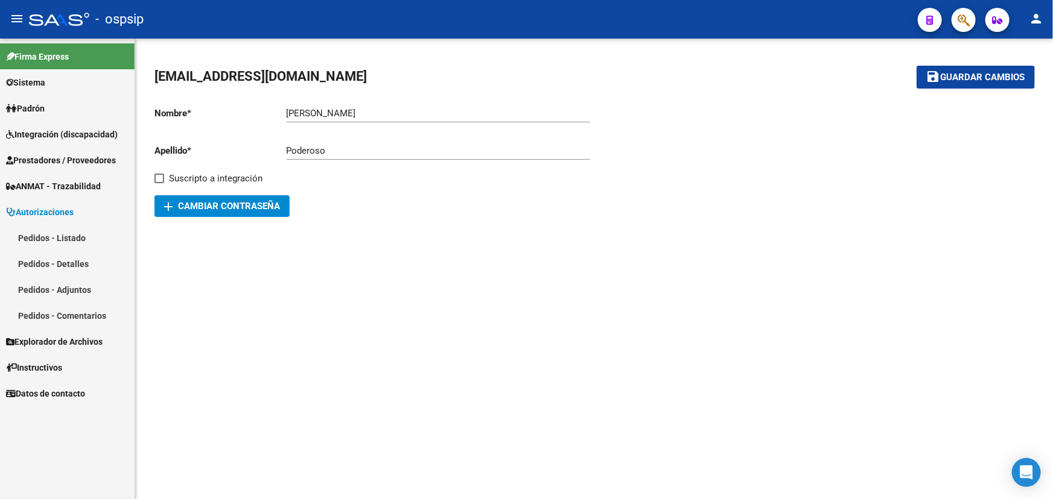
click at [63, 177] on link "ANMAT - Trazabilidad" at bounding box center [67, 186] width 135 height 26
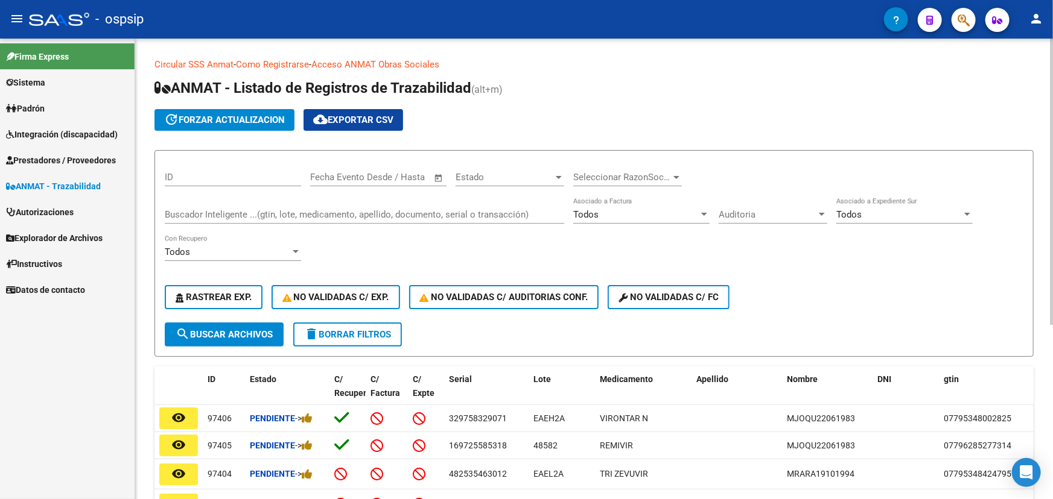
click at [265, 209] on input "Buscador Inteligente ...(gtin, lote, medicamento, apellido, documento, serial o…" at bounding box center [364, 214] width 399 height 11
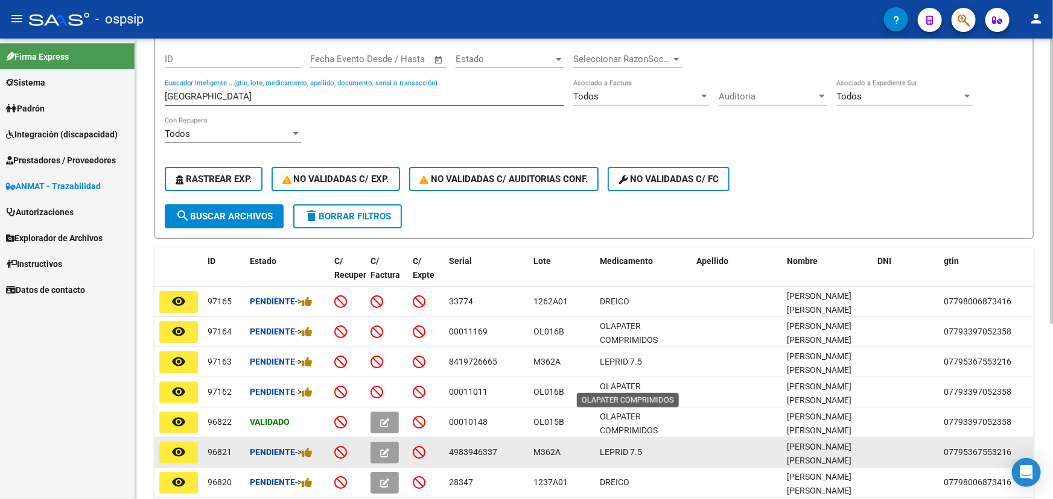
scroll to position [164, 0]
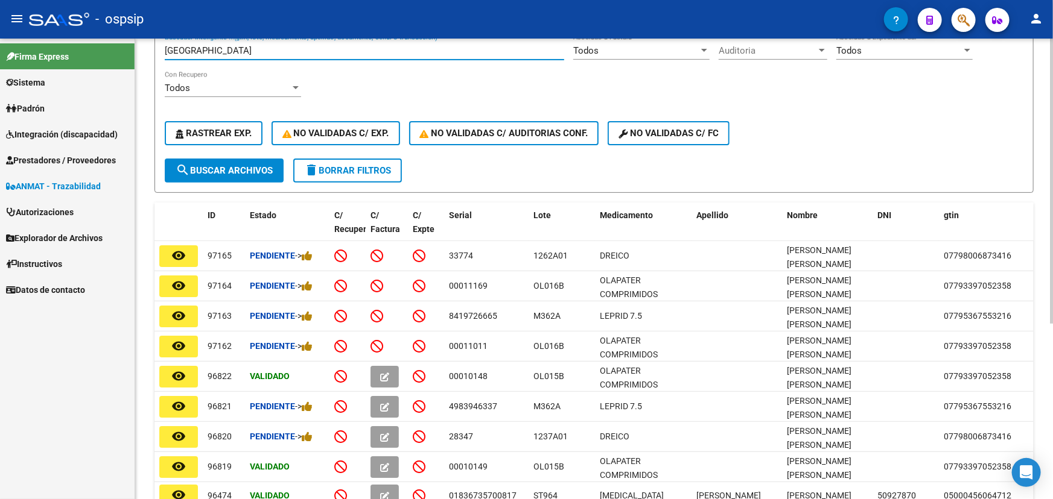
click at [235, 48] on input "LUGO" at bounding box center [364, 50] width 399 height 11
paste input ":4983946337"
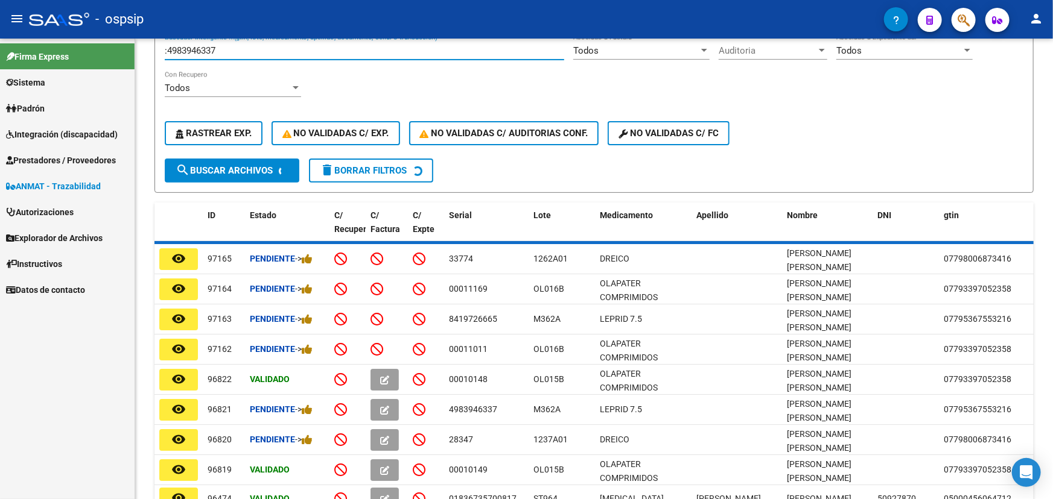
scroll to position [3, 0]
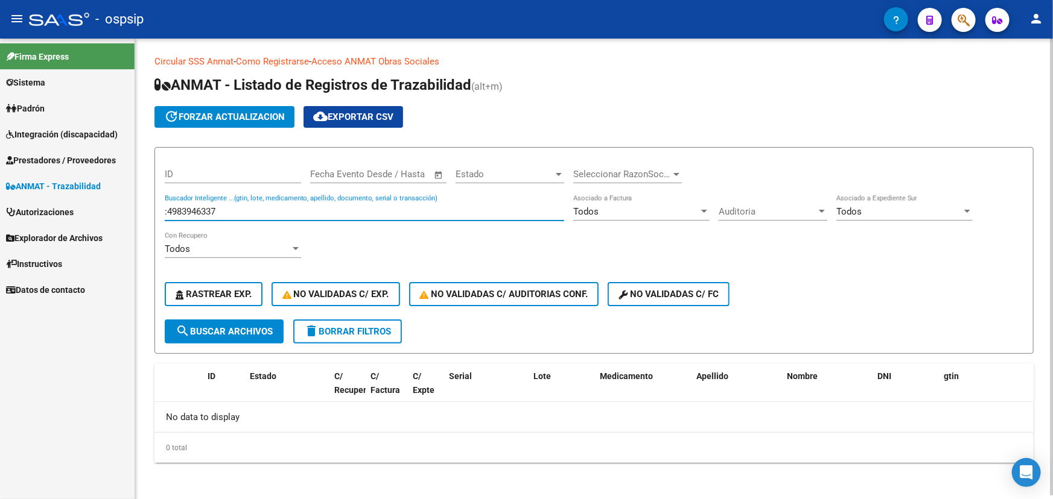
click at [168, 206] on input ":4983946337" at bounding box center [364, 211] width 399 height 11
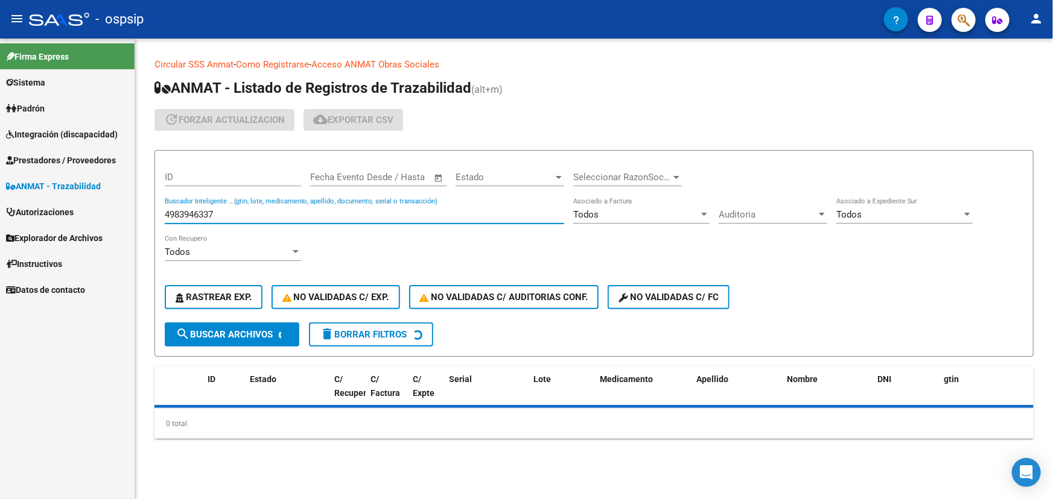
scroll to position [0, 0]
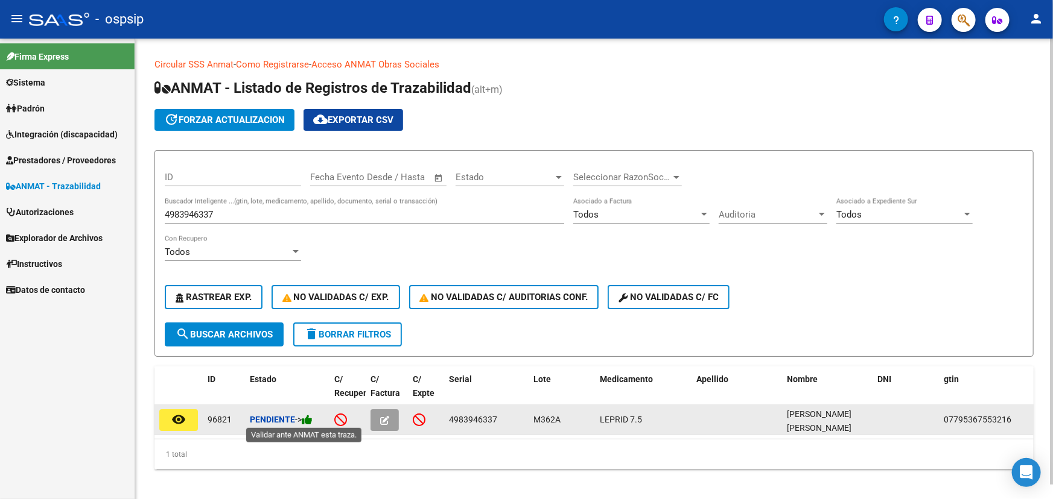
click at [312, 416] on icon at bounding box center [307, 419] width 11 height 11
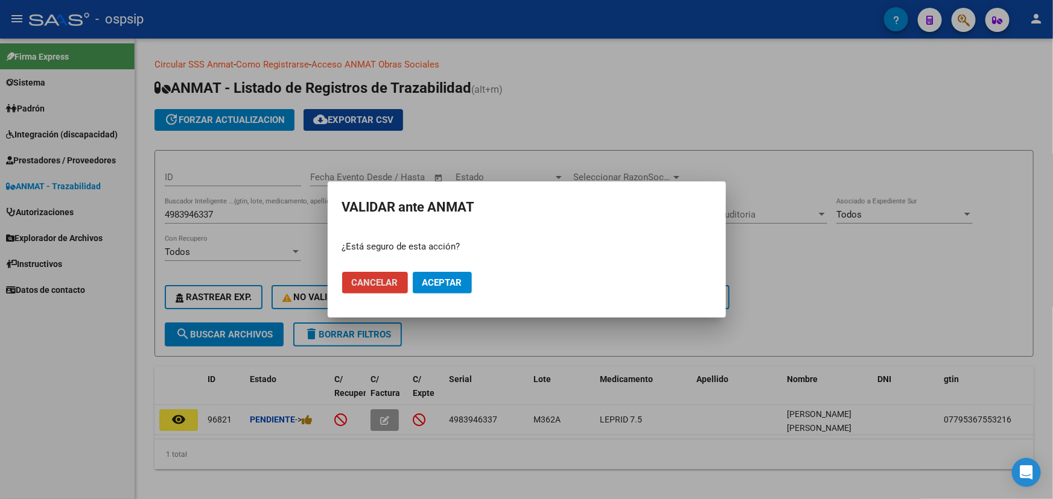
click at [434, 284] on span "Aceptar" at bounding box center [442, 282] width 40 height 11
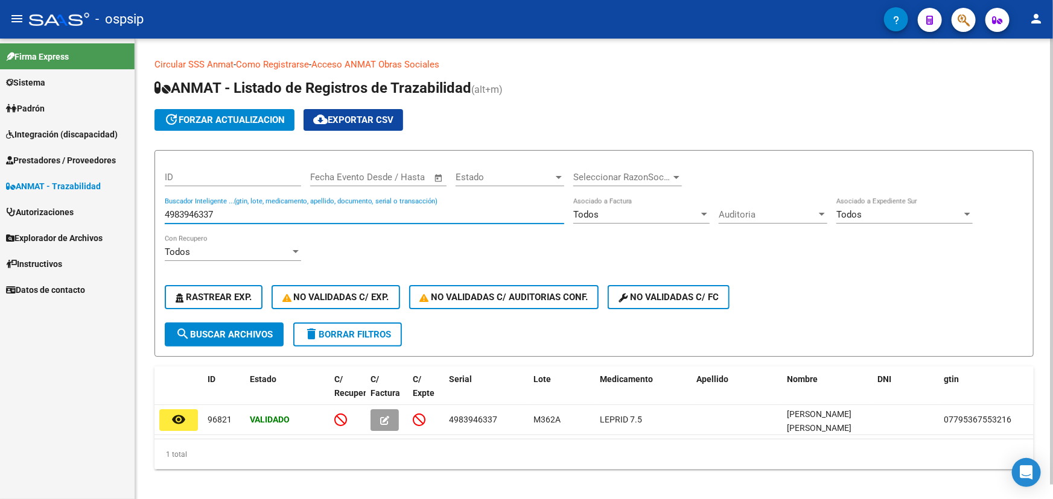
click at [212, 213] on input "4983946337" at bounding box center [364, 214] width 399 height 11
paste input ":2834"
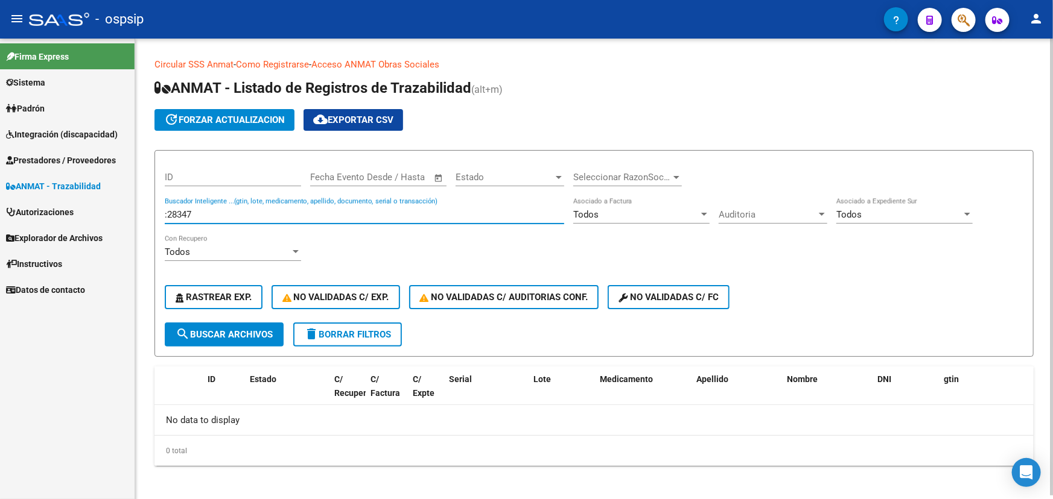
click at [166, 211] on input ":28347" at bounding box center [364, 214] width 399 height 11
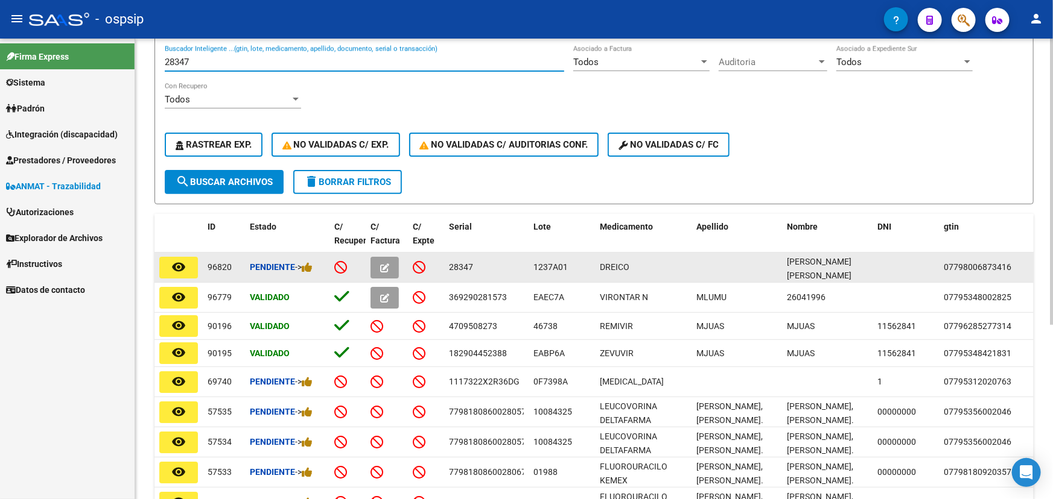
scroll to position [164, 0]
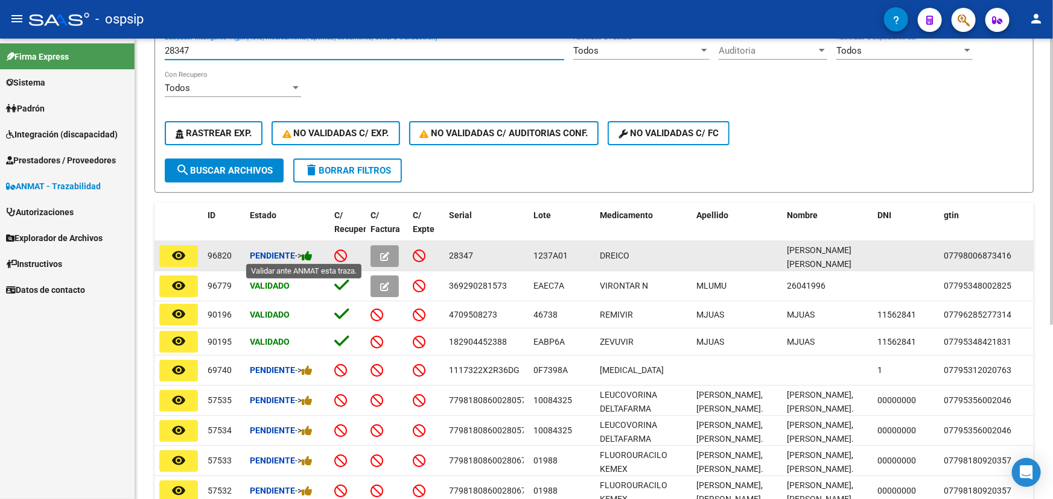
click at [311, 255] on icon at bounding box center [307, 255] width 11 height 11
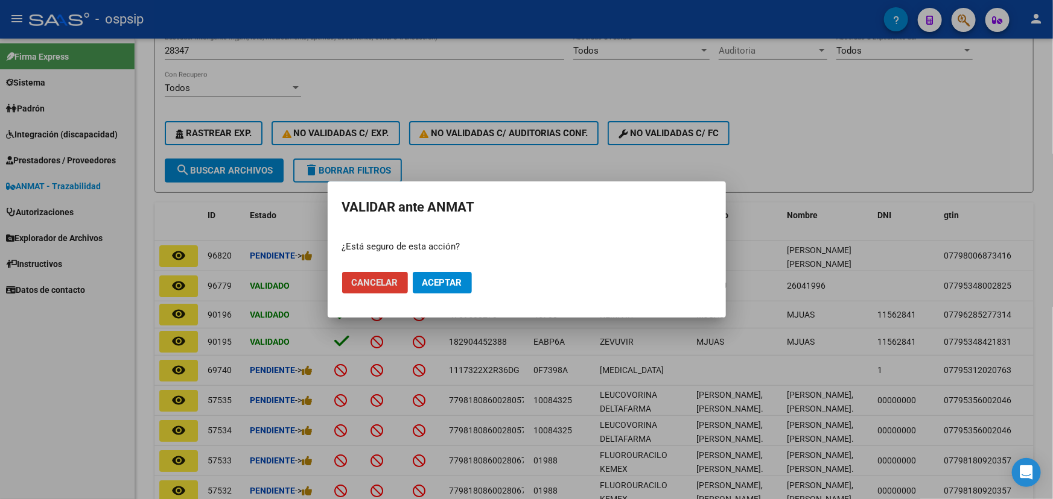
click at [440, 278] on span "Aceptar" at bounding box center [442, 282] width 40 height 11
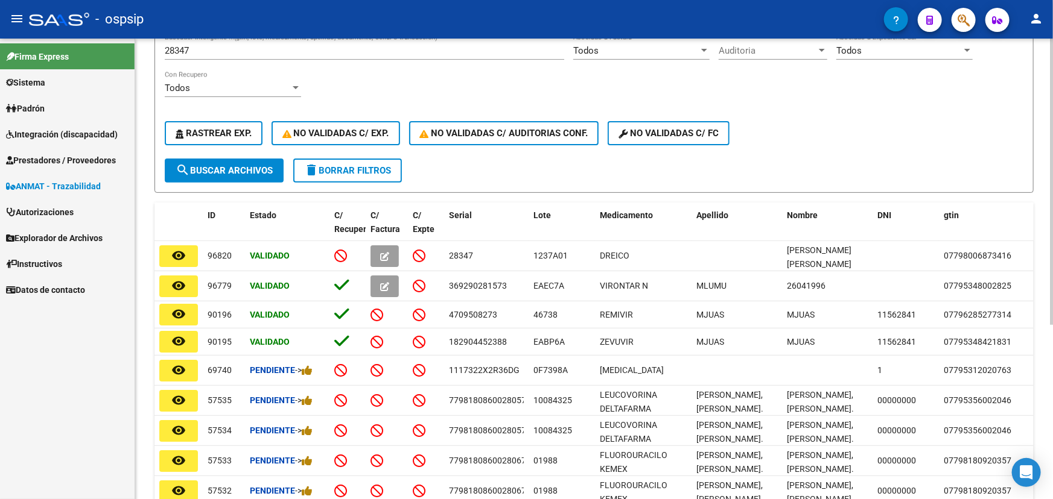
click at [189, 52] on input "28347" at bounding box center [364, 50] width 399 height 11
paste input ":00010149"
click at [167, 48] on input ":00010149" at bounding box center [364, 50] width 399 height 11
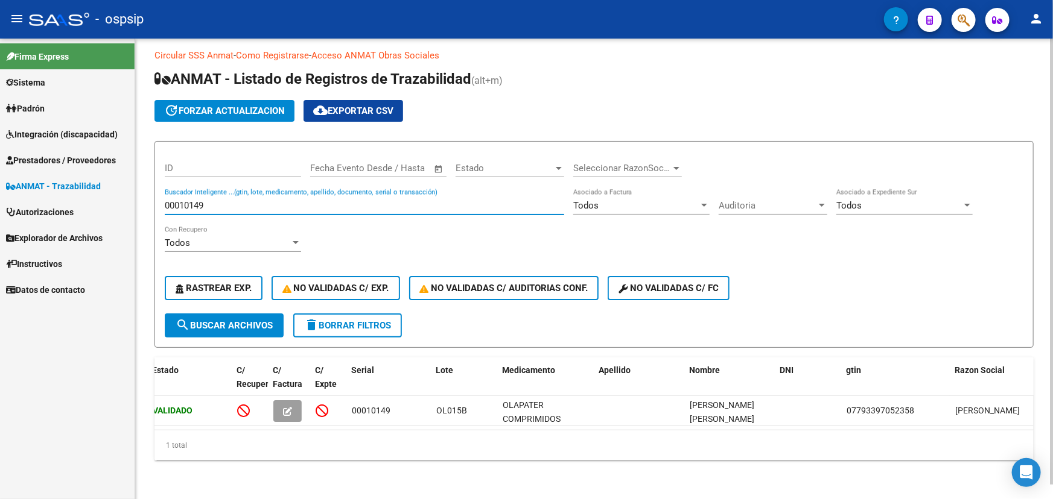
scroll to position [0, 0]
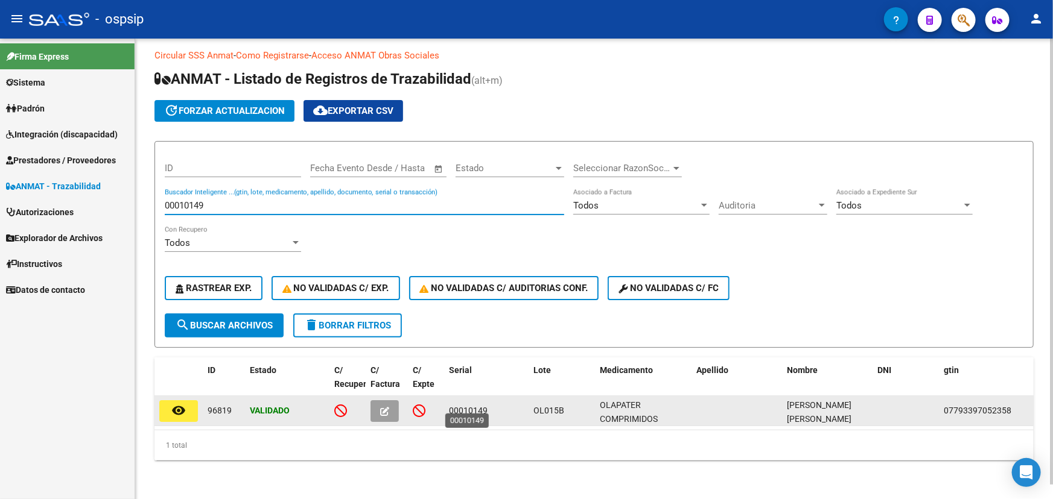
click at [477, 408] on span "00010149" at bounding box center [468, 411] width 39 height 10
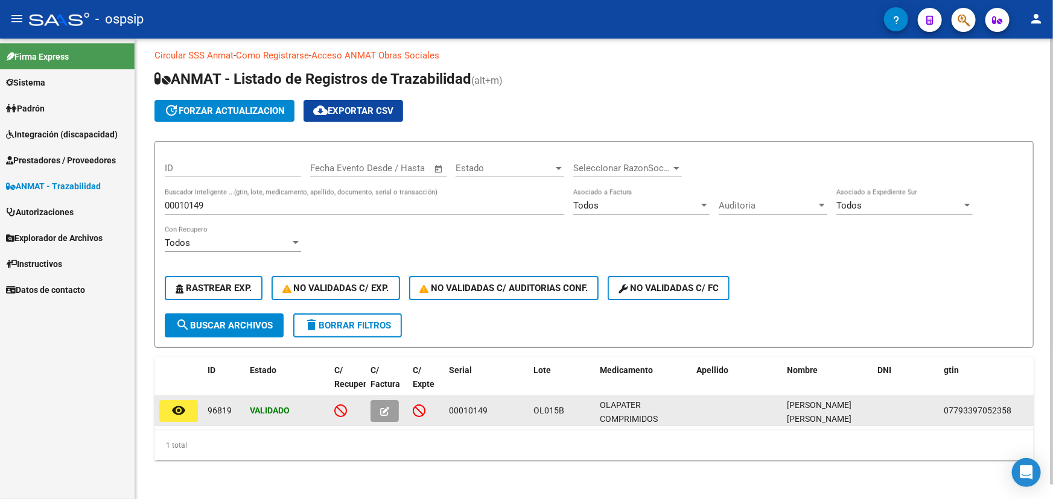
click at [477, 408] on span "00010149" at bounding box center [468, 411] width 39 height 10
click at [465, 406] on span "00010149" at bounding box center [468, 411] width 39 height 10
copy span "00010149"
click at [546, 406] on span "OL015B" at bounding box center [548, 411] width 31 height 10
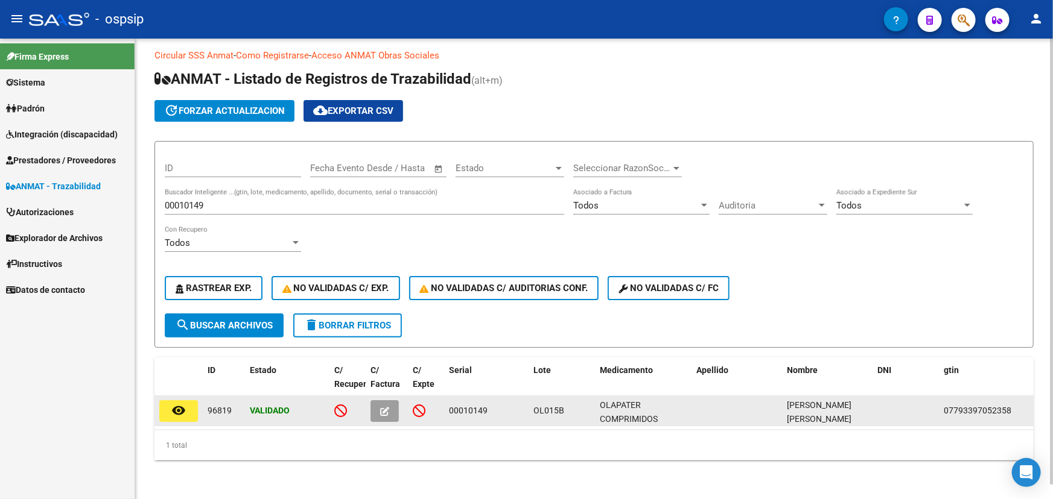
click at [546, 406] on span "OL015B" at bounding box center [548, 411] width 31 height 10
copy span "OL015B"
click at [460, 406] on span "00010149" at bounding box center [468, 411] width 39 height 10
copy span "00010149"
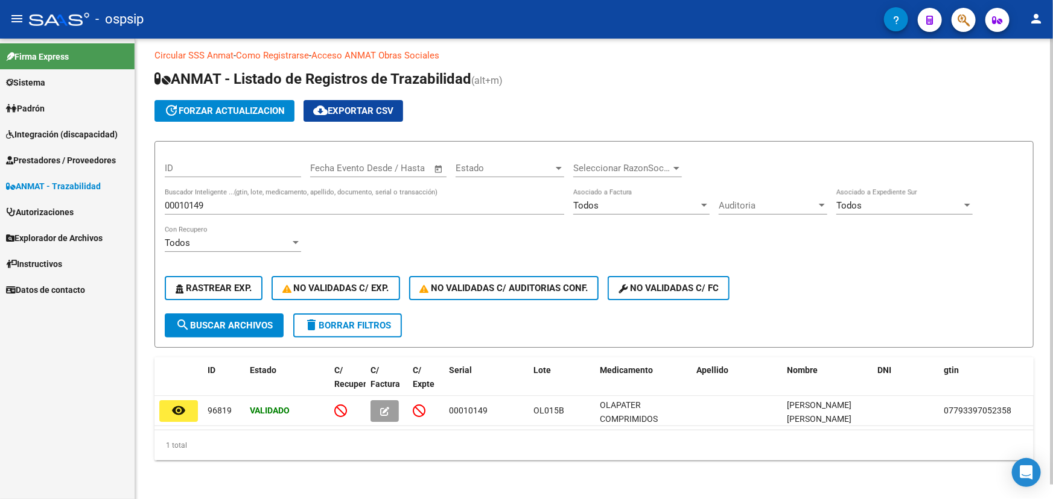
click at [196, 200] on input "00010149" at bounding box center [364, 205] width 399 height 11
click at [197, 200] on input "00010149" at bounding box center [364, 205] width 399 height 11
paste input ":00010148"
click at [166, 200] on input ":00010148" at bounding box center [364, 205] width 399 height 11
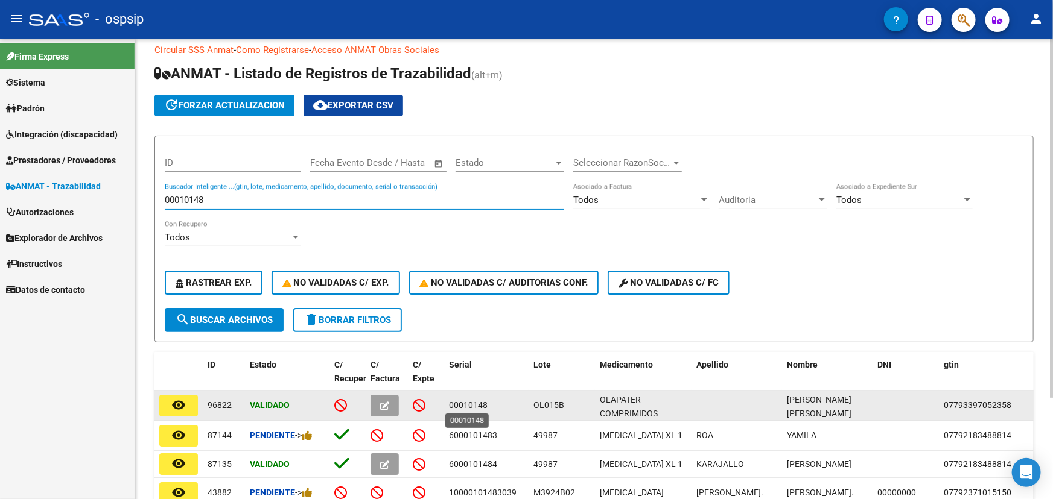
type input "00010148"
click at [476, 407] on span "00010148" at bounding box center [468, 406] width 39 height 10
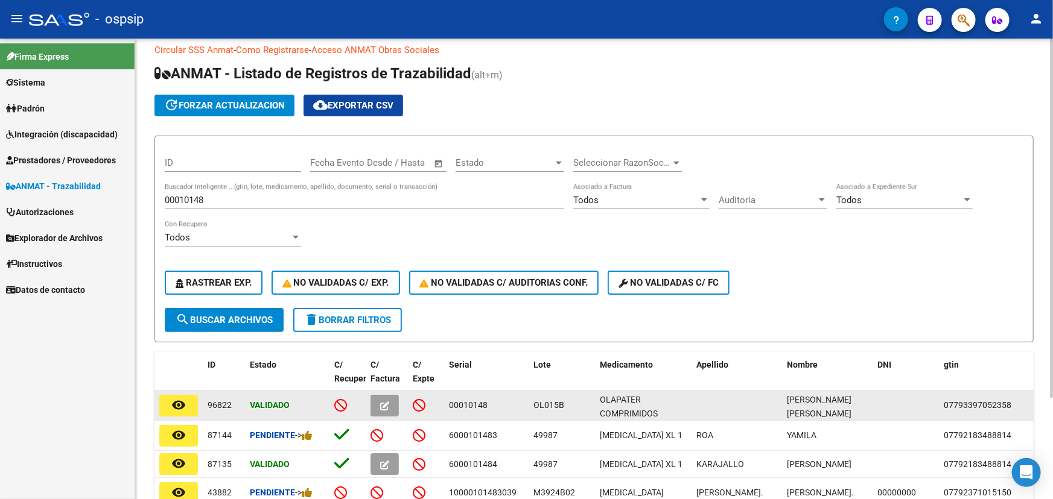
copy span "00010148"
click at [554, 407] on span "OL015B" at bounding box center [548, 406] width 31 height 10
copy span "OL015B"
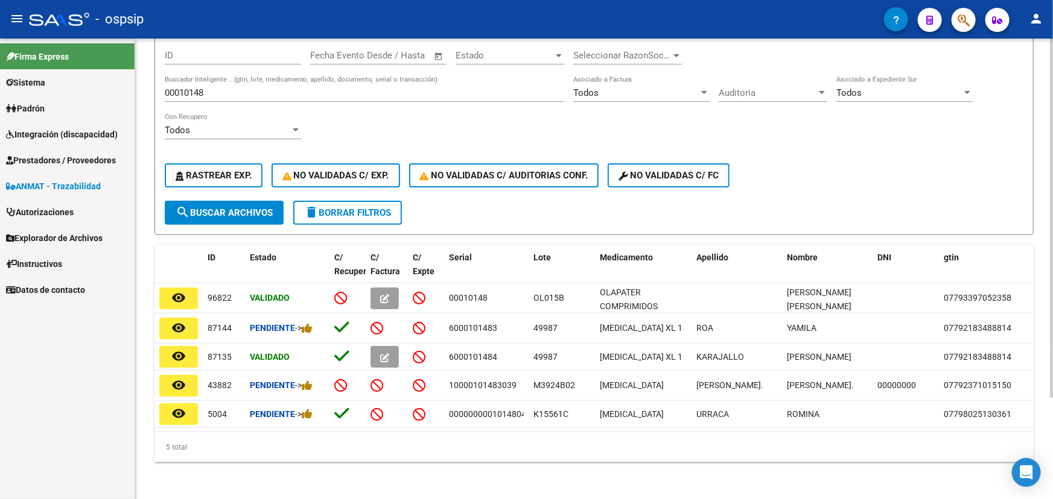
scroll to position [124, 0]
